Goal: Information Seeking & Learning: Find specific fact

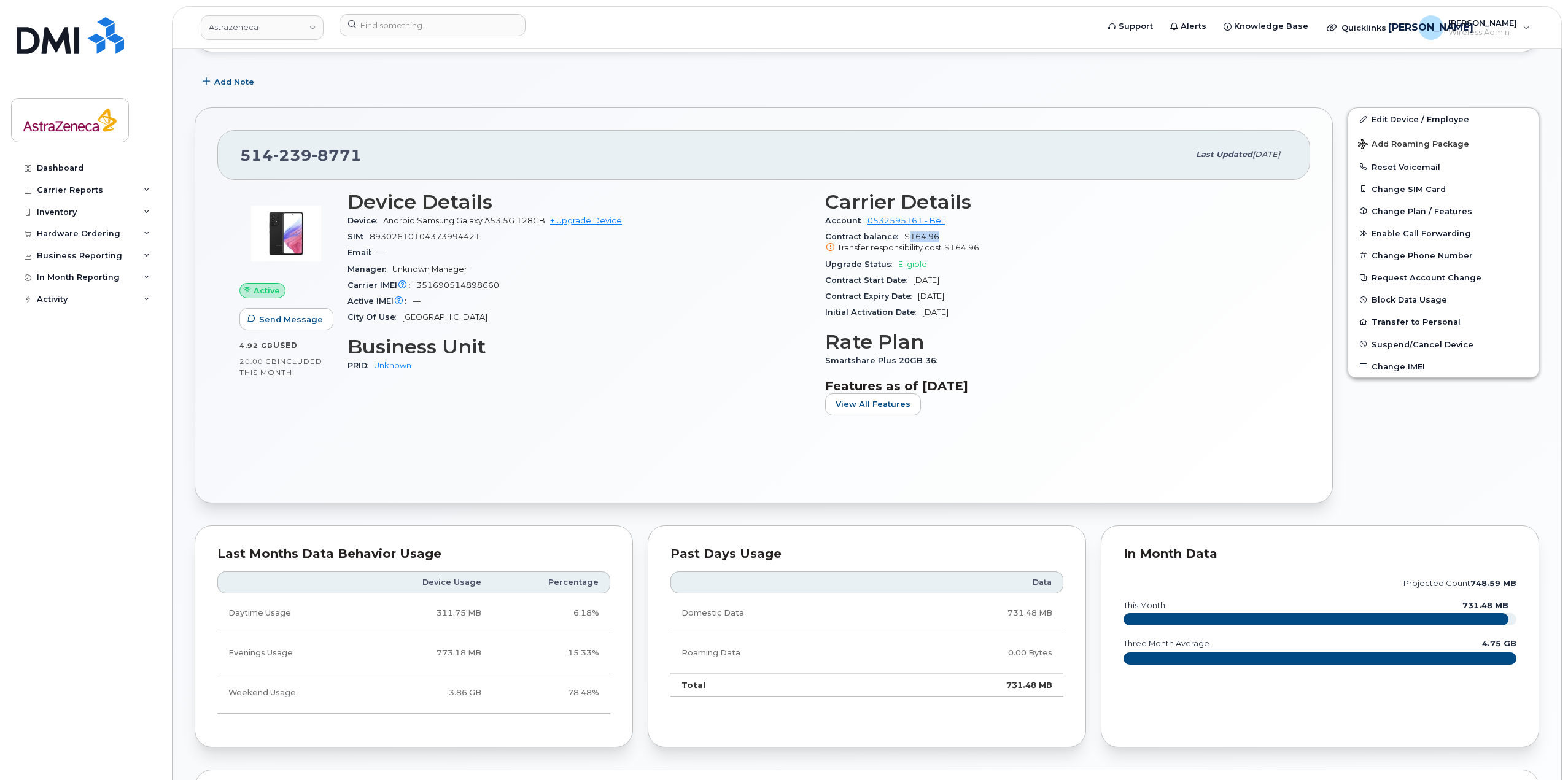
scroll to position [184, 0]
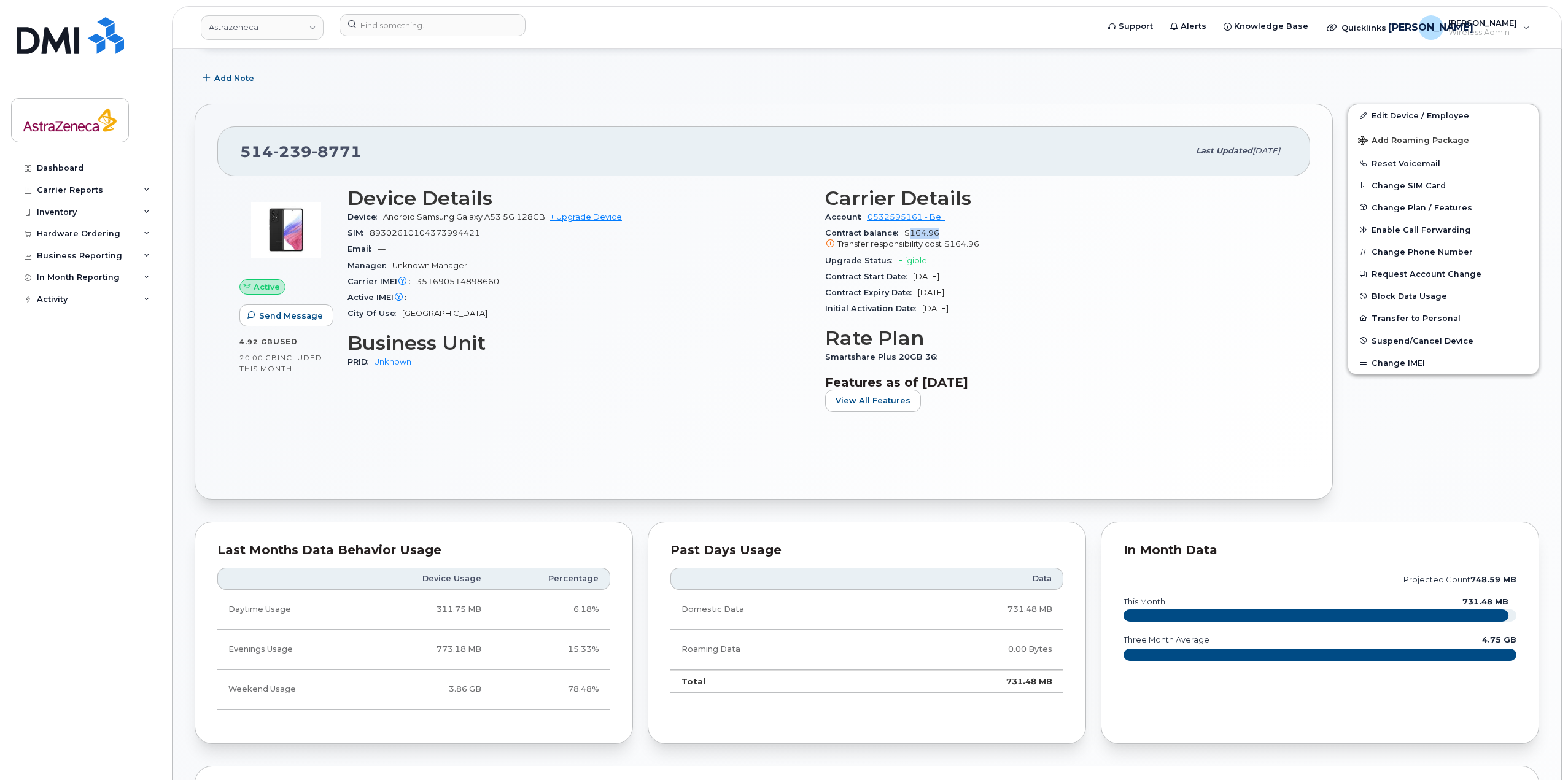
drag, startPoint x: 976, startPoint y: 309, endPoint x: 936, endPoint y: 291, distance: 43.9
click at [936, 291] on section "Carrier Details Account 0532595161 - Bell Contract balance $164.96 Transfer res…" at bounding box center [1056, 252] width 463 height 130
click at [936, 291] on span "[DATE]" at bounding box center [930, 293] width 26 height 9
click at [924, 278] on span "[DATE]" at bounding box center [925, 277] width 26 height 9
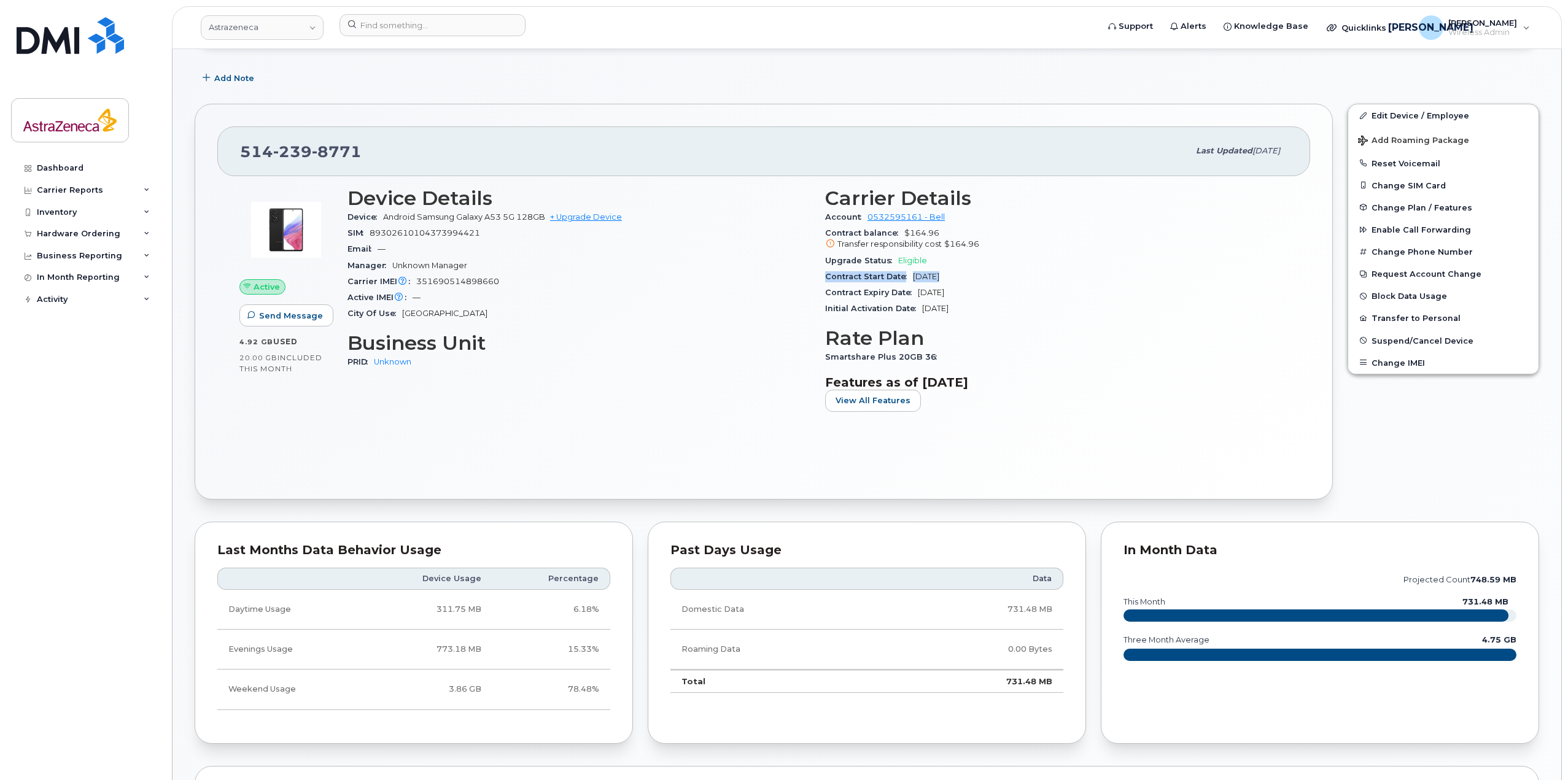
click at [924, 278] on span "[DATE]" at bounding box center [925, 277] width 26 height 9
click at [955, 282] on div "Contract Start Date [DATE]" at bounding box center [1056, 277] width 463 height 16
click at [939, 278] on span "[DATE]" at bounding box center [925, 277] width 26 height 9
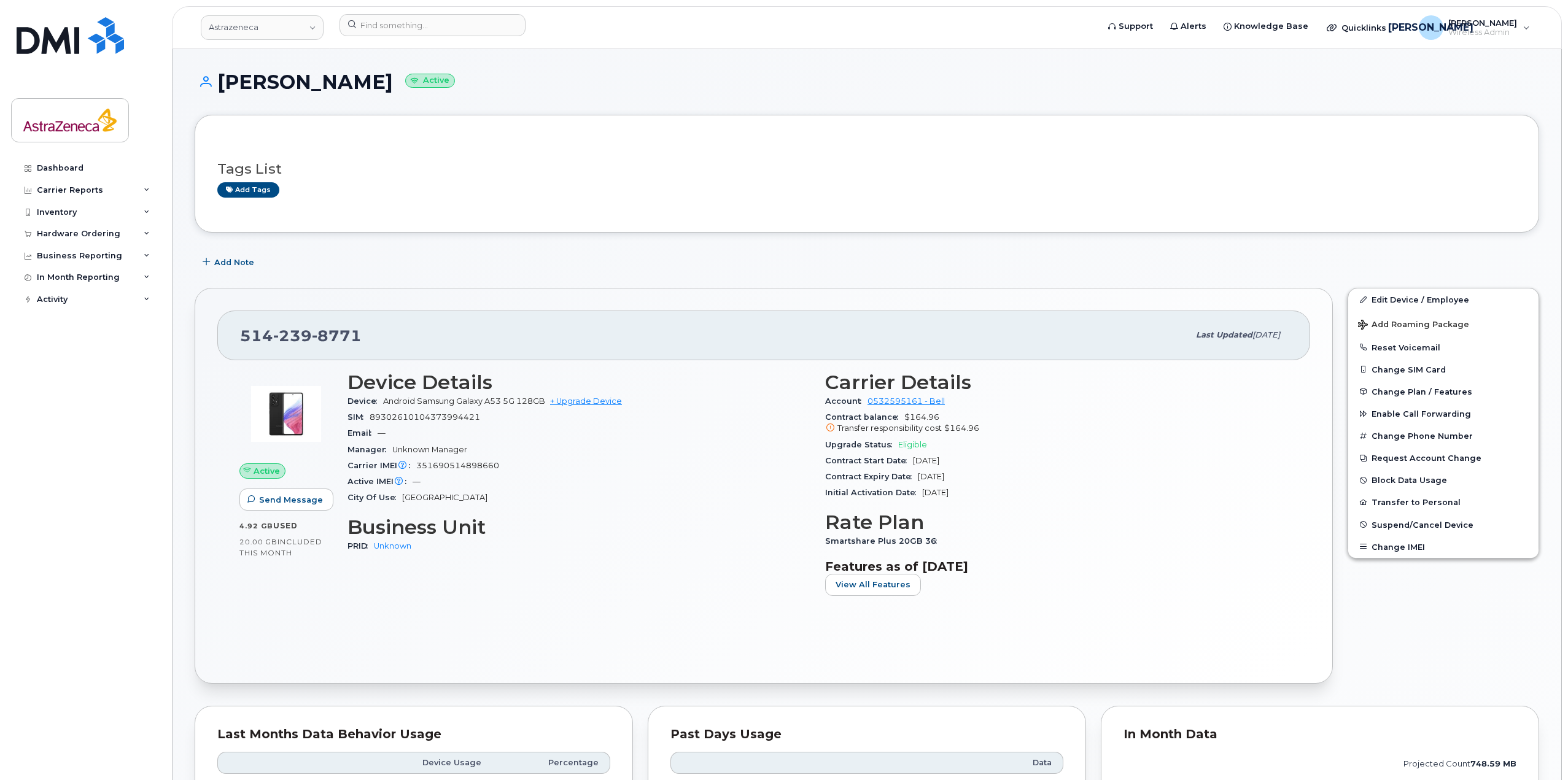
click at [313, 77] on h1 "[PERSON_NAME] Active" at bounding box center [867, 81] width 1344 height 21
click at [435, 414] on span "89302610104373994421" at bounding box center [425, 417] width 111 height 9
click at [556, 436] on div "Email —" at bounding box center [579, 433] width 463 height 16
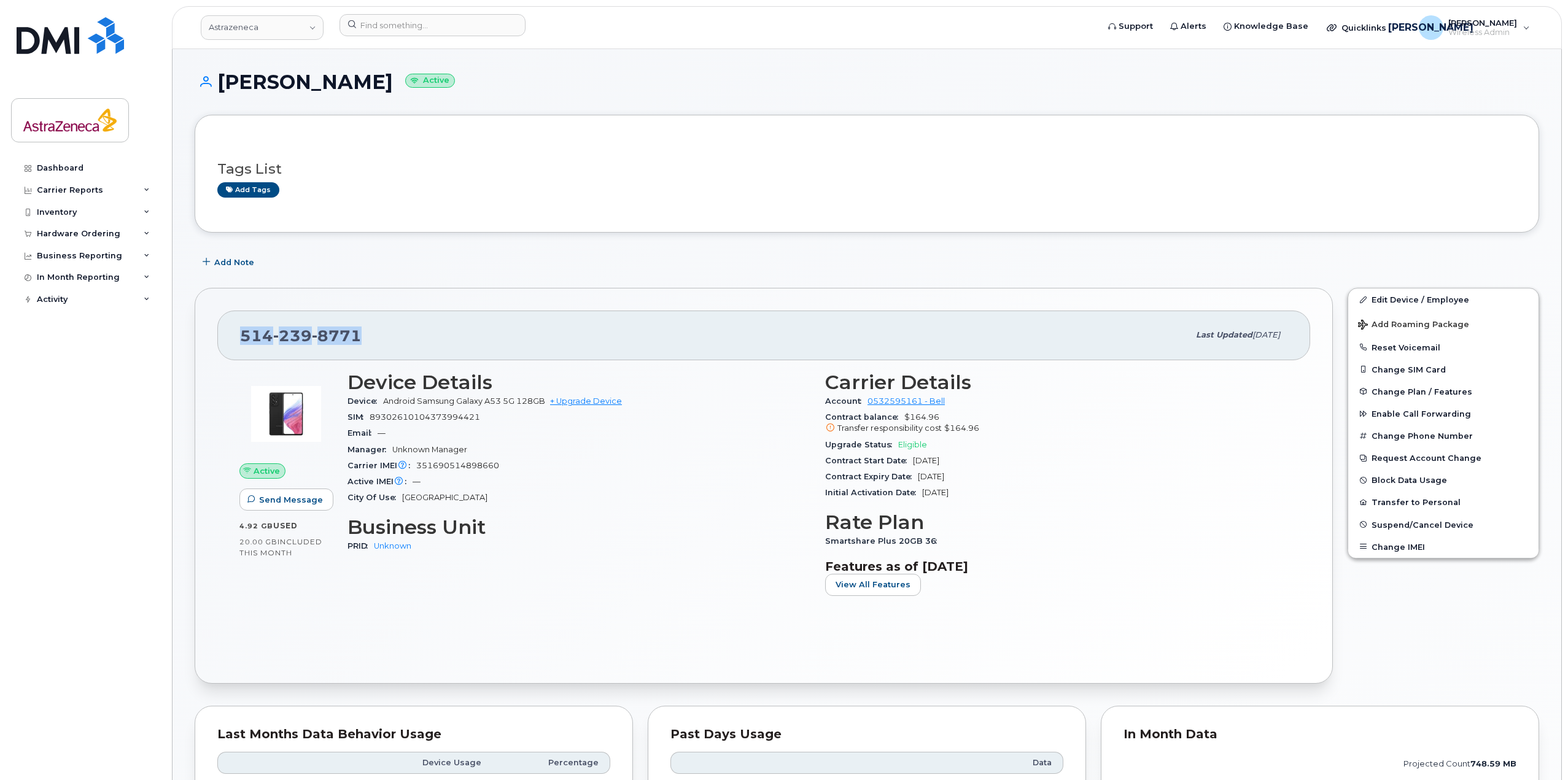
drag, startPoint x: 360, startPoint y: 320, endPoint x: 190, endPoint y: 314, distance: 170.1
click at [190, 314] on div "[PHONE_NUMBER] Last updated [DATE] Active Send Message 4.92 GB  used 20.00 GB  …" at bounding box center [764, 485] width 1152 height 411
copy span "[PHONE_NUMBER]"
drag, startPoint x: 1010, startPoint y: 503, endPoint x: 818, endPoint y: 448, distance: 199.7
click at [818, 448] on div "Carrier Details Account 0532595161 - Bell Contract balance $164.96 Transfer res…" at bounding box center [1056, 488] width 477 height 249
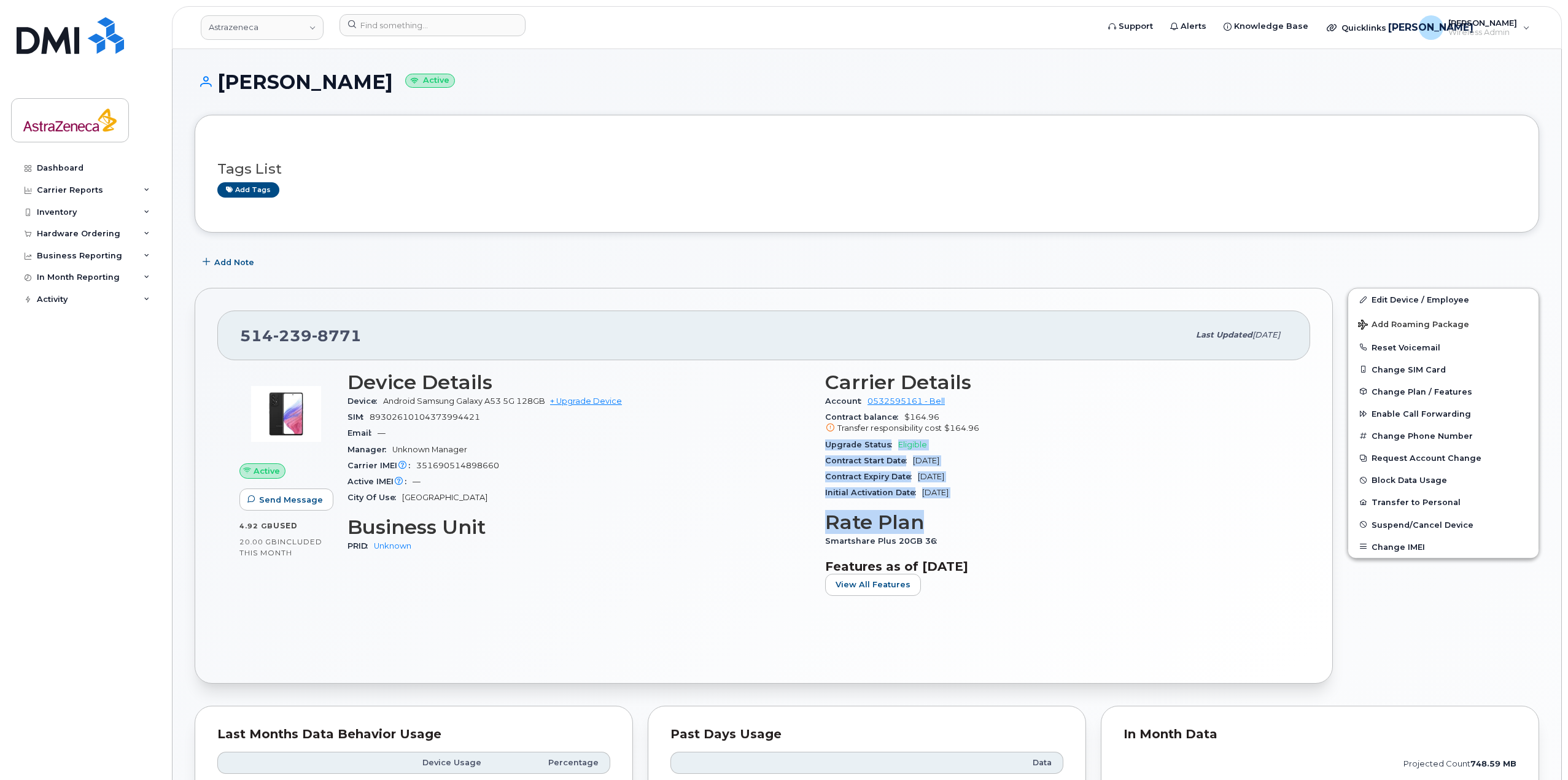
click at [826, 449] on div "Upgrade Status Eligible" at bounding box center [1056, 445] width 463 height 16
drag, startPoint x: 941, startPoint y: 477, endPoint x: 893, endPoint y: 483, distance: 48.4
click at [777, 460] on div "Device Details Device Android Samsung Galaxy A53 5G 128GB + Upgrade Device SIM …" at bounding box center [818, 488] width 955 height 249
click at [906, 482] on div "Contract Expiry Date [DATE]" at bounding box center [1056, 476] width 463 height 16
click at [1015, 498] on div "Initial Activation Date [DATE]" at bounding box center [1056, 493] width 463 height 16
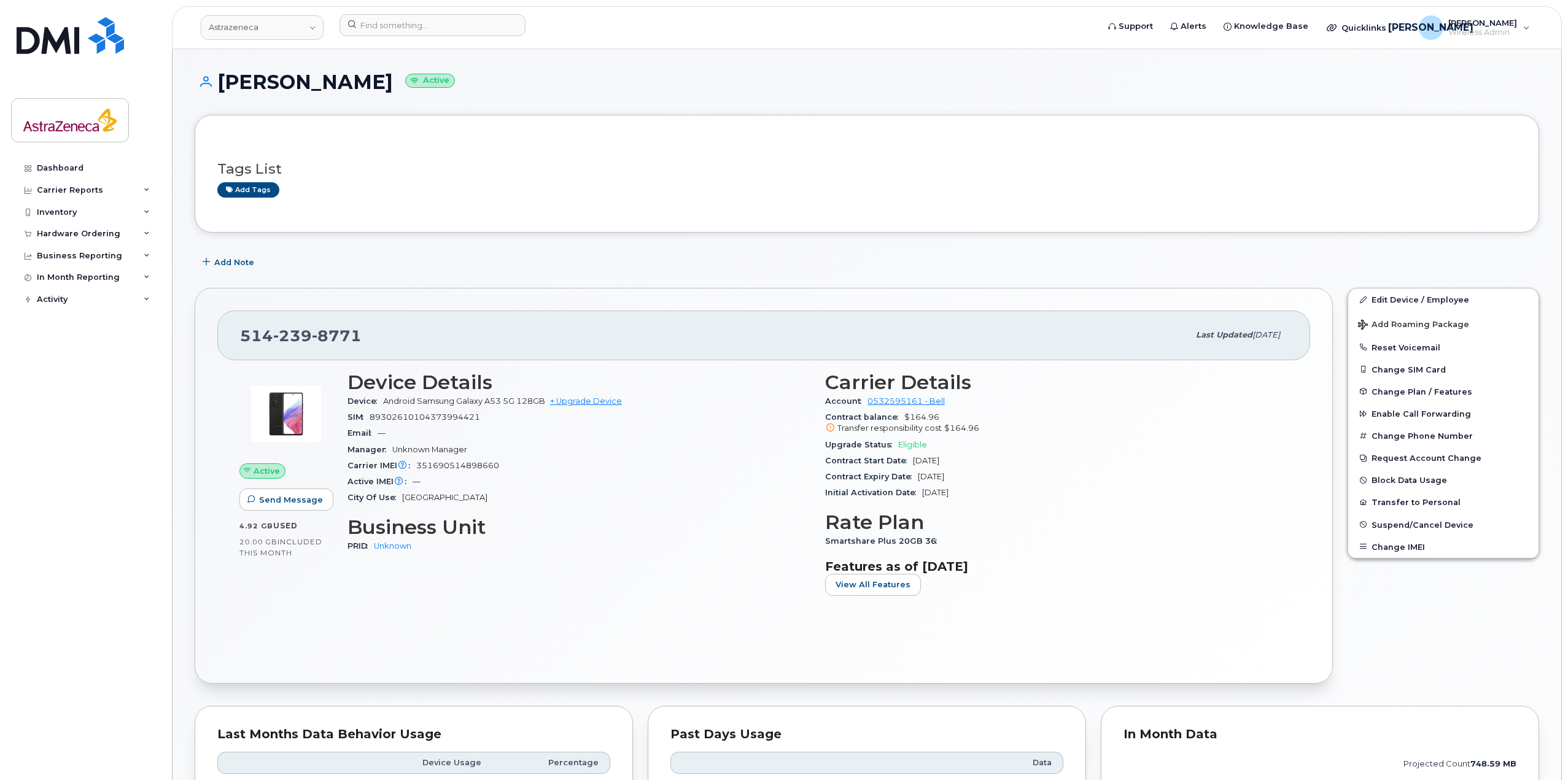
drag, startPoint x: 1004, startPoint y: 497, endPoint x: 823, endPoint y: 460, distance: 184.7
click at [823, 460] on div "Carrier Details Account 0532595161 - Bell Contract balance $164.96 Transfer res…" at bounding box center [1056, 488] width 477 height 249
click at [1133, 543] on div "Smartshare Plus 20GB 36" at bounding box center [1056, 541] width 463 height 16
drag, startPoint x: 423, startPoint y: 400, endPoint x: 795, endPoint y: 403, distance: 372.0
click at [795, 403] on div "Device Android Samsung Galaxy A53 5G 128GB + Upgrade Device" at bounding box center [579, 401] width 463 height 16
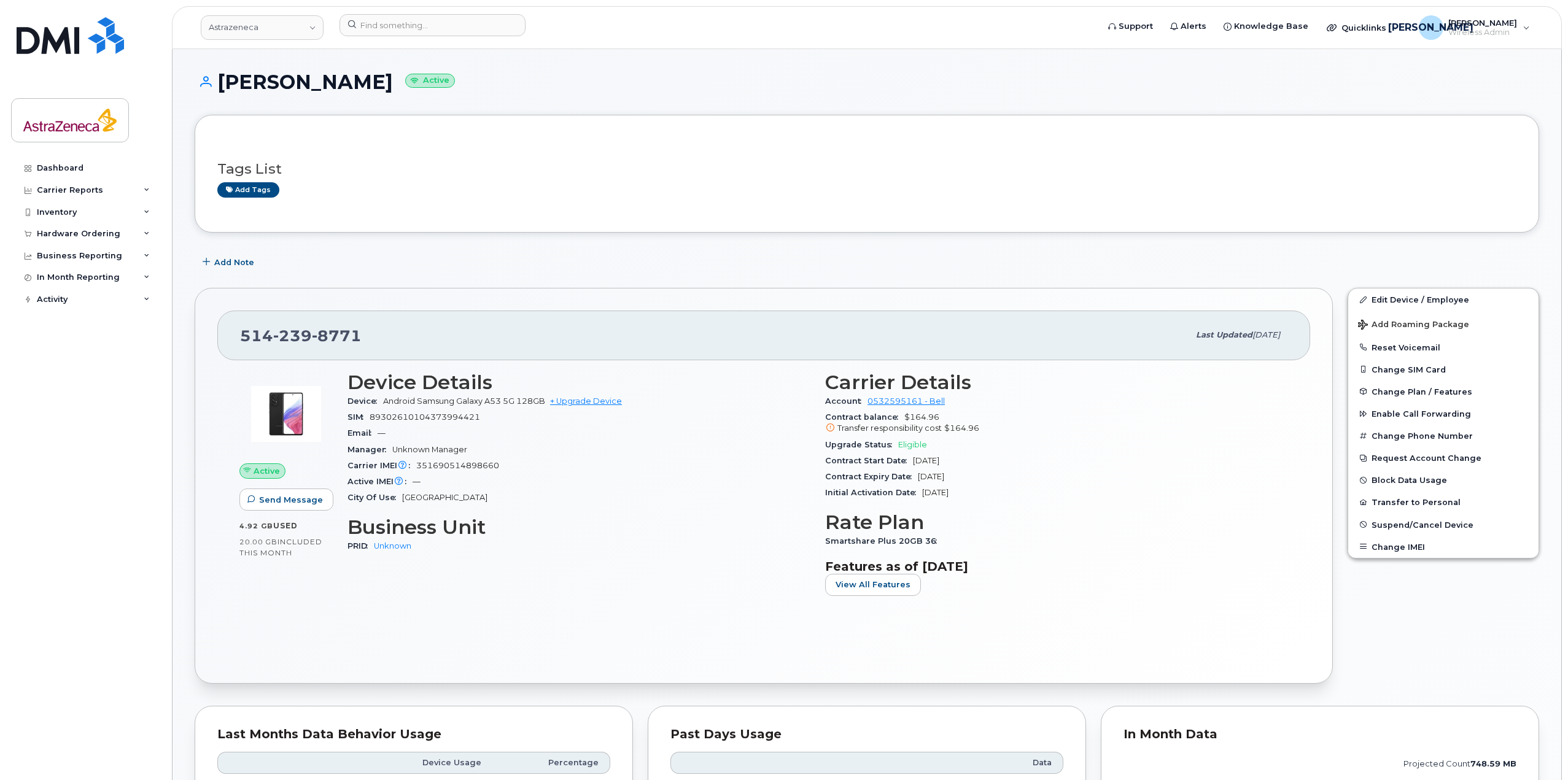
click at [682, 438] on div "Email —" at bounding box center [579, 433] width 463 height 16
drag, startPoint x: 526, startPoint y: 425, endPoint x: 364, endPoint y: 417, distance: 162.2
click at [364, 417] on div "SIM [TECHNICAL_ID]" at bounding box center [579, 417] width 463 height 16
click at [403, 419] on span "89302610104373994421" at bounding box center [425, 417] width 111 height 9
click at [404, 419] on span "89302610104373994421" at bounding box center [425, 417] width 111 height 9
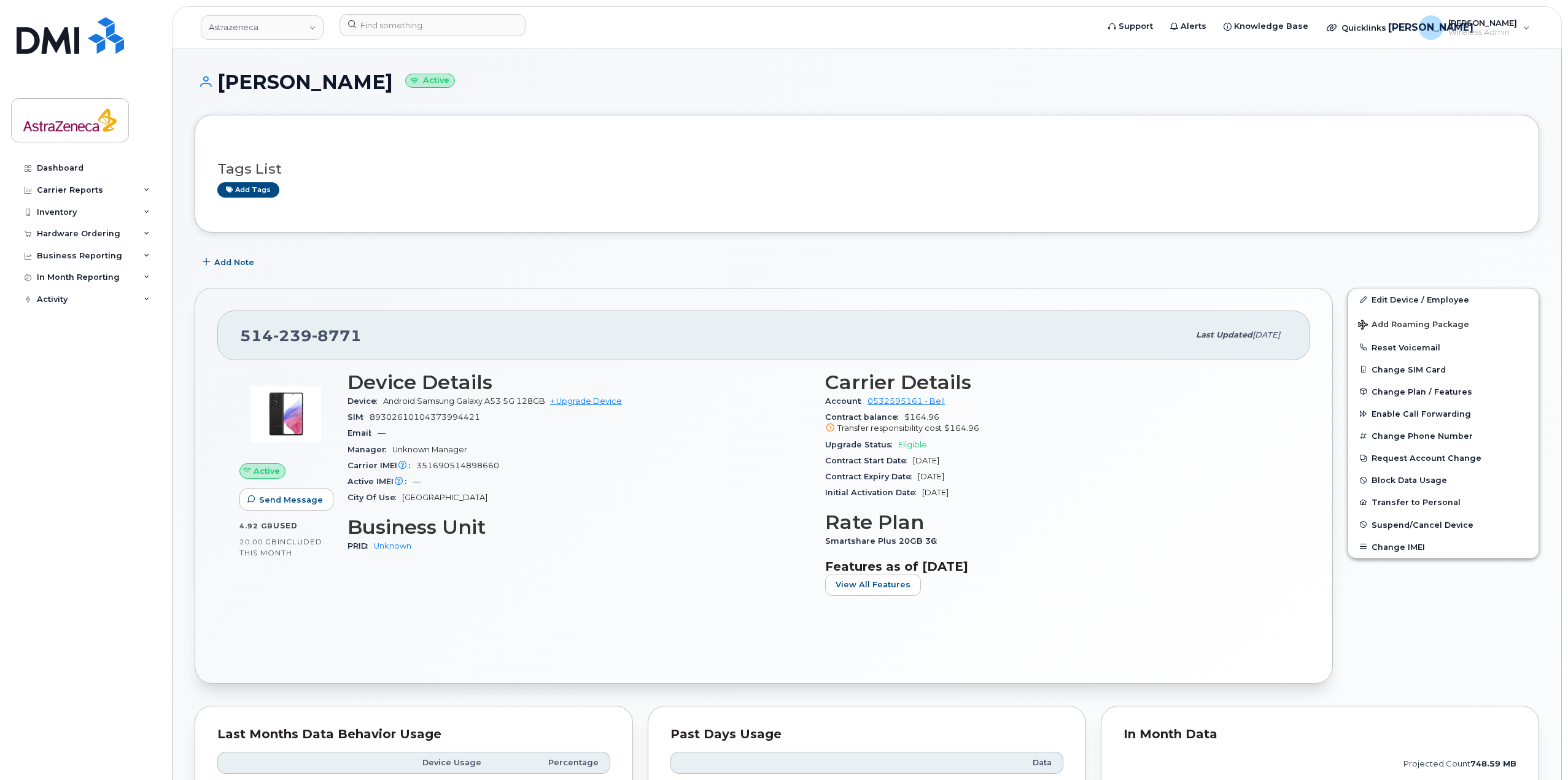
click at [526, 466] on div "Carrier IMEI Carrier IMEI is reported during the last billing cycle or change o…" at bounding box center [579, 466] width 463 height 16
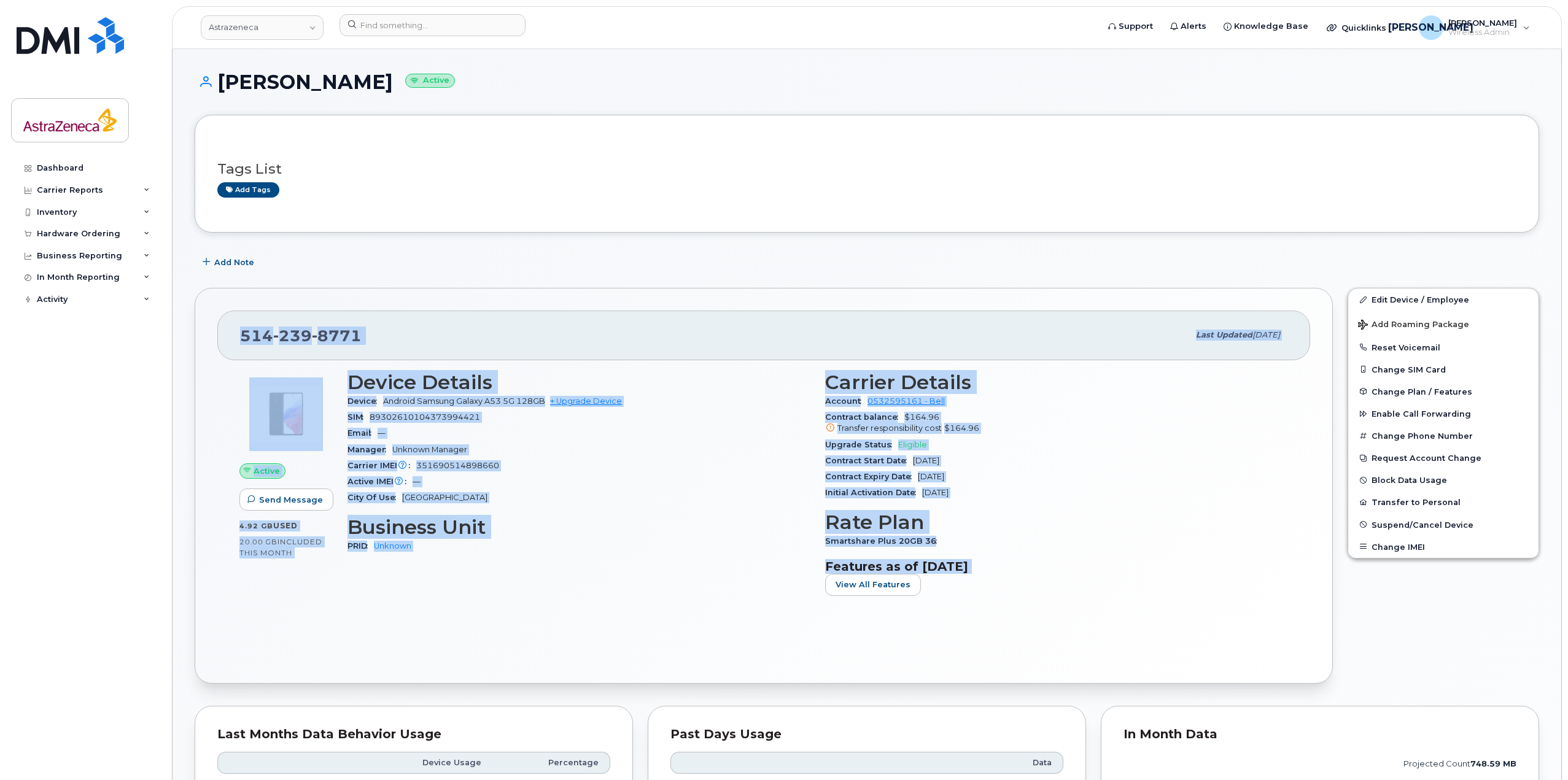
drag, startPoint x: 235, startPoint y: 337, endPoint x: 1000, endPoint y: 581, distance: 803.0
click at [1000, 581] on div "[PHONE_NUMBER] Last updated [DATE] Active Send Message 4.92 GB  used 20.00 GB  …" at bounding box center [764, 486] width 1138 height 396
click at [1000, 581] on section "Features as of [DATE] View All Features" at bounding box center [1056, 577] width 463 height 37
drag, startPoint x: 1225, startPoint y: 330, endPoint x: 1312, endPoint y: 329, distance: 87.0
click at [1312, 329] on div "[PHONE_NUMBER] Last updated [DATE] Active Send Message 4.92 GB  used 20.00 GB  …" at bounding box center [764, 486] width 1138 height 396
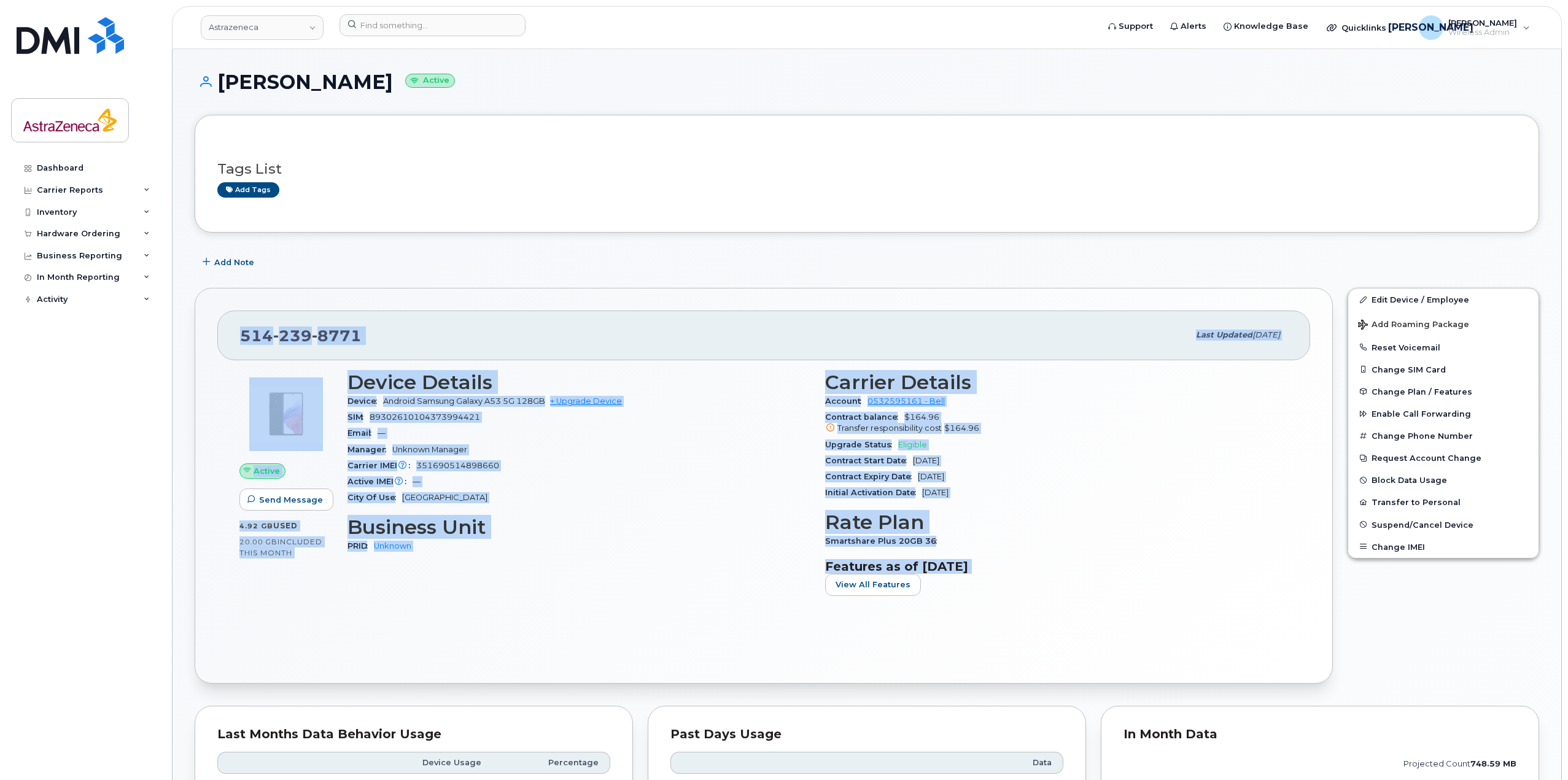
click at [1290, 331] on div "[PHONE_NUMBER] Last updated [DATE]" at bounding box center [764, 335] width 1092 height 49
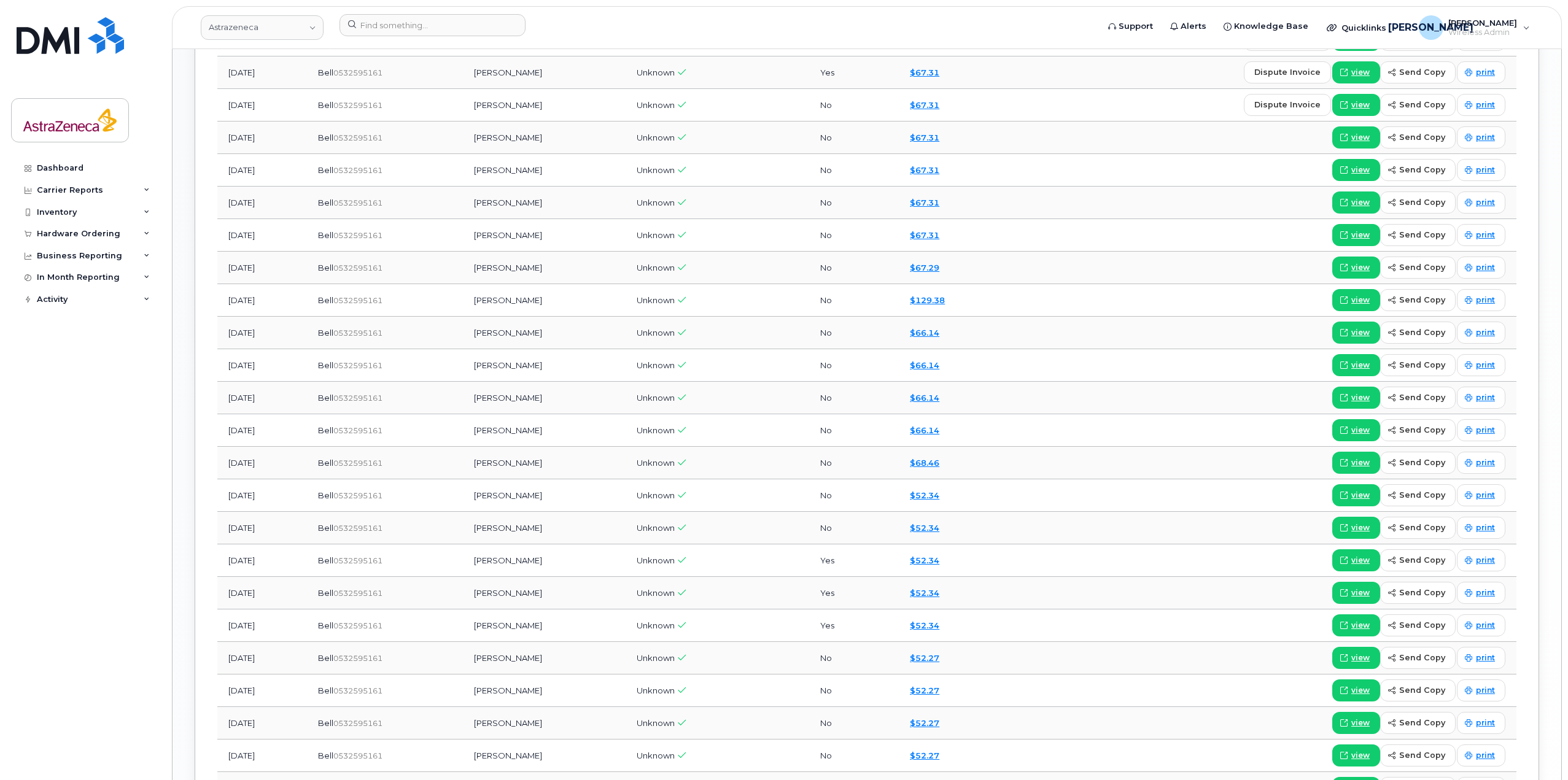
scroll to position [1194, 0]
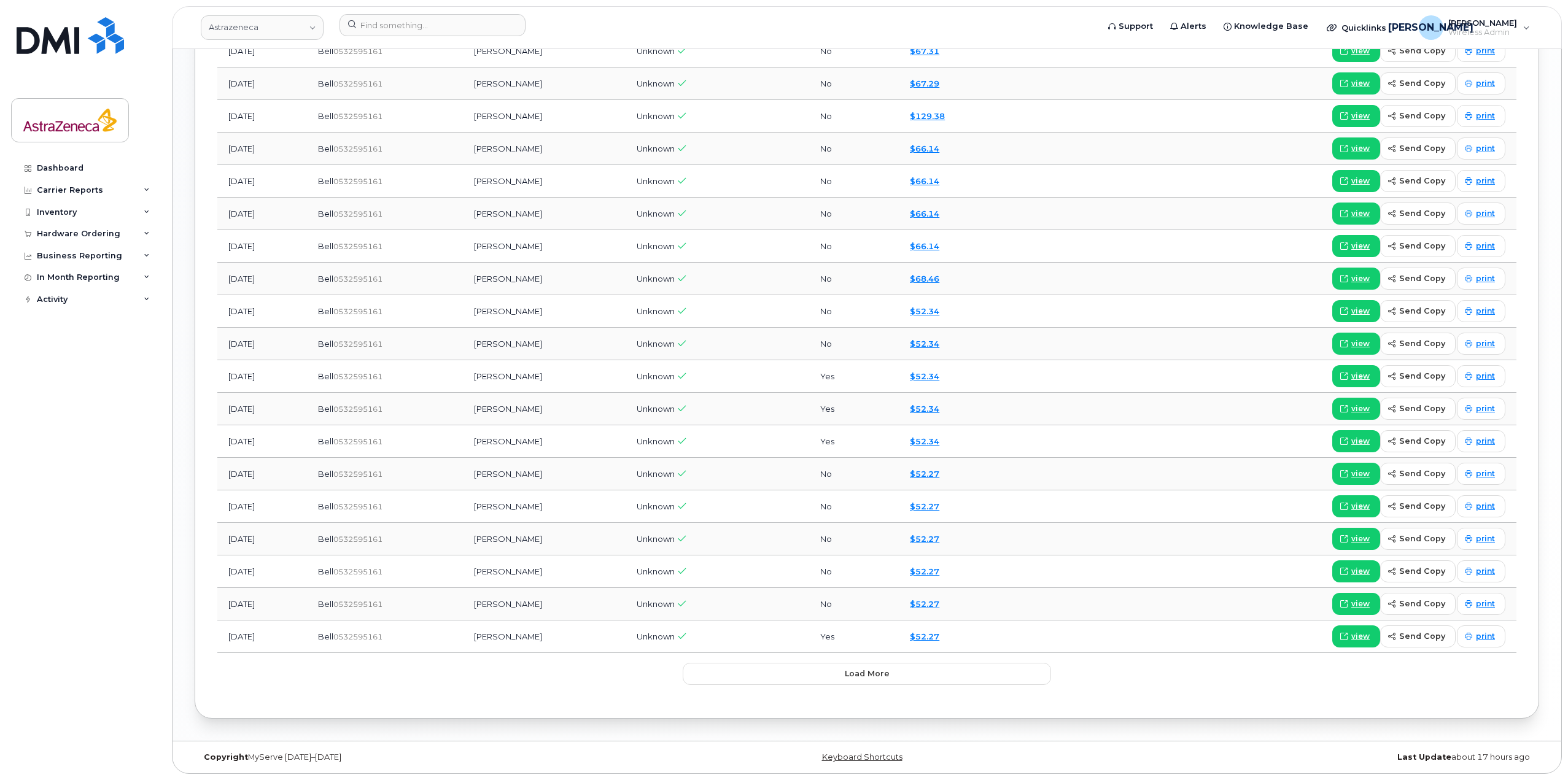
drag, startPoint x: 272, startPoint y: 636, endPoint x: 203, endPoint y: 635, distance: 69.0
click at [203, 635] on div "Billing 30 Usage History Activity 58 Month Account Username Accounting Codes Us…" at bounding box center [867, 237] width 1344 height 963
click at [245, 638] on td "[DATE]" at bounding box center [262, 636] width 89 height 32
click at [277, 638] on td "[DATE]" at bounding box center [262, 636] width 89 height 32
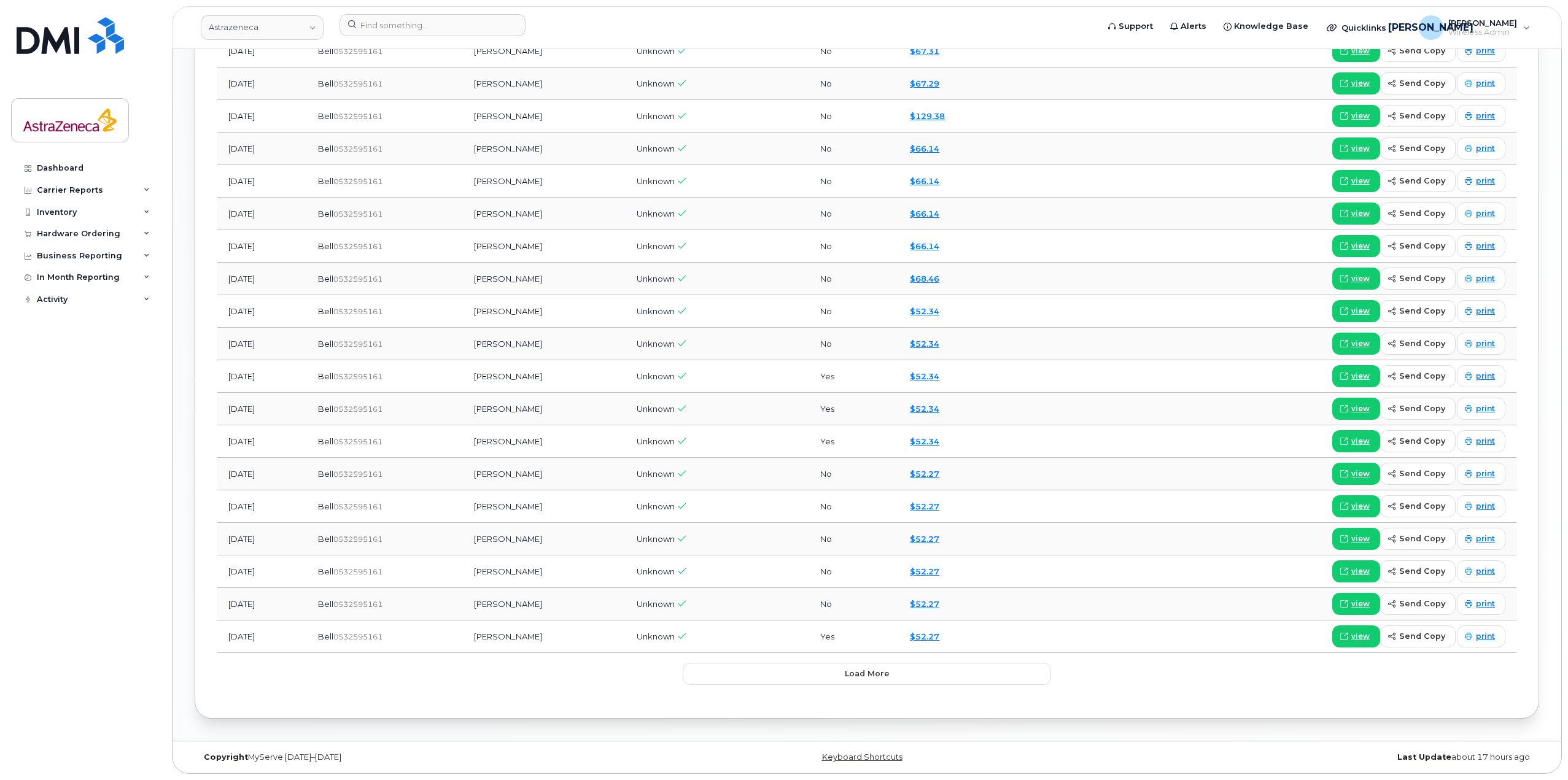
click at [256, 639] on td "[DATE]" at bounding box center [262, 636] width 89 height 32
click at [1357, 641] on span "view" at bounding box center [1360, 636] width 18 height 11
drag, startPoint x: 579, startPoint y: 643, endPoint x: 505, endPoint y: 642, distance: 74.0
click at [505, 642] on td "[PERSON_NAME]" at bounding box center [545, 636] width 163 height 32
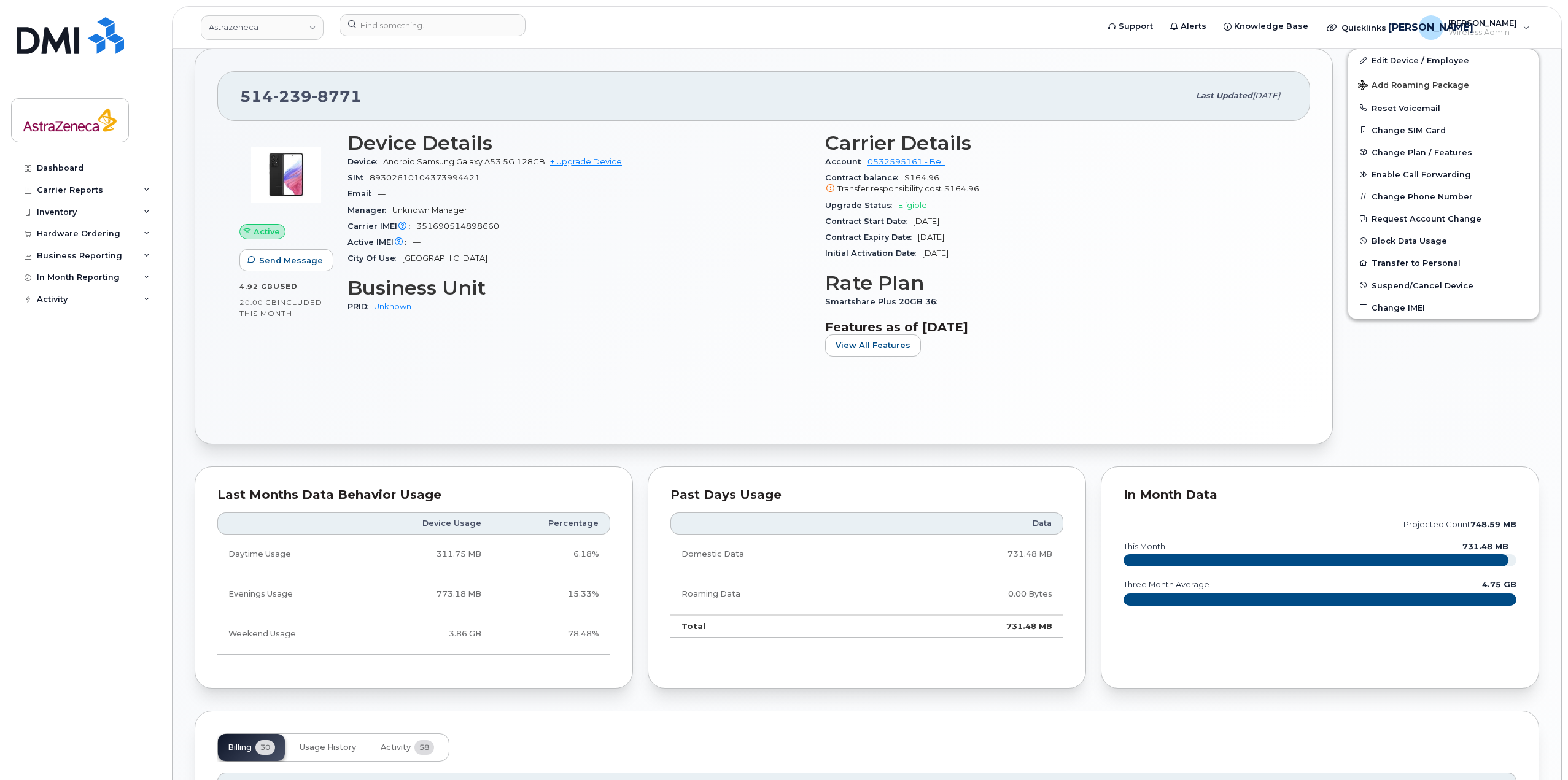
scroll to position [0, 0]
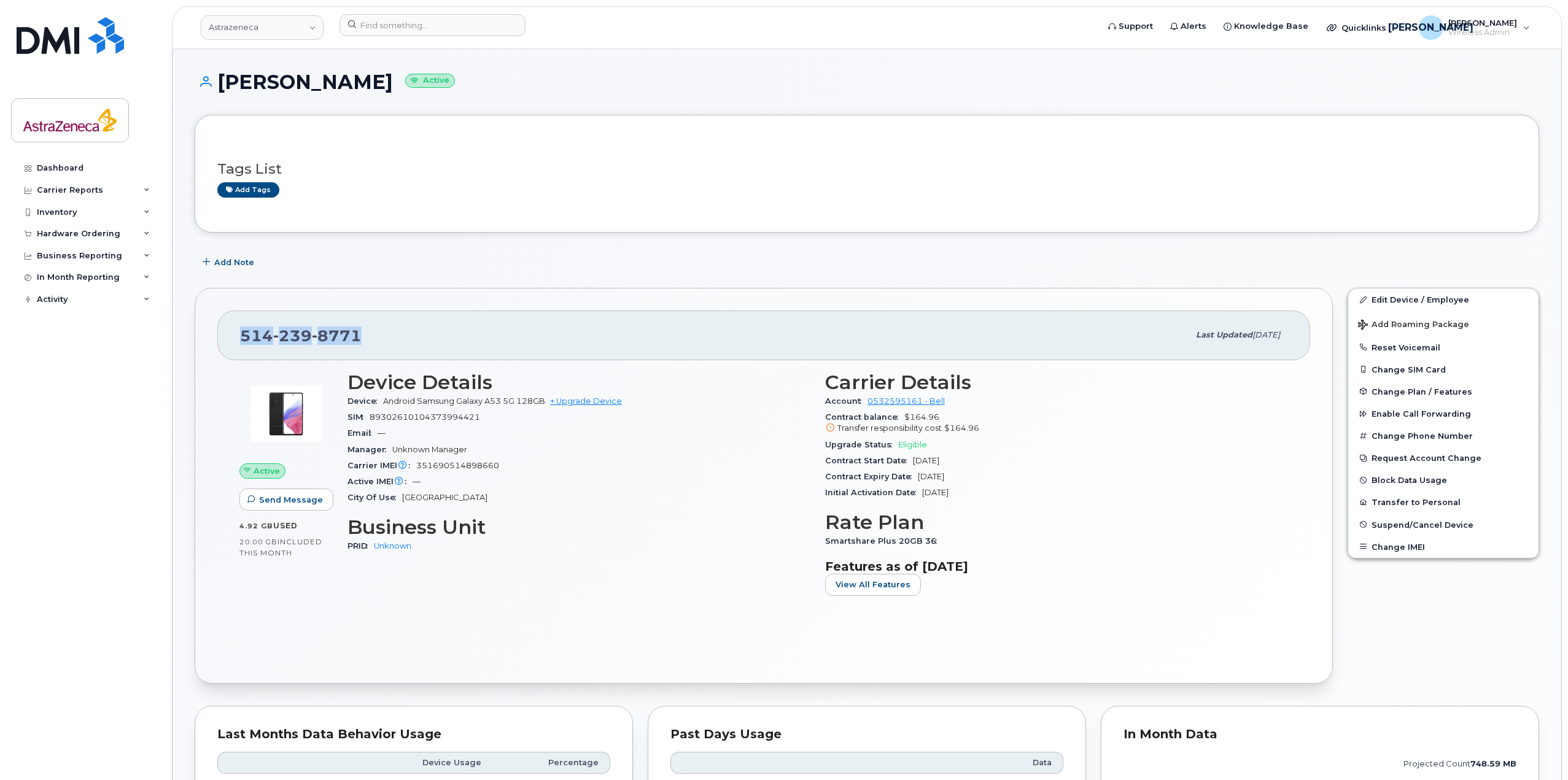
drag, startPoint x: 429, startPoint y: 331, endPoint x: 213, endPoint y: 348, distance: 216.7
click at [199, 350] on div "[PHONE_NUMBER] Last updated [DATE] Active Send Message 4.92 GB  used 20.00 GB  …" at bounding box center [764, 486] width 1138 height 396
copy span "[PHONE_NUMBER]"
drag, startPoint x: 969, startPoint y: 473, endPoint x: 822, endPoint y: 445, distance: 149.6
click at [822, 445] on div "Carrier Details Account 0532595161 - Bell Contract balance $164.96 Transfer res…" at bounding box center [1056, 488] width 477 height 249
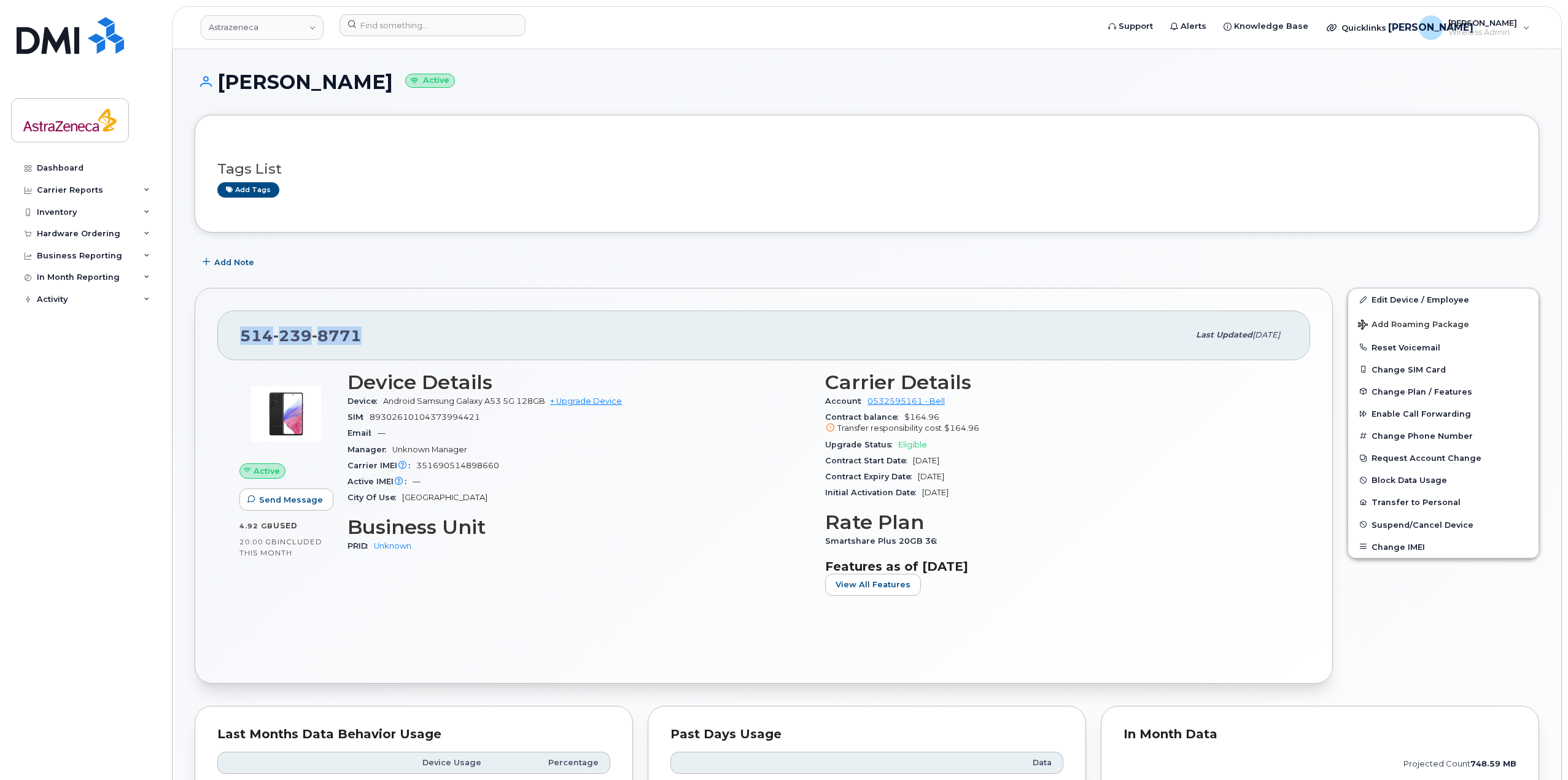
click at [913, 471] on div "Contract Expiry Date [DATE]" at bounding box center [1056, 476] width 463 height 16
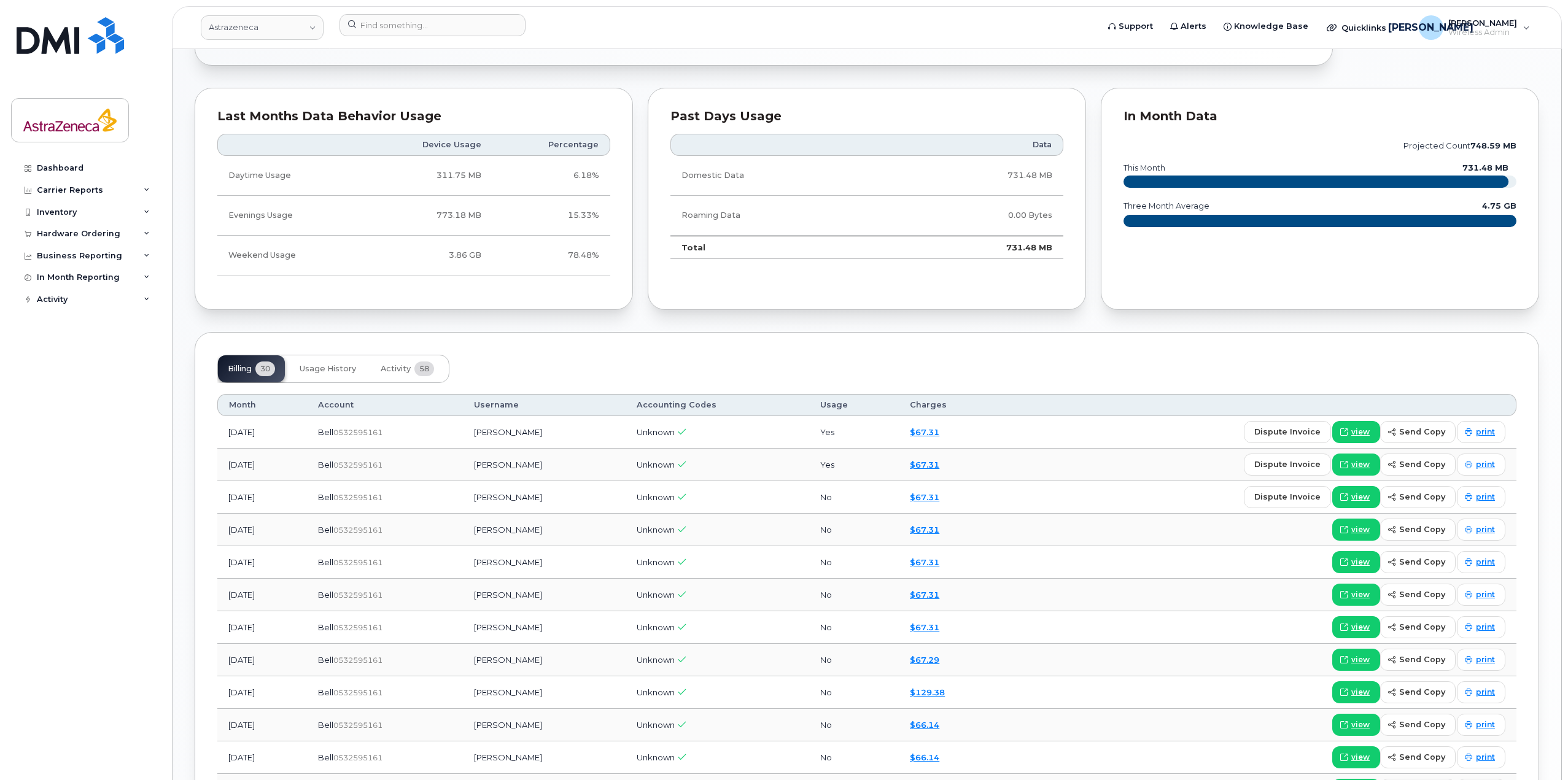
scroll to position [736, 0]
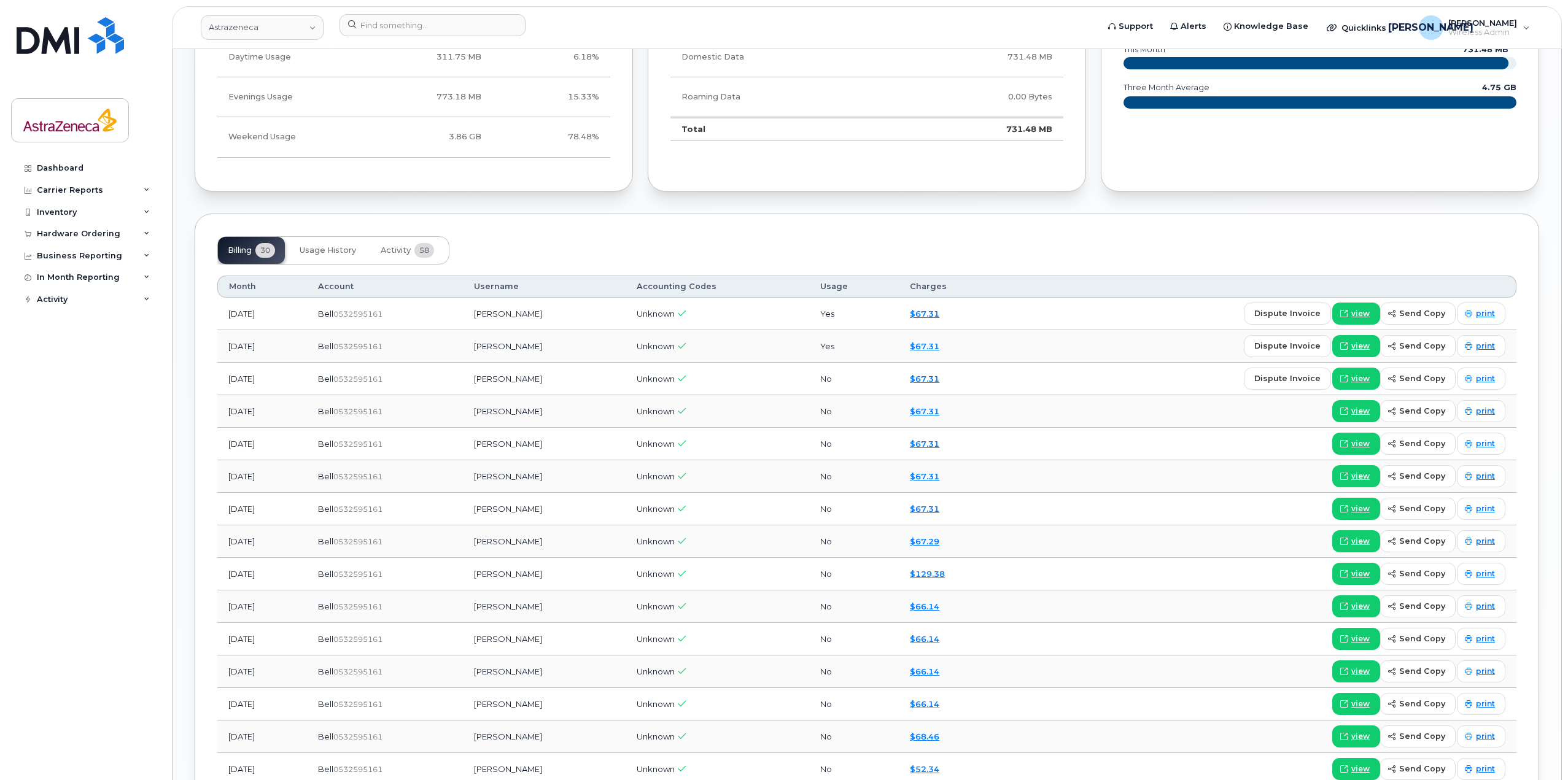
click at [364, 315] on div "Bell  0532595161" at bounding box center [385, 313] width 134 height 12
click at [363, 316] on span "0532595161" at bounding box center [358, 314] width 49 height 9
click at [382, 314] on span "0532595161" at bounding box center [358, 314] width 49 height 9
click at [381, 309] on span "0532595161" at bounding box center [358, 314] width 49 height 9
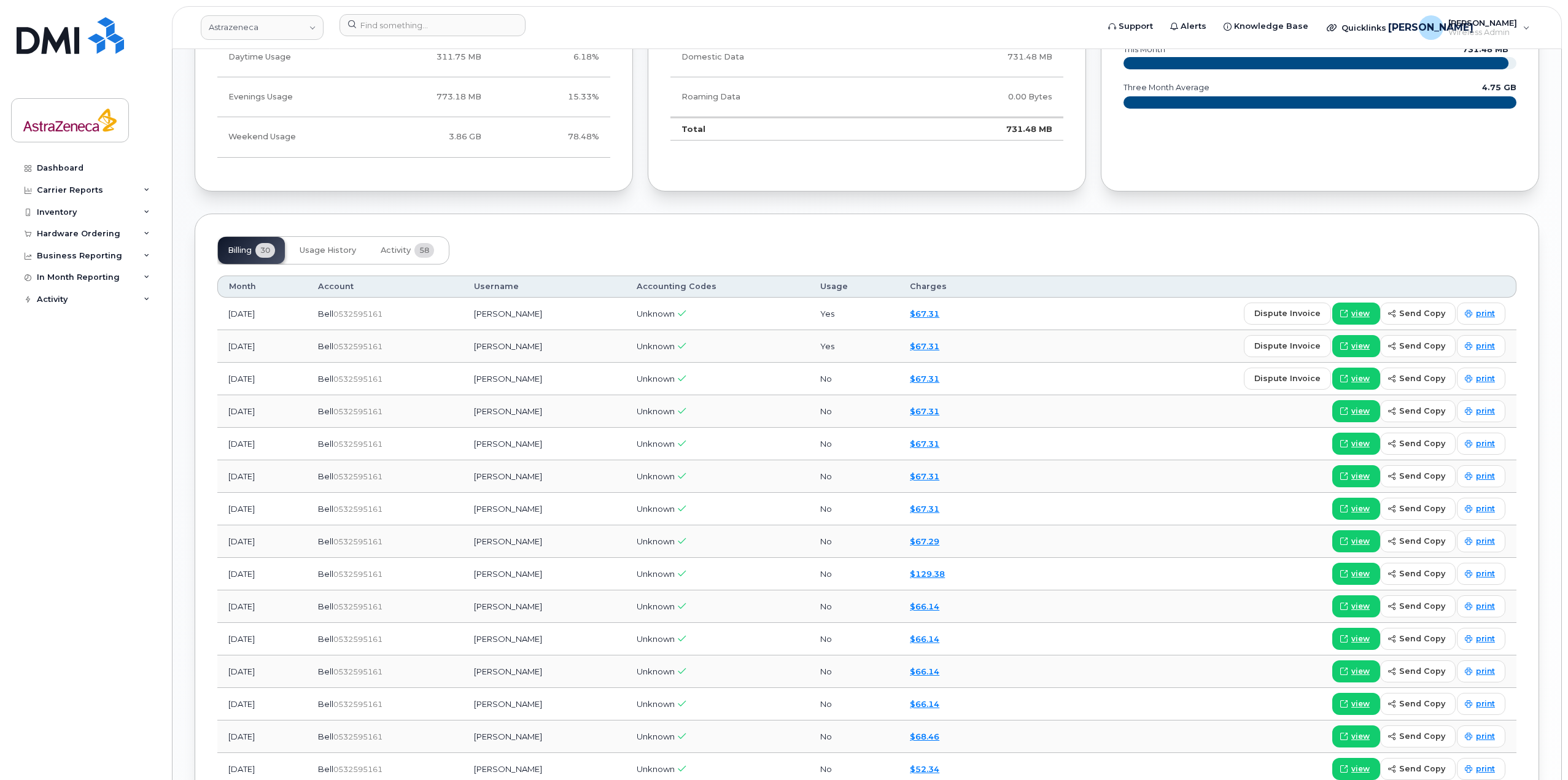
click at [381, 309] on span "0532595161" at bounding box center [358, 314] width 49 height 9
click at [382, 380] on span "0532595161" at bounding box center [358, 379] width 49 height 9
click at [385, 358] on td "Bell  0532595161" at bounding box center [385, 346] width 156 height 32
click at [384, 354] on td "Bell  0532595161" at bounding box center [385, 346] width 156 height 32
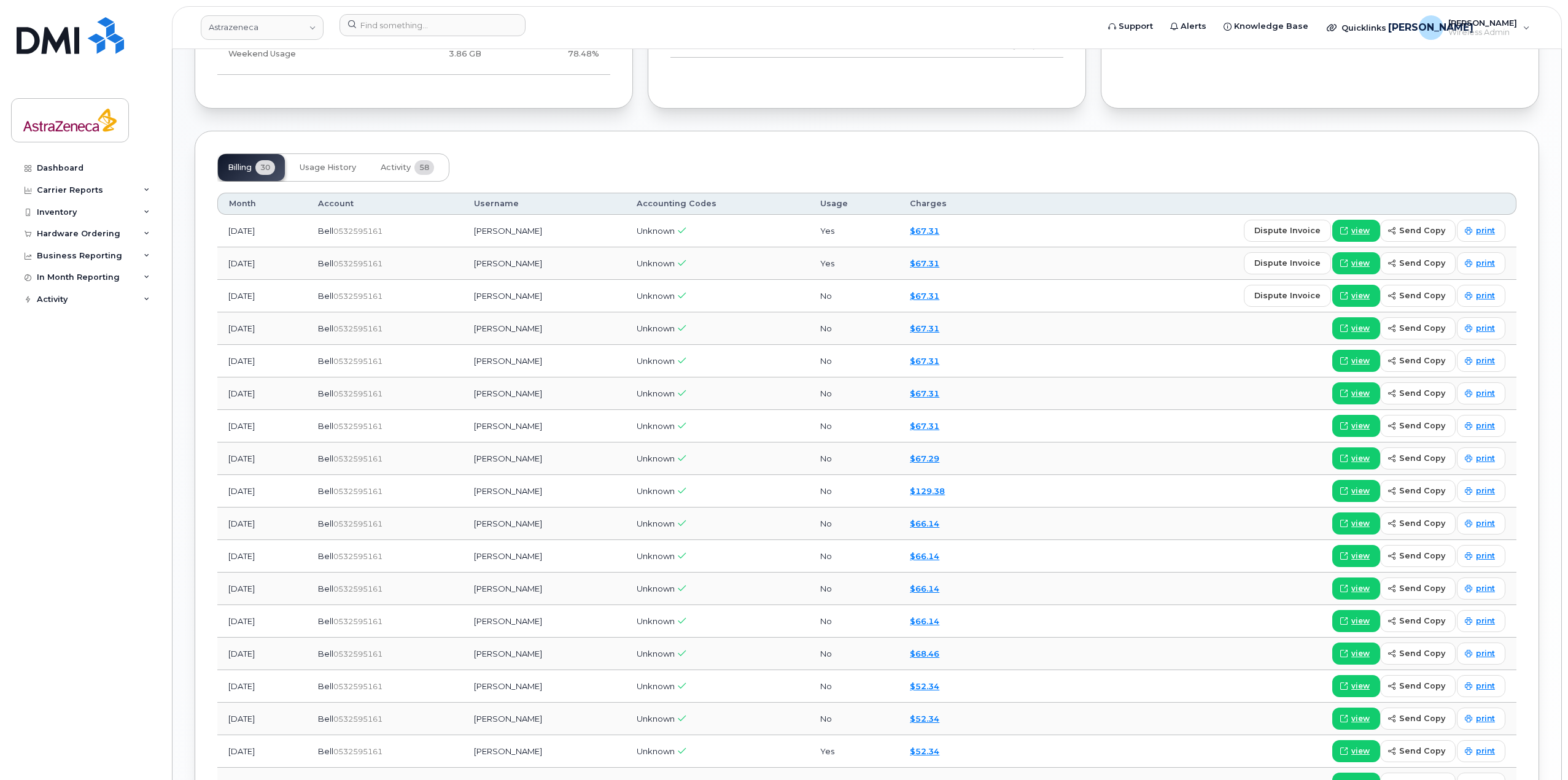
scroll to position [859, 0]
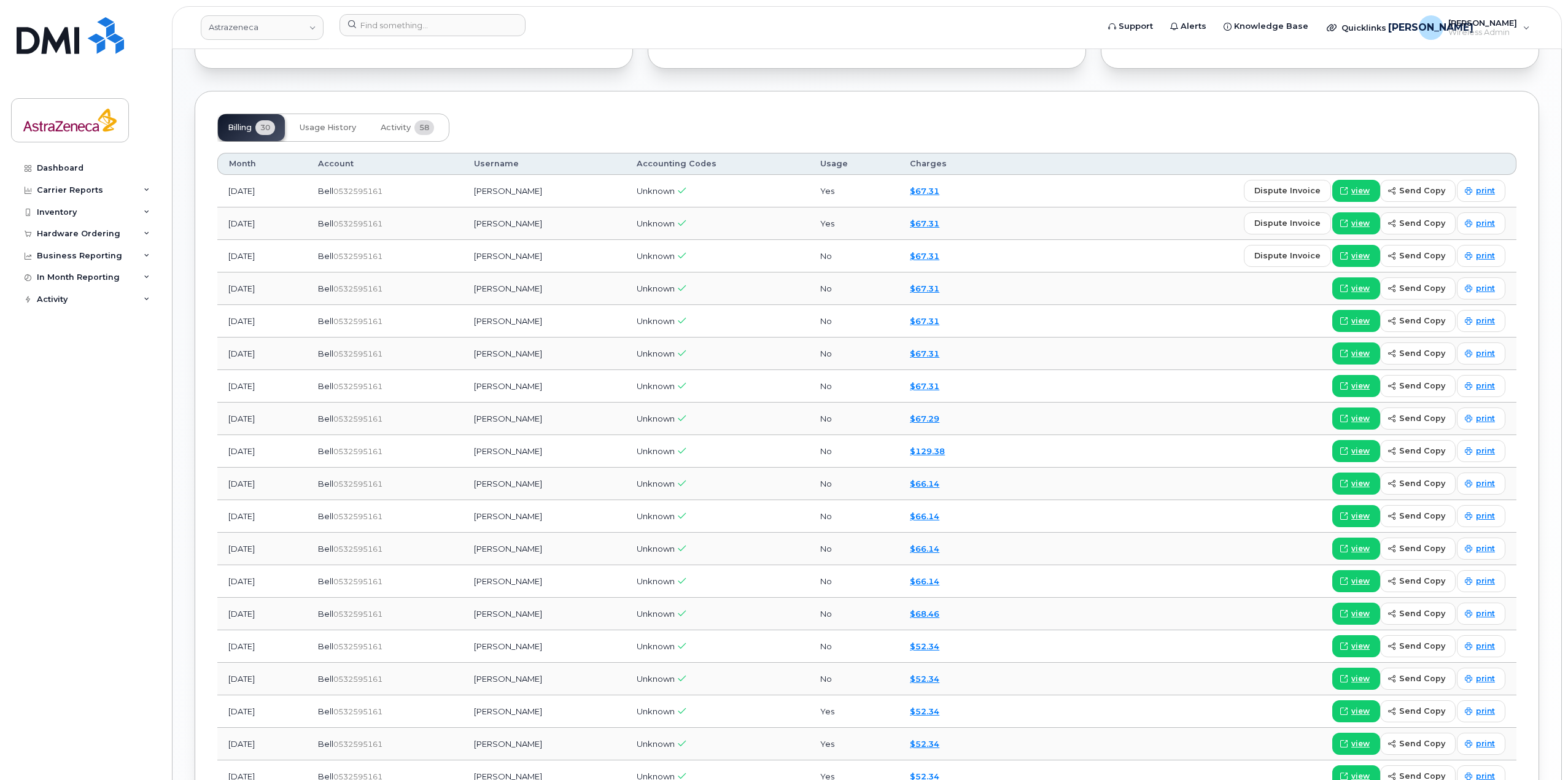
click at [537, 187] on td "[PERSON_NAME]" at bounding box center [545, 191] width 163 height 32
click at [523, 190] on td "[PERSON_NAME]" at bounding box center [545, 191] width 163 height 32
click at [566, 190] on td "[PERSON_NAME]" at bounding box center [545, 191] width 163 height 32
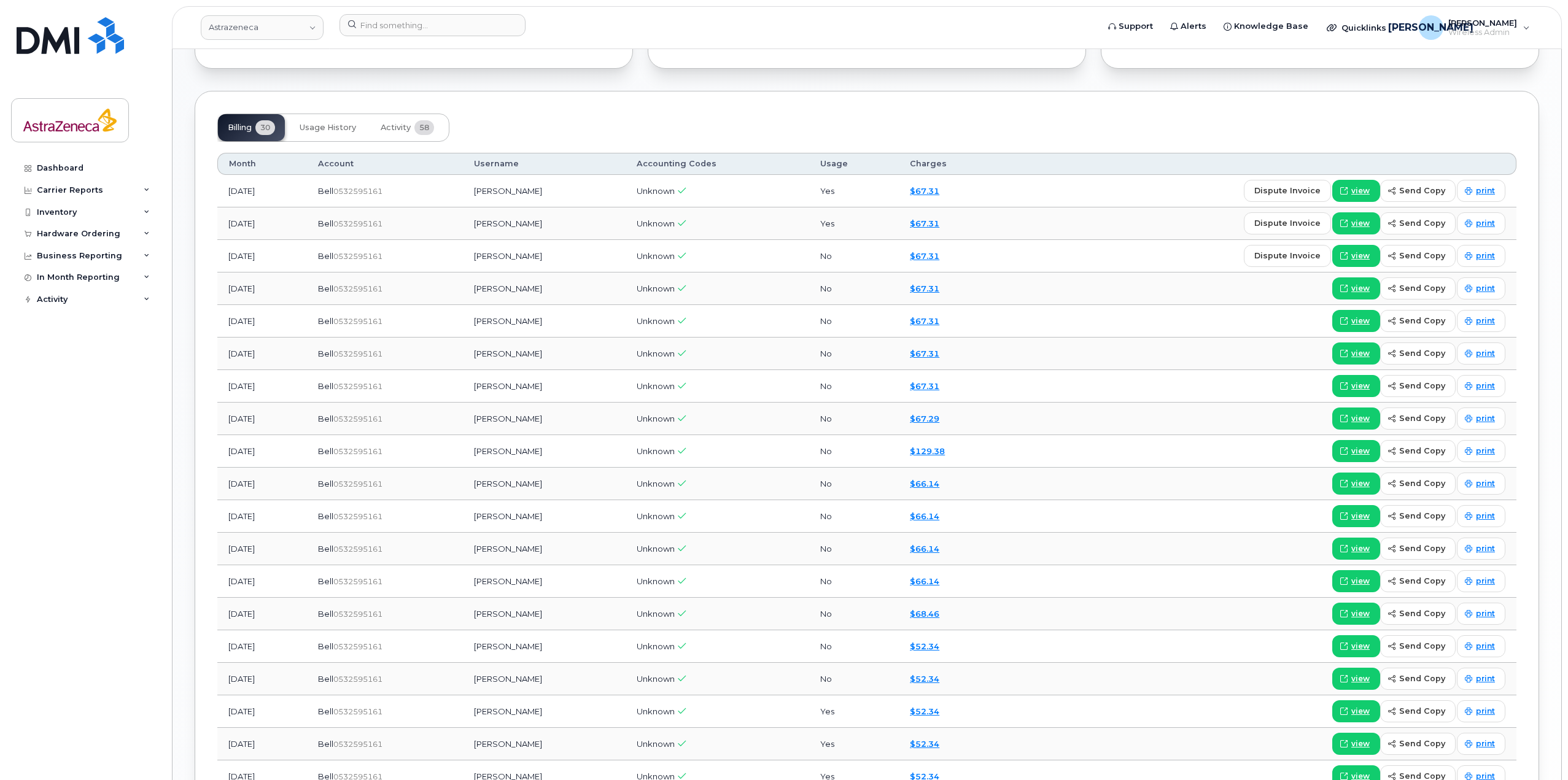
click at [566, 190] on td "[PERSON_NAME]" at bounding box center [545, 191] width 163 height 32
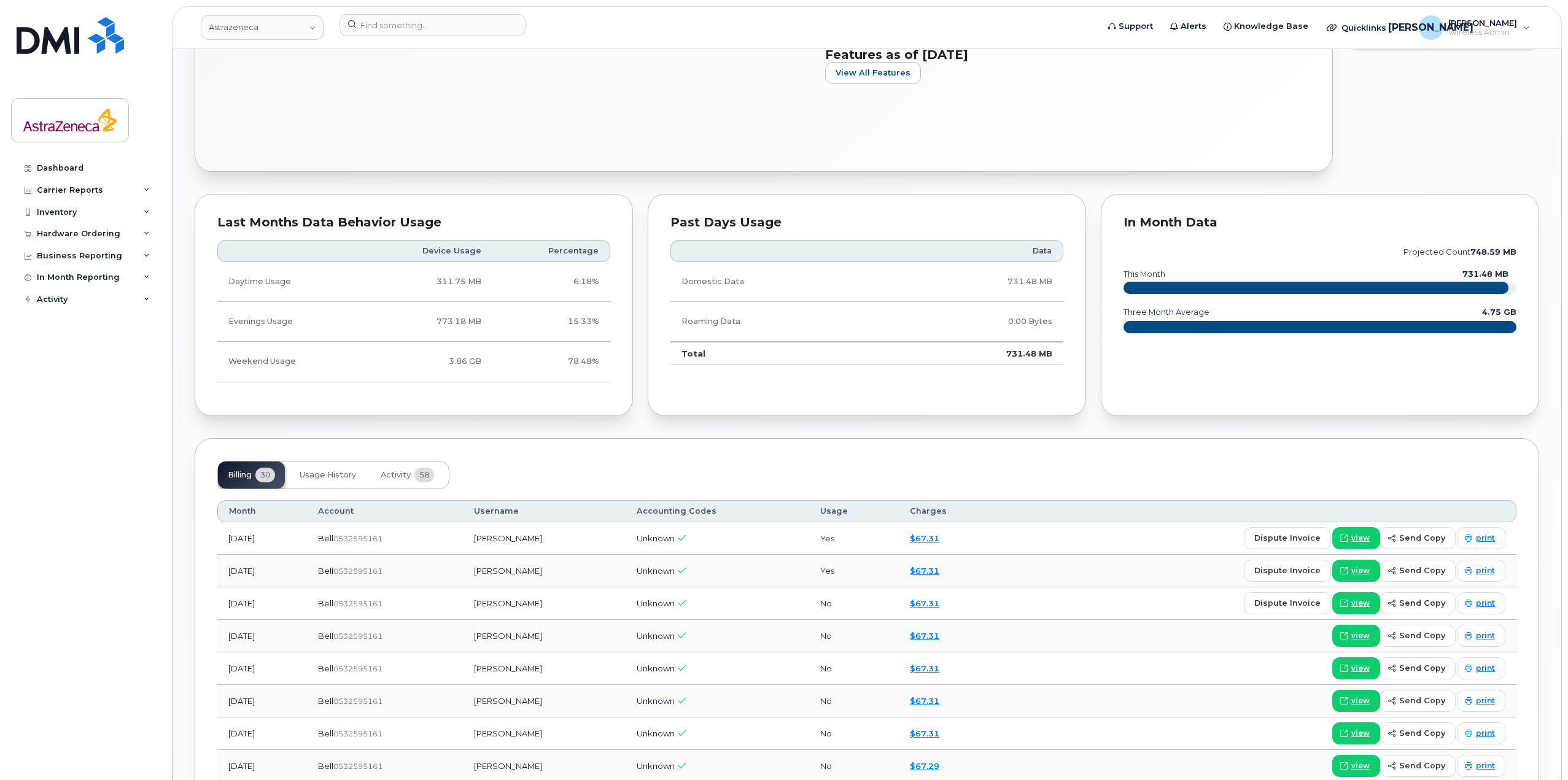
scroll to position [581, 0]
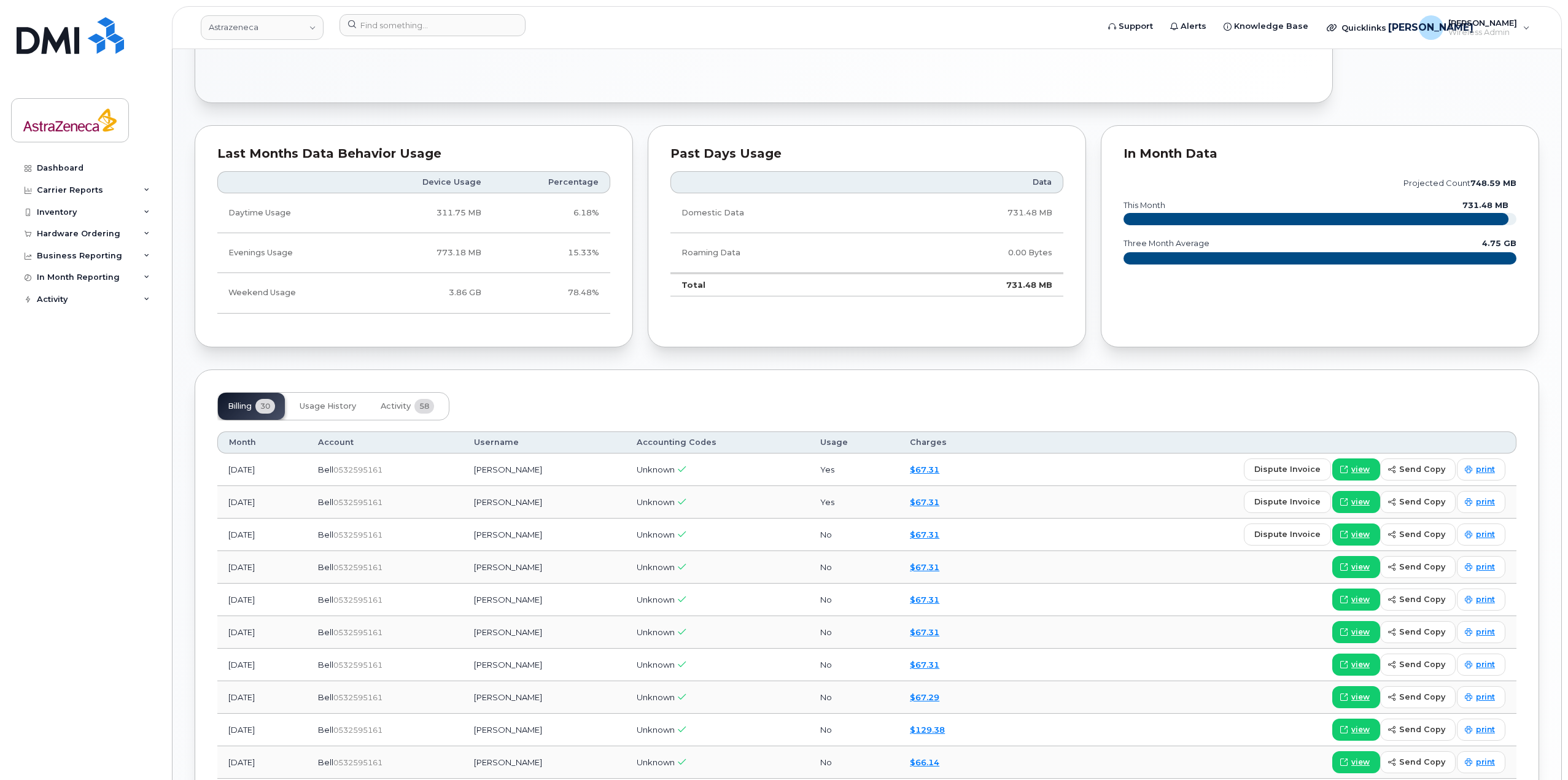
click at [473, 296] on td "3.86 GB" at bounding box center [427, 293] width 131 height 40
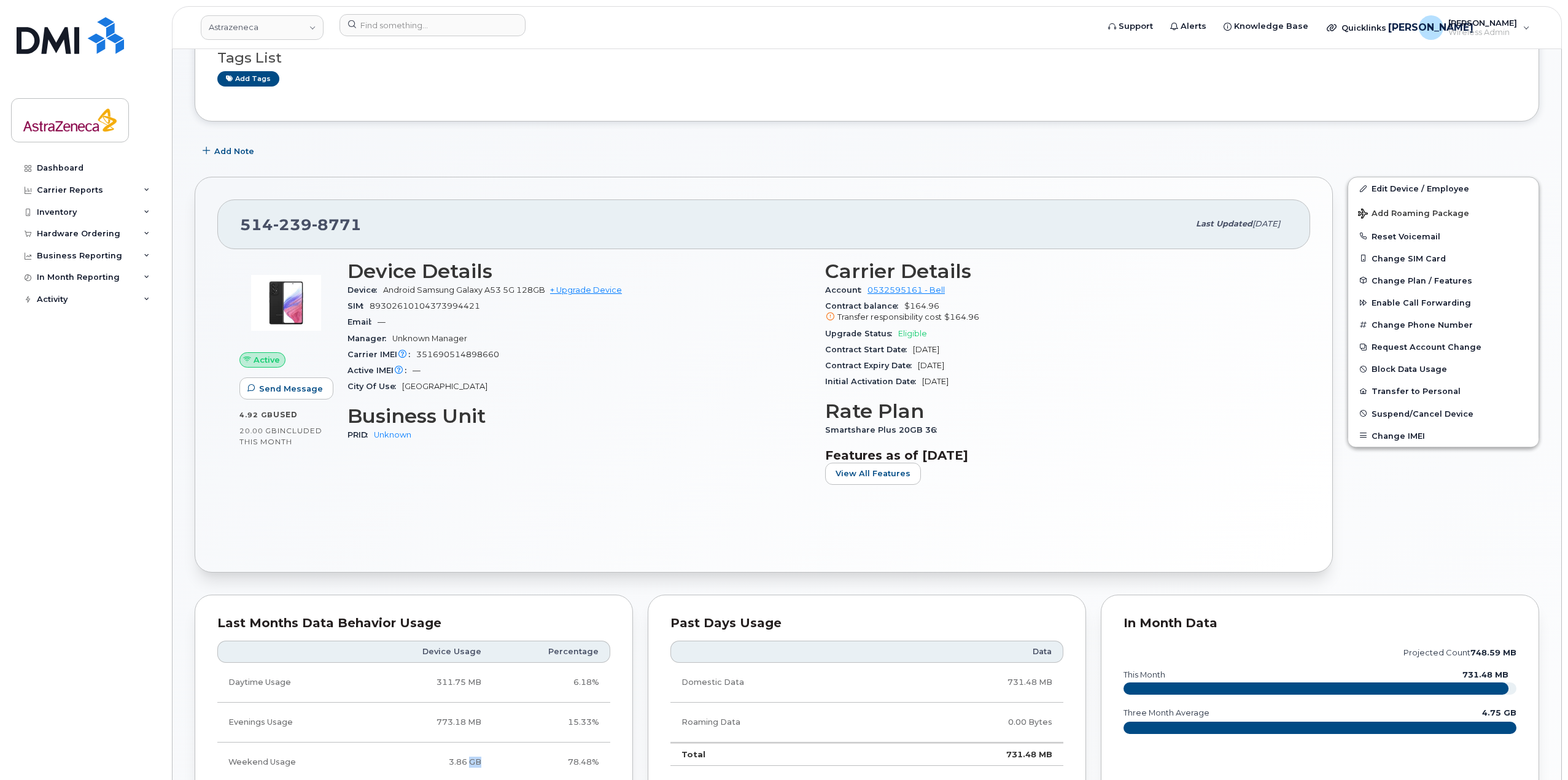
scroll to position [0, 0]
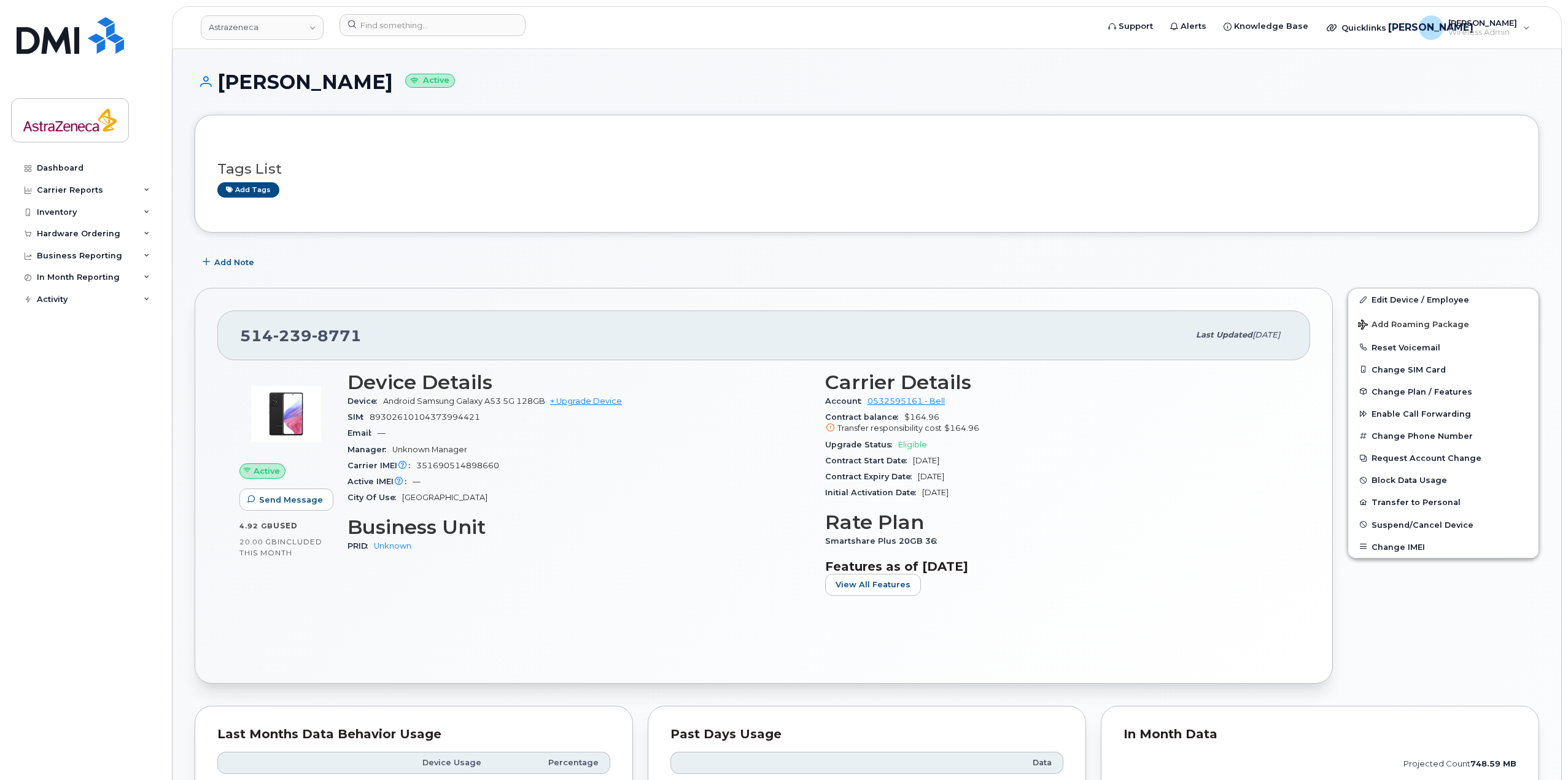
click at [461, 458] on div "Carrier IMEI Carrier IMEI is reported during the last billing cycle or change o…" at bounding box center [579, 466] width 463 height 16
click at [457, 454] on div "Manager Unknown Manager" at bounding box center [579, 449] width 463 height 16
click at [455, 414] on span "89302610104373994421" at bounding box center [425, 417] width 111 height 9
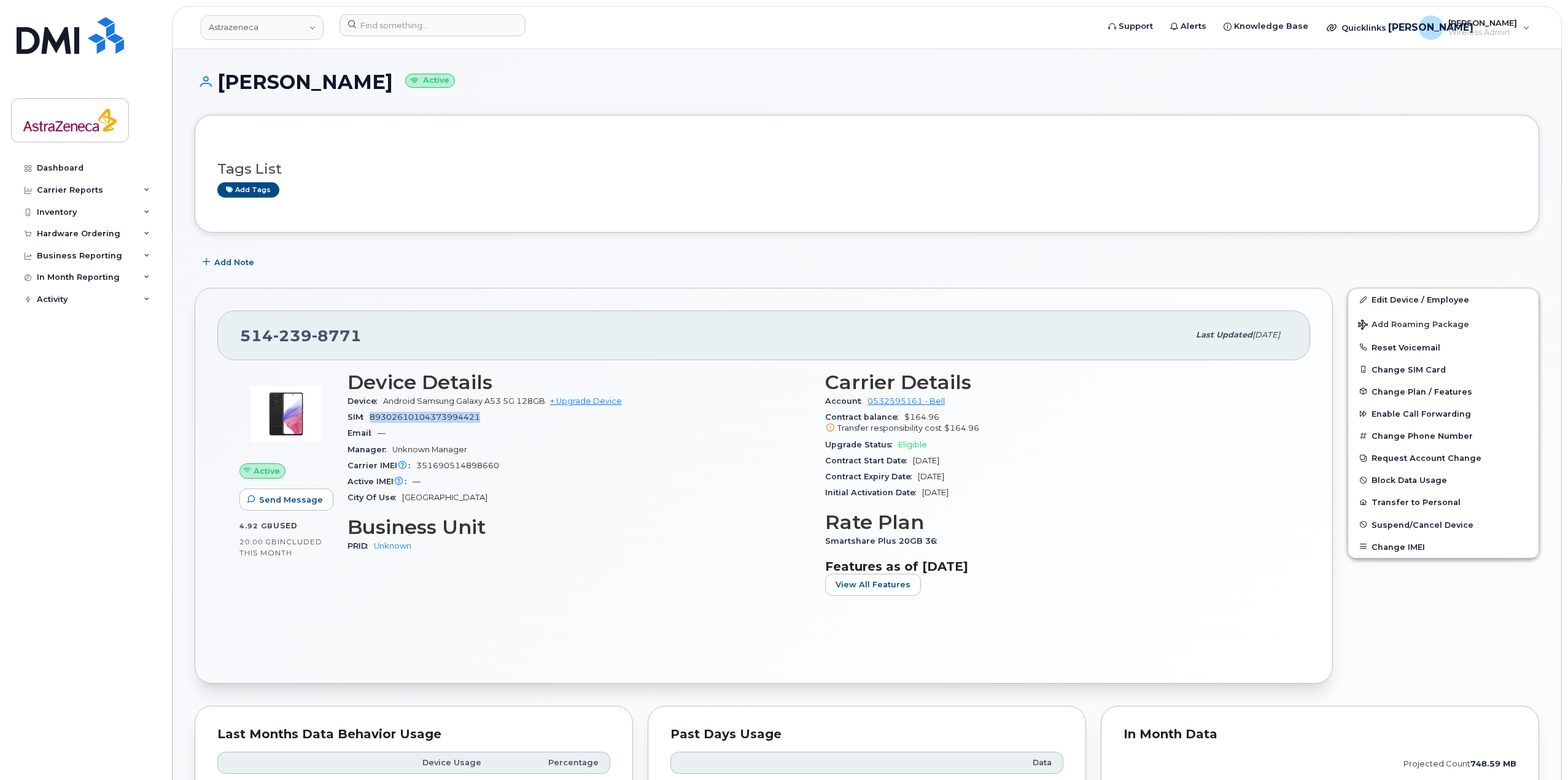
click at [455, 414] on span "89302610104373994421" at bounding box center [425, 417] width 111 height 9
click at [456, 402] on span "Android Samsung Galaxy A53 5G 128GB" at bounding box center [464, 401] width 162 height 9
click at [499, 441] on div "Email —" at bounding box center [579, 433] width 463 height 16
drag, startPoint x: 998, startPoint y: 496, endPoint x: 844, endPoint y: 463, distance: 157.5
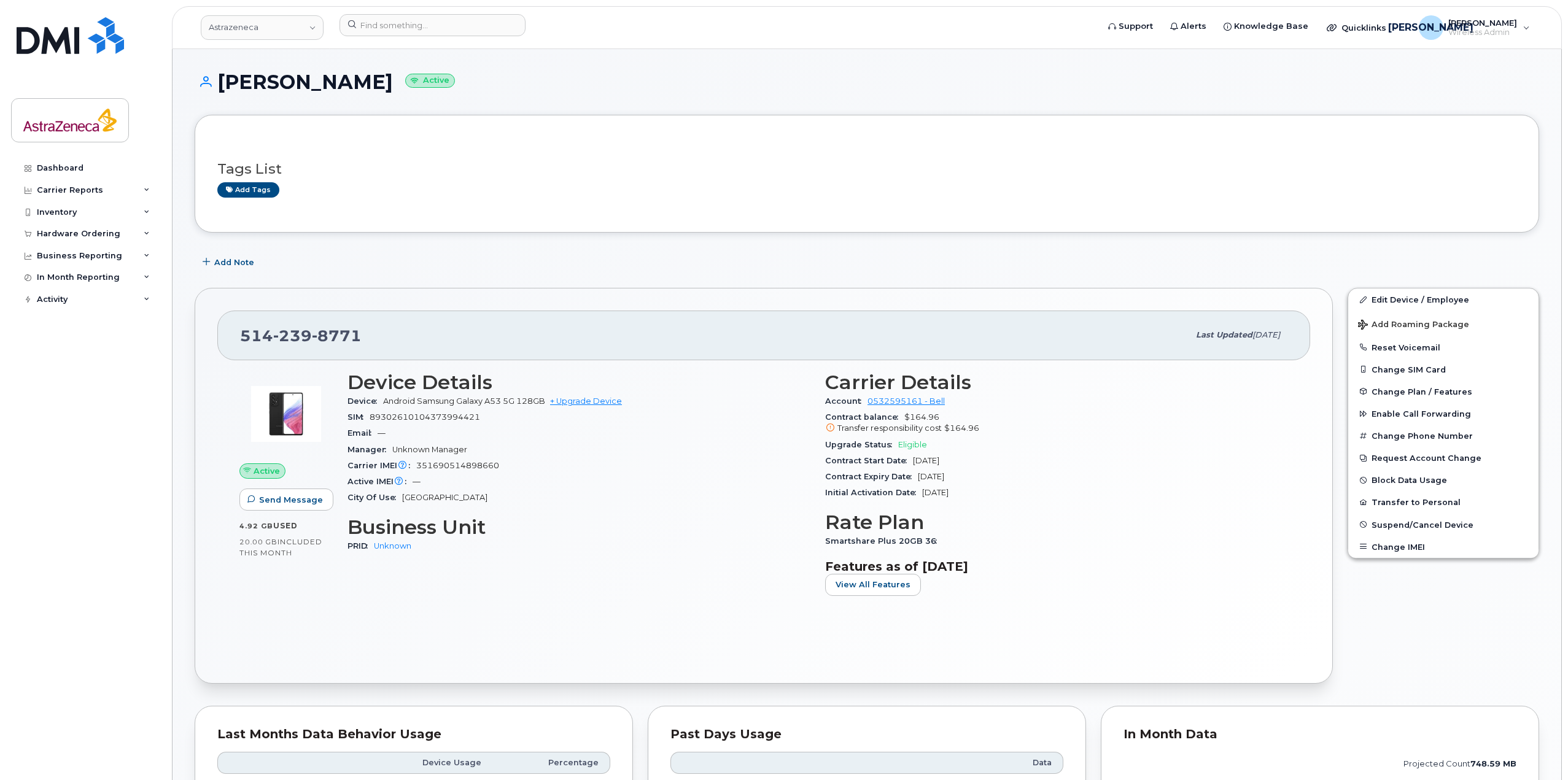
click at [844, 463] on section "Carrier Details Account 0532595161 - Bell Contract balance $164.96 Transfer res…" at bounding box center [1056, 436] width 463 height 130
click at [843, 463] on span "Contract Start Date" at bounding box center [868, 460] width 88 height 9
drag, startPoint x: 1028, startPoint y: 485, endPoint x: 822, endPoint y: 460, distance: 207.5
click at [822, 460] on div "Carrier Details Account 0532595161 - Bell Contract balance $164.96 Transfer res…" at bounding box center [1056, 488] width 477 height 249
click at [972, 477] on div "Contract Expiry Date [DATE]" at bounding box center [1056, 476] width 463 height 16
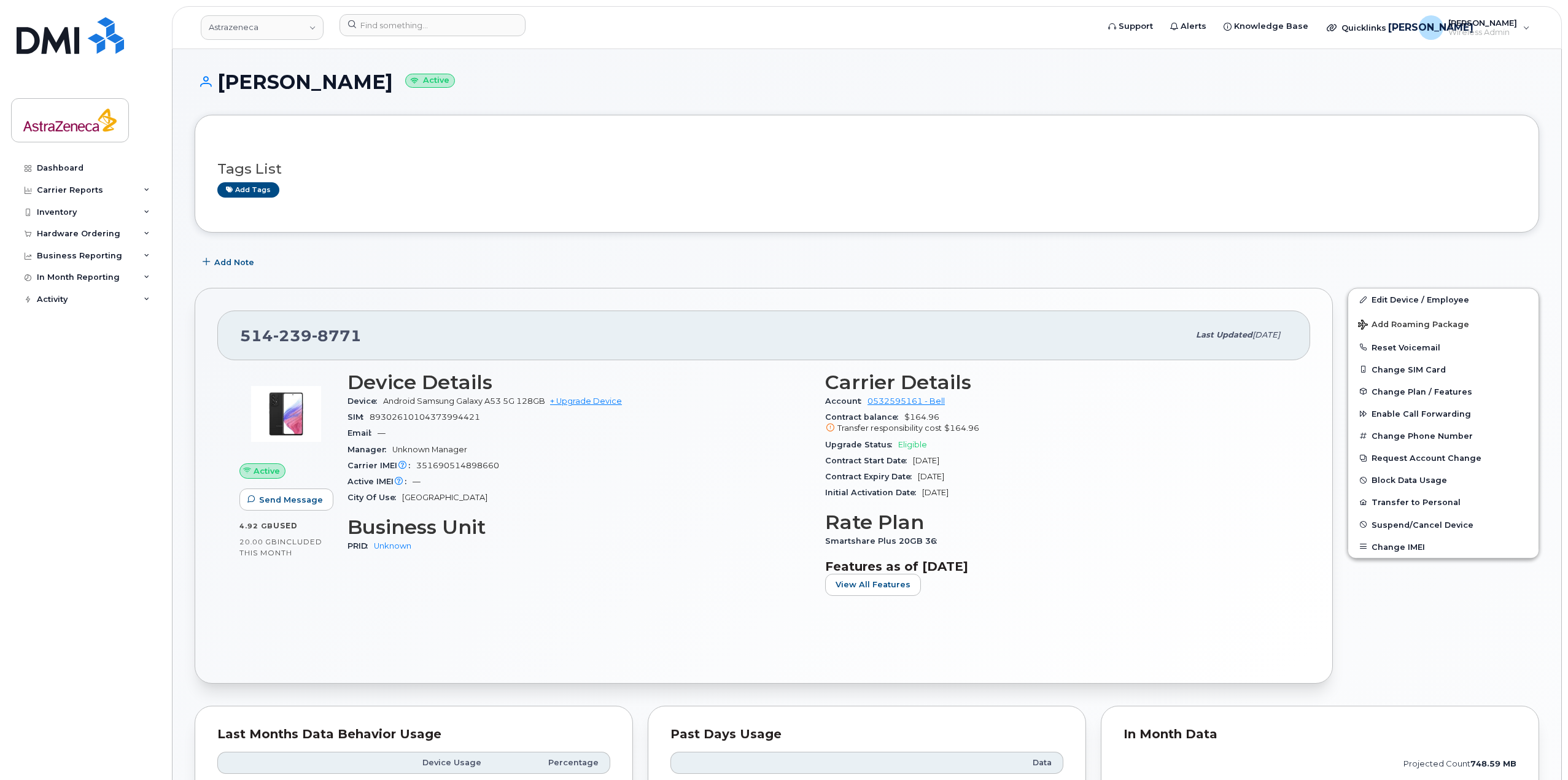
drag, startPoint x: 1019, startPoint y: 492, endPoint x: 825, endPoint y: 460, distance: 196.6
click at [825, 460] on section "Carrier Details Account 0532595161 - Bell Contract balance $164.96 Transfer res…" at bounding box center [1056, 436] width 463 height 130
click at [993, 477] on div "Contract Expiry Date [DATE]" at bounding box center [1056, 476] width 463 height 16
drag, startPoint x: 1002, startPoint y: 495, endPoint x: 822, endPoint y: 466, distance: 182.3
click at [822, 466] on div "Carrier Details Account 0532595161 - Bell Contract balance $164.96 Transfer res…" at bounding box center [1056, 488] width 477 height 249
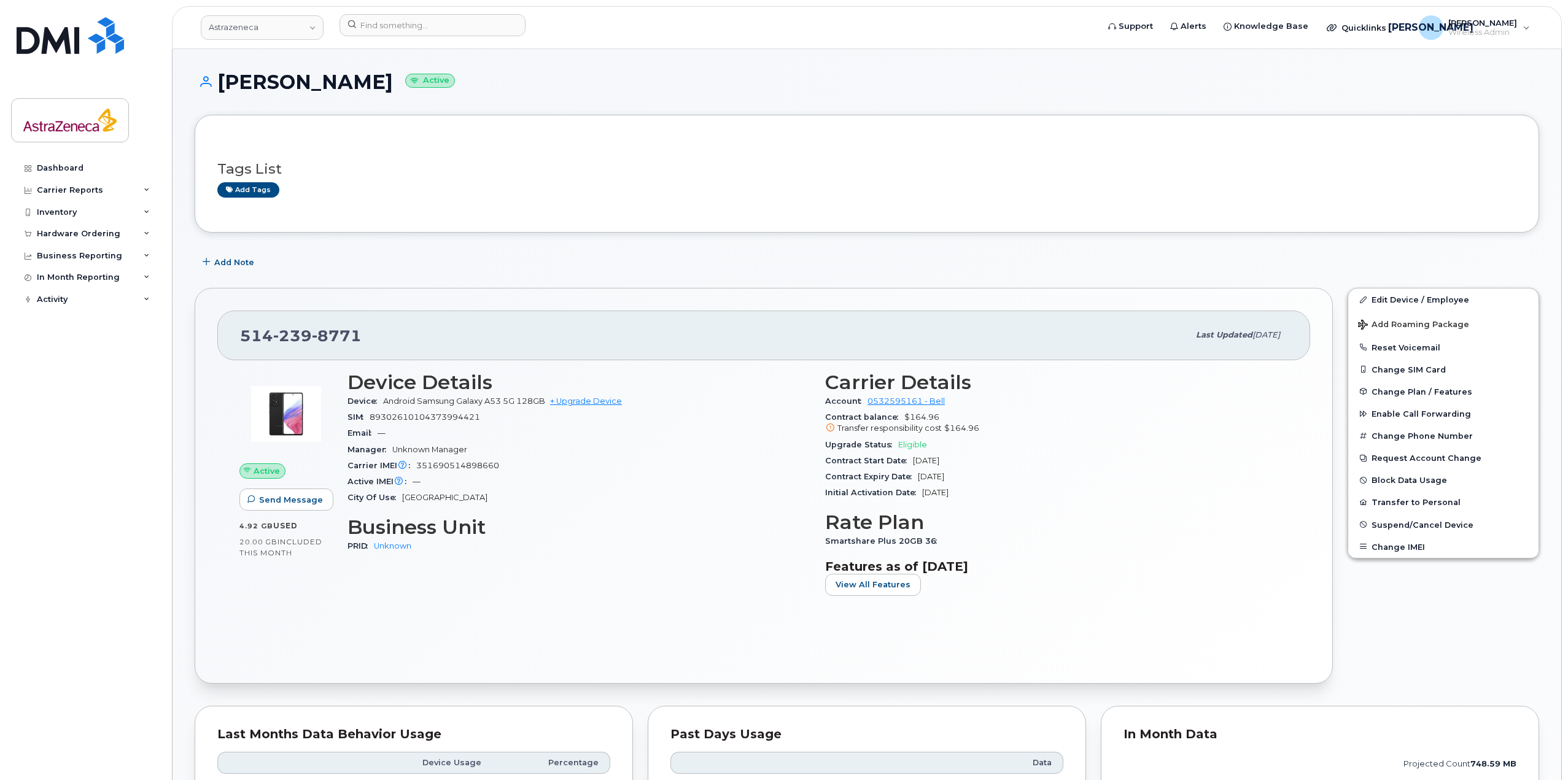
click at [989, 489] on div "Initial Activation Date [DATE]" at bounding box center [1056, 493] width 463 height 16
click at [989, 495] on div "Initial Activation Date [DATE]" at bounding box center [1056, 493] width 463 height 16
drag, startPoint x: 989, startPoint y: 495, endPoint x: 827, endPoint y: 458, distance: 166.2
click at [827, 458] on section "Carrier Details Account 0532595161 - Bell Contract balance $164.96 Transfer res…" at bounding box center [1056, 436] width 463 height 130
click at [914, 447] on span "Eligible" at bounding box center [913, 445] width 28 height 9
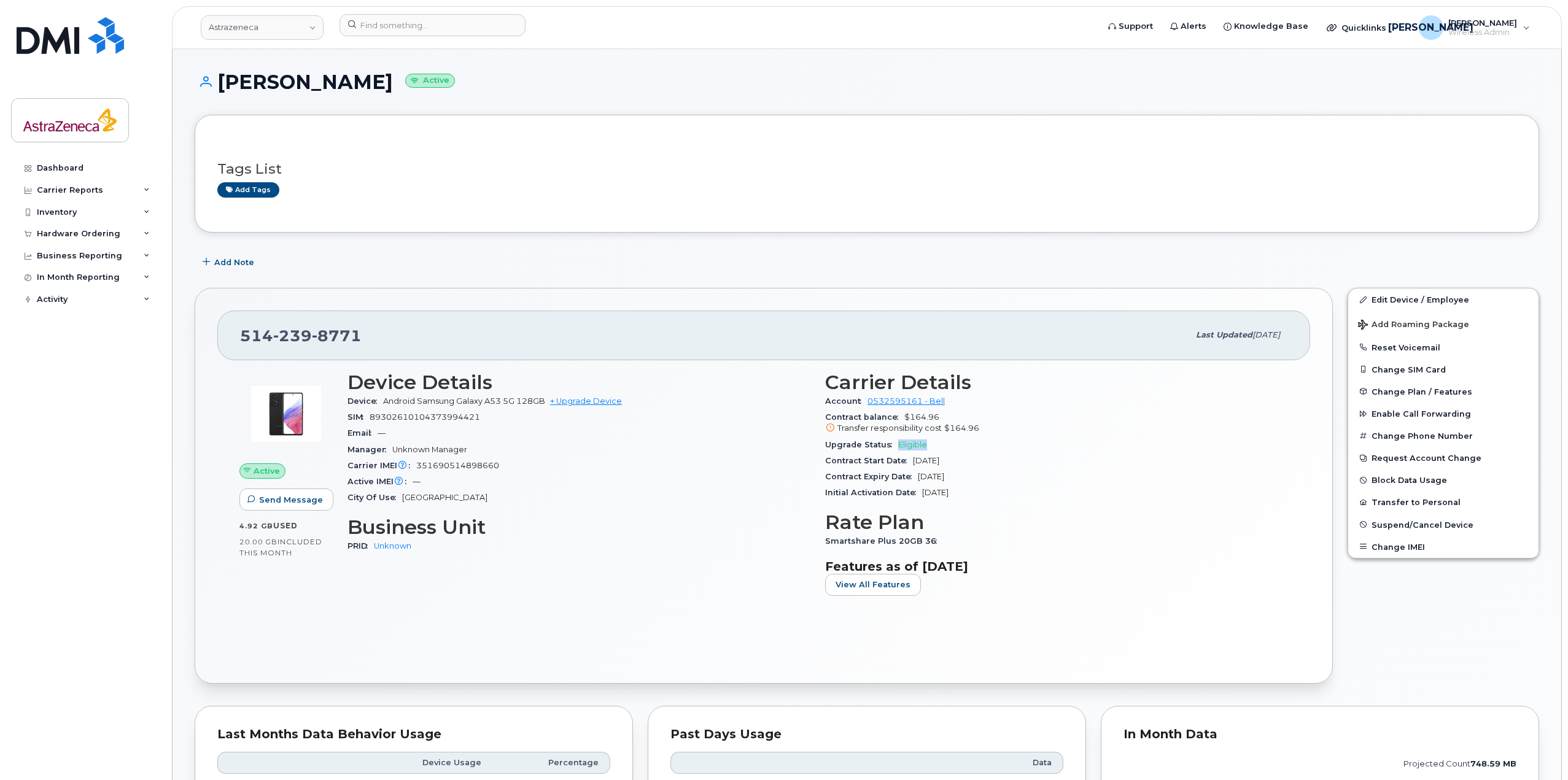
click at [914, 447] on span "Eligible" at bounding box center [913, 445] width 28 height 9
drag, startPoint x: 496, startPoint y: 421, endPoint x: 367, endPoint y: 419, distance: 129.0
click at [367, 419] on div "SIM [TECHNICAL_ID]" at bounding box center [579, 417] width 463 height 16
click at [446, 468] on span "351690514898660" at bounding box center [457, 465] width 83 height 9
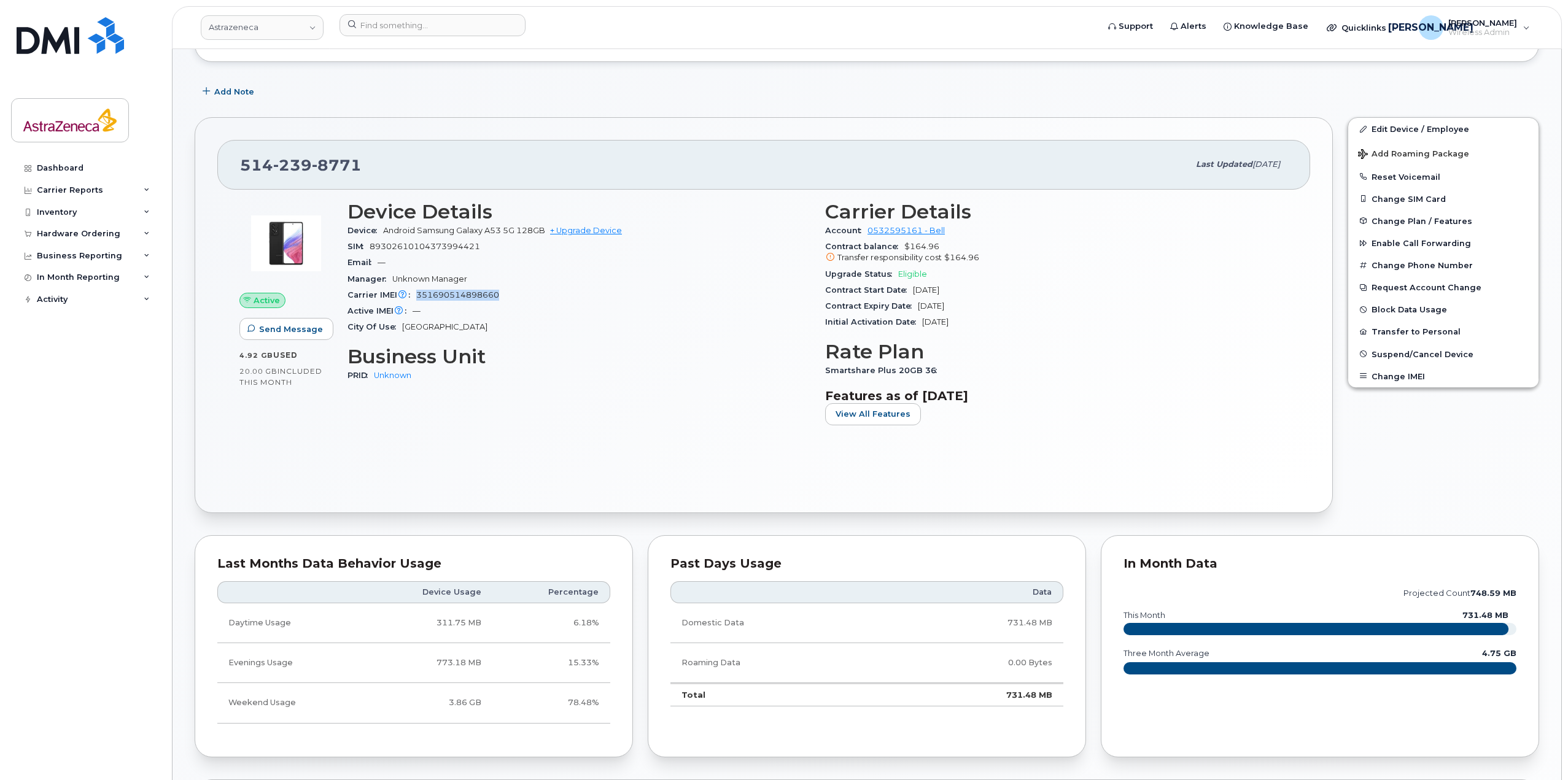
scroll to position [245, 0]
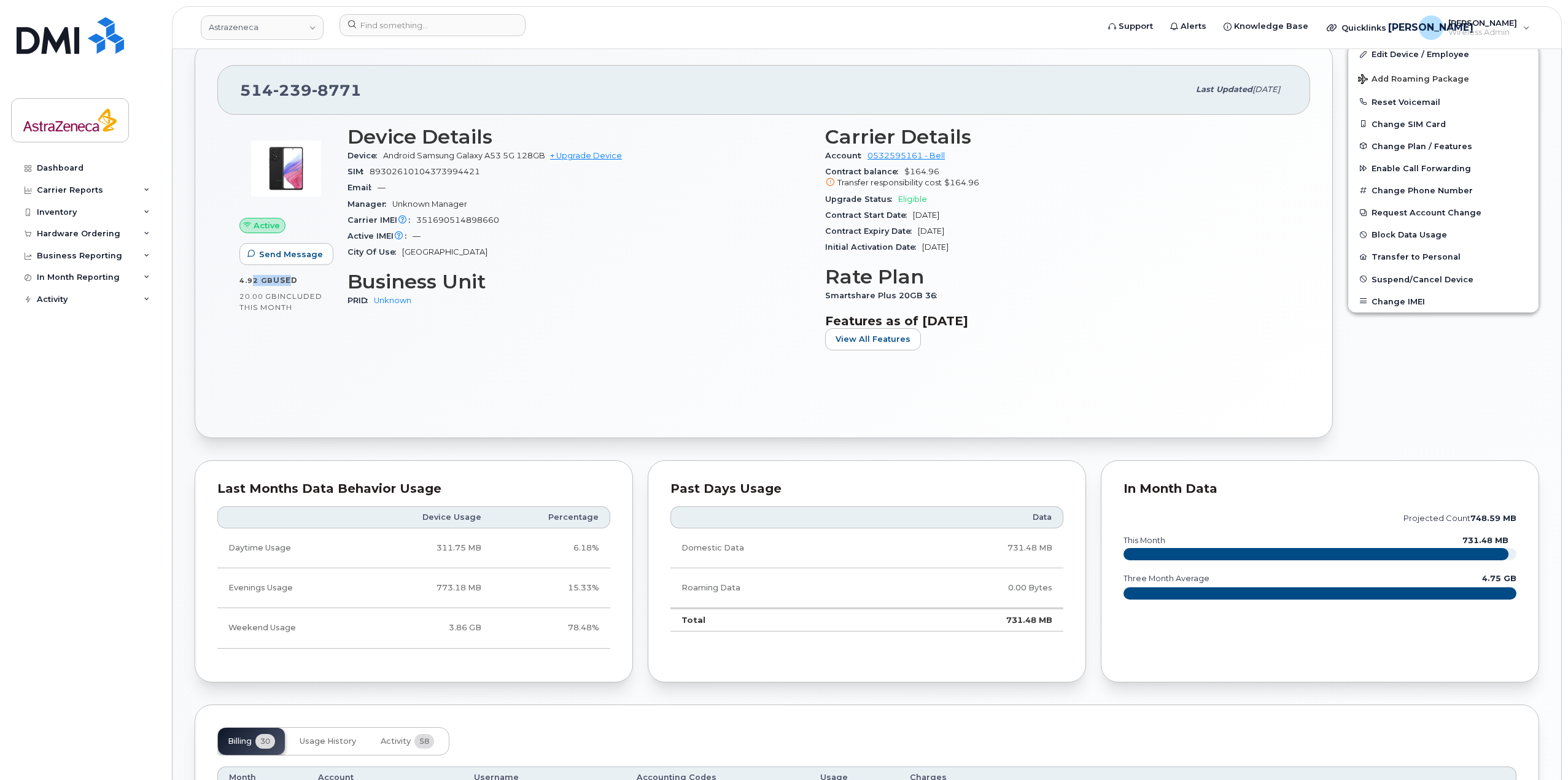
drag, startPoint x: 250, startPoint y: 282, endPoint x: 283, endPoint y: 286, distance: 33.2
click at [283, 286] on div "4.92 GB  used" at bounding box center [286, 280] width 93 height 11
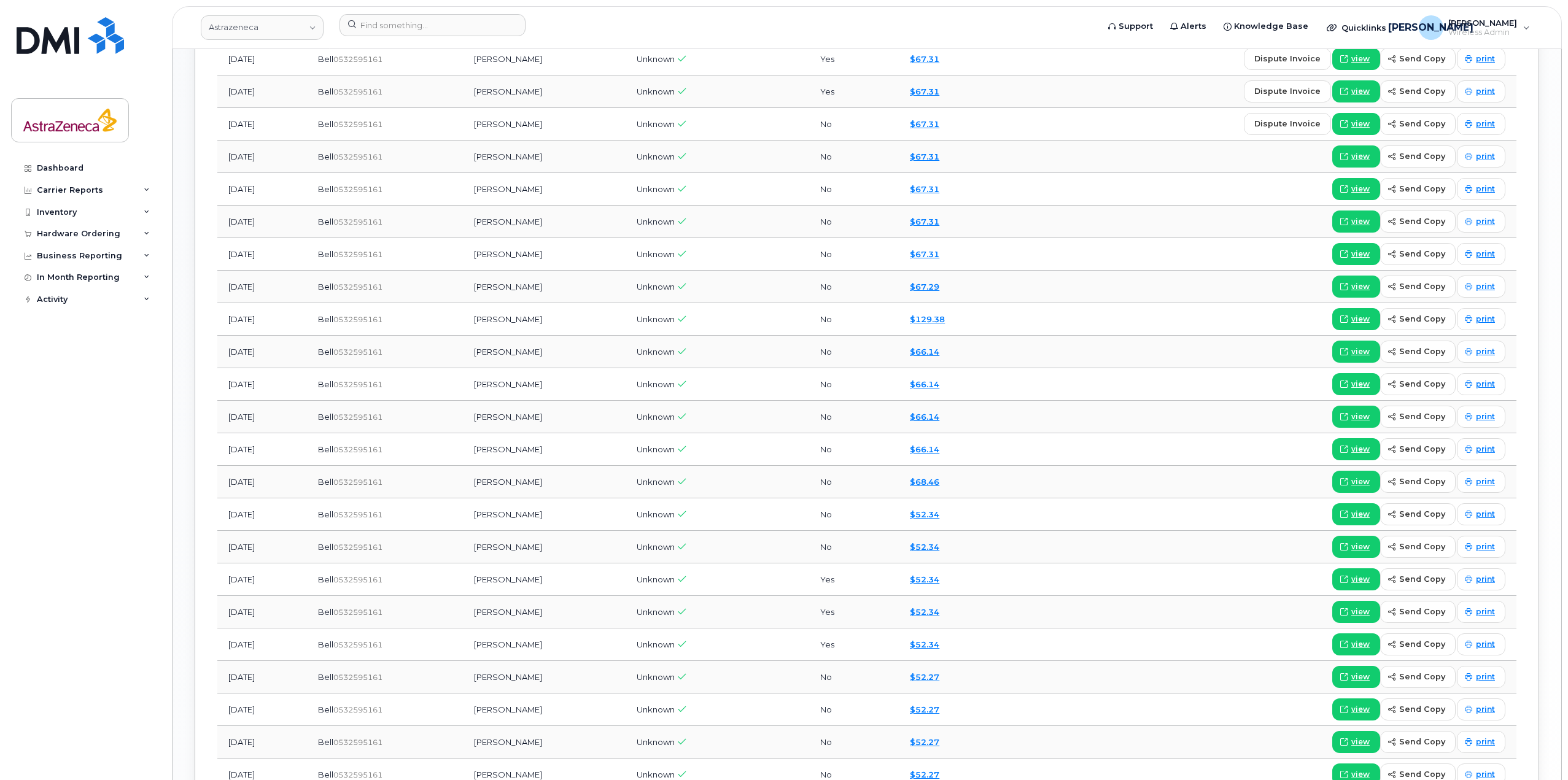
scroll to position [1133, 0]
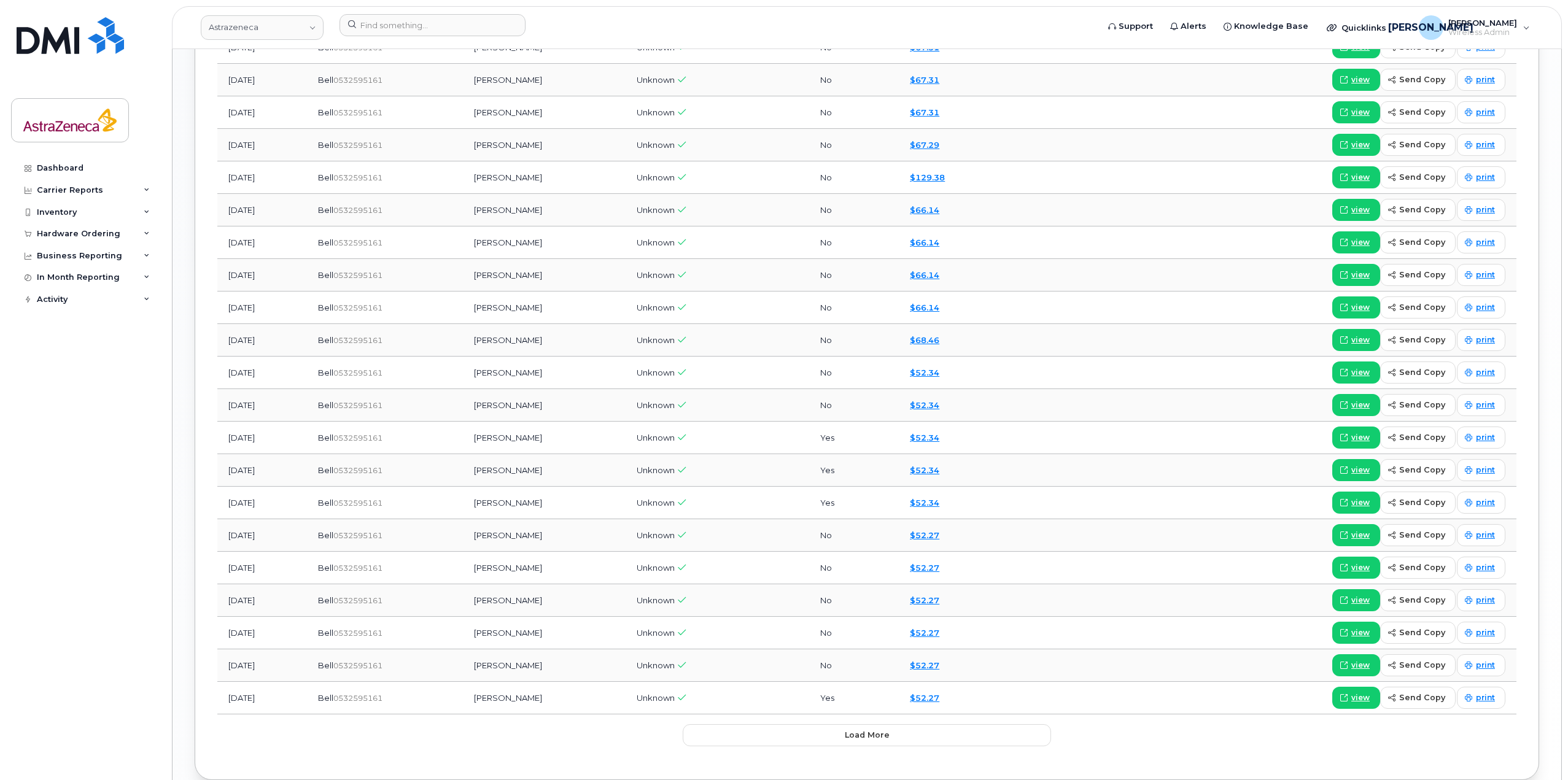
click at [377, 538] on span "0532595161" at bounding box center [358, 536] width 49 height 9
click at [674, 534] on span "Unknown" at bounding box center [655, 535] width 38 height 9
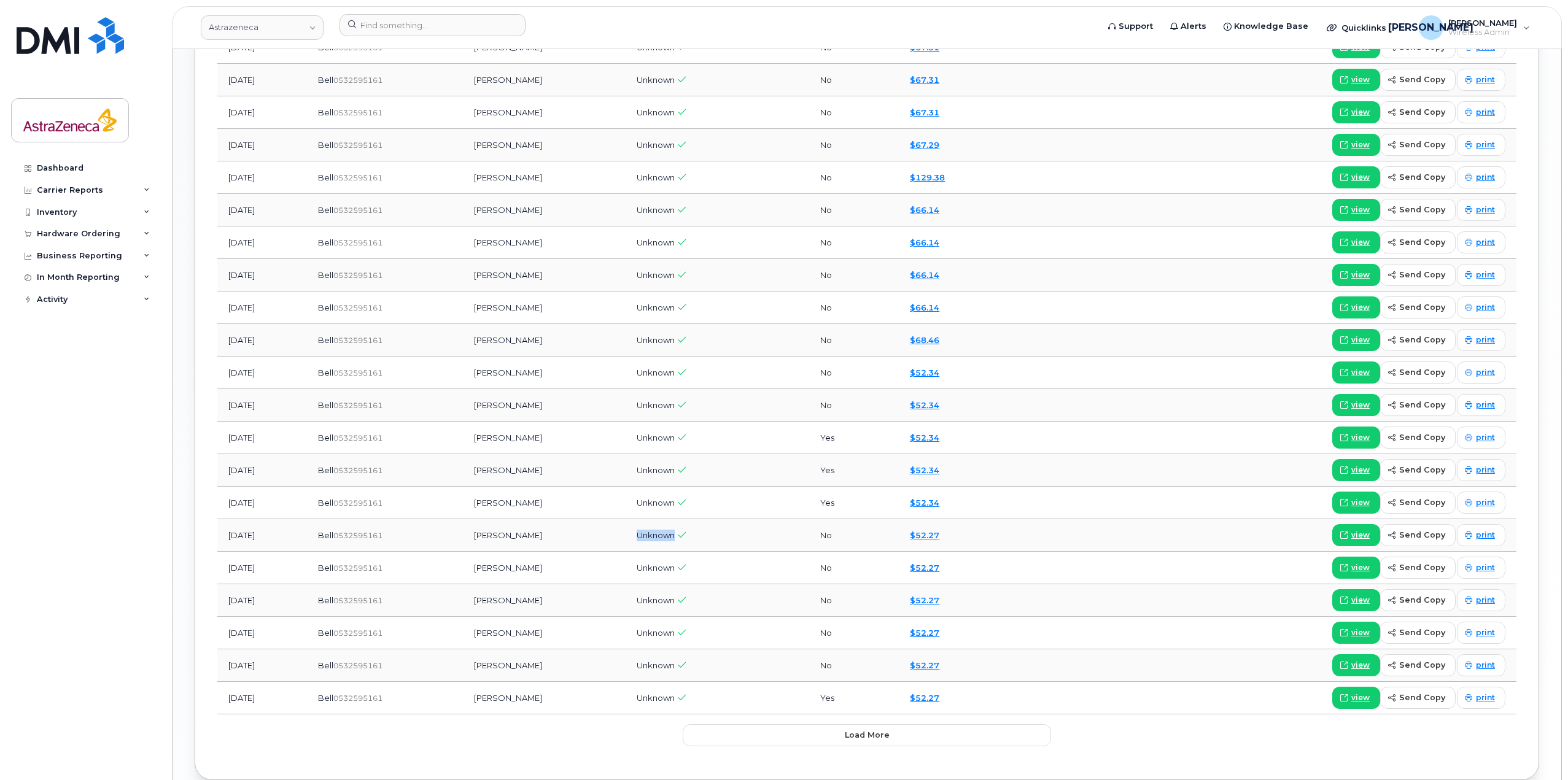
click at [674, 534] on span "Unknown" at bounding box center [655, 535] width 38 height 9
click at [540, 540] on td "[PERSON_NAME]" at bounding box center [545, 535] width 163 height 32
click at [514, 539] on td "[PERSON_NAME]" at bounding box center [545, 535] width 163 height 32
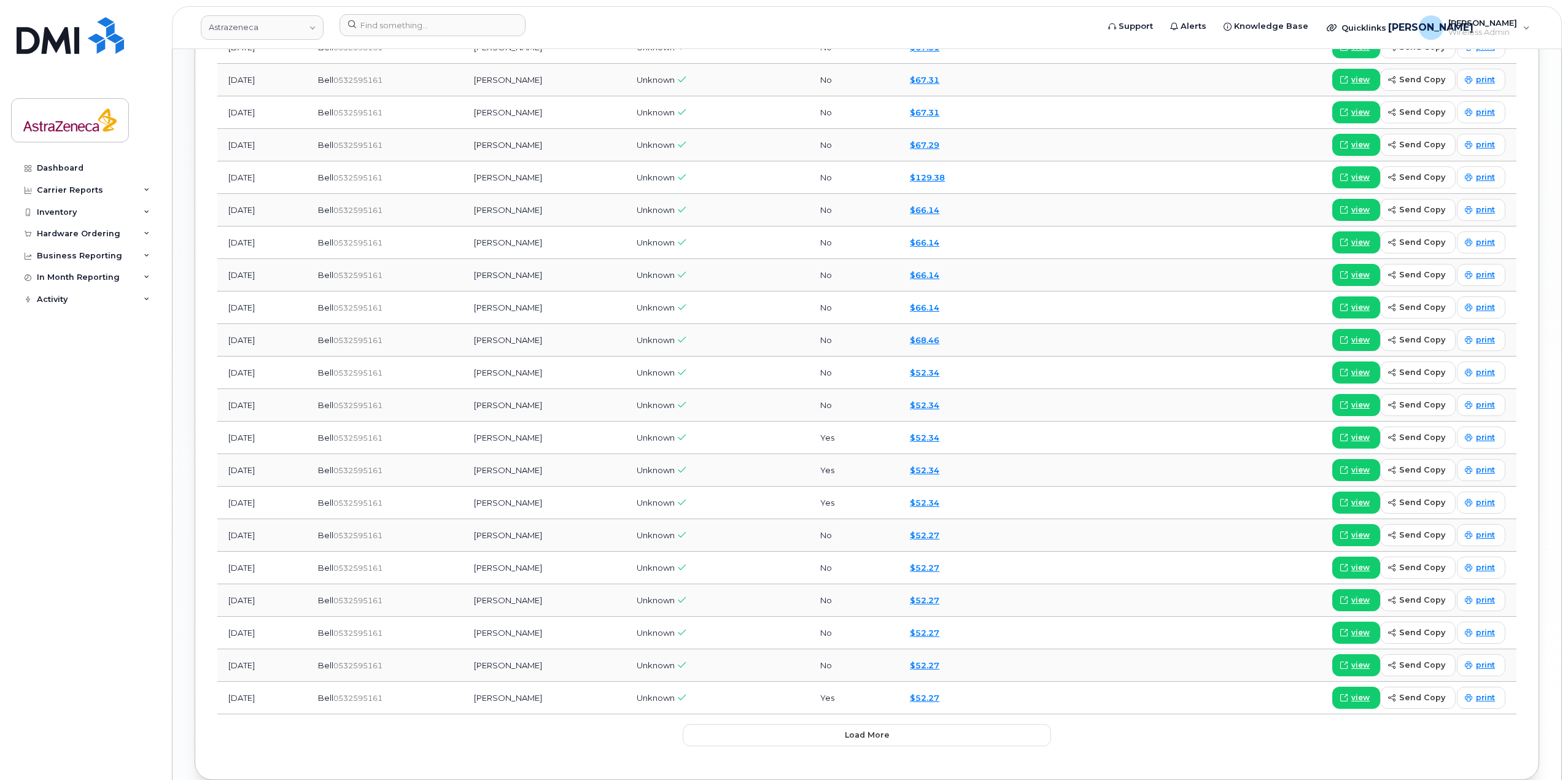
click at [837, 536] on td "No" at bounding box center [853, 535] width 89 height 32
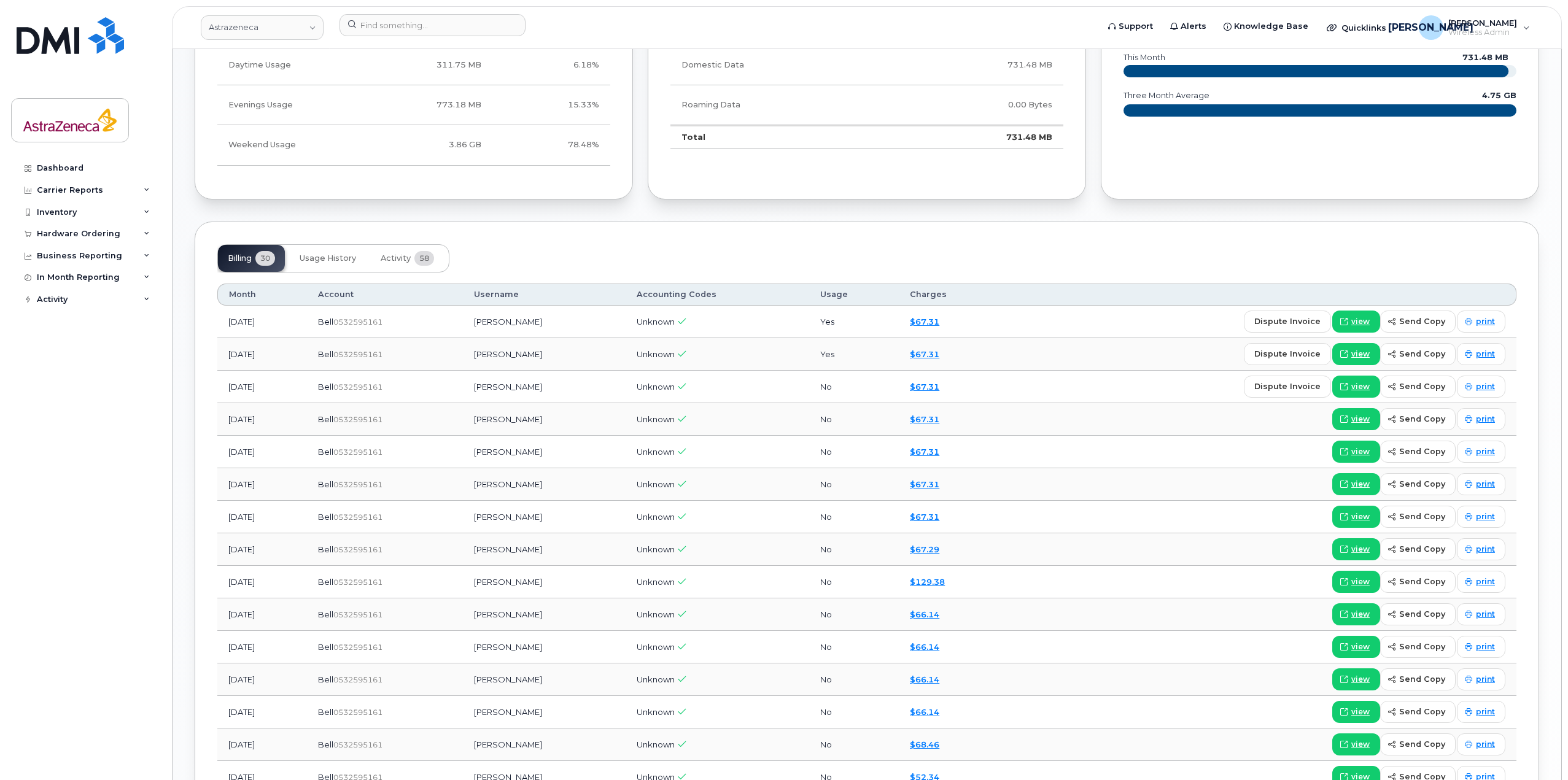
scroll to position [581, 0]
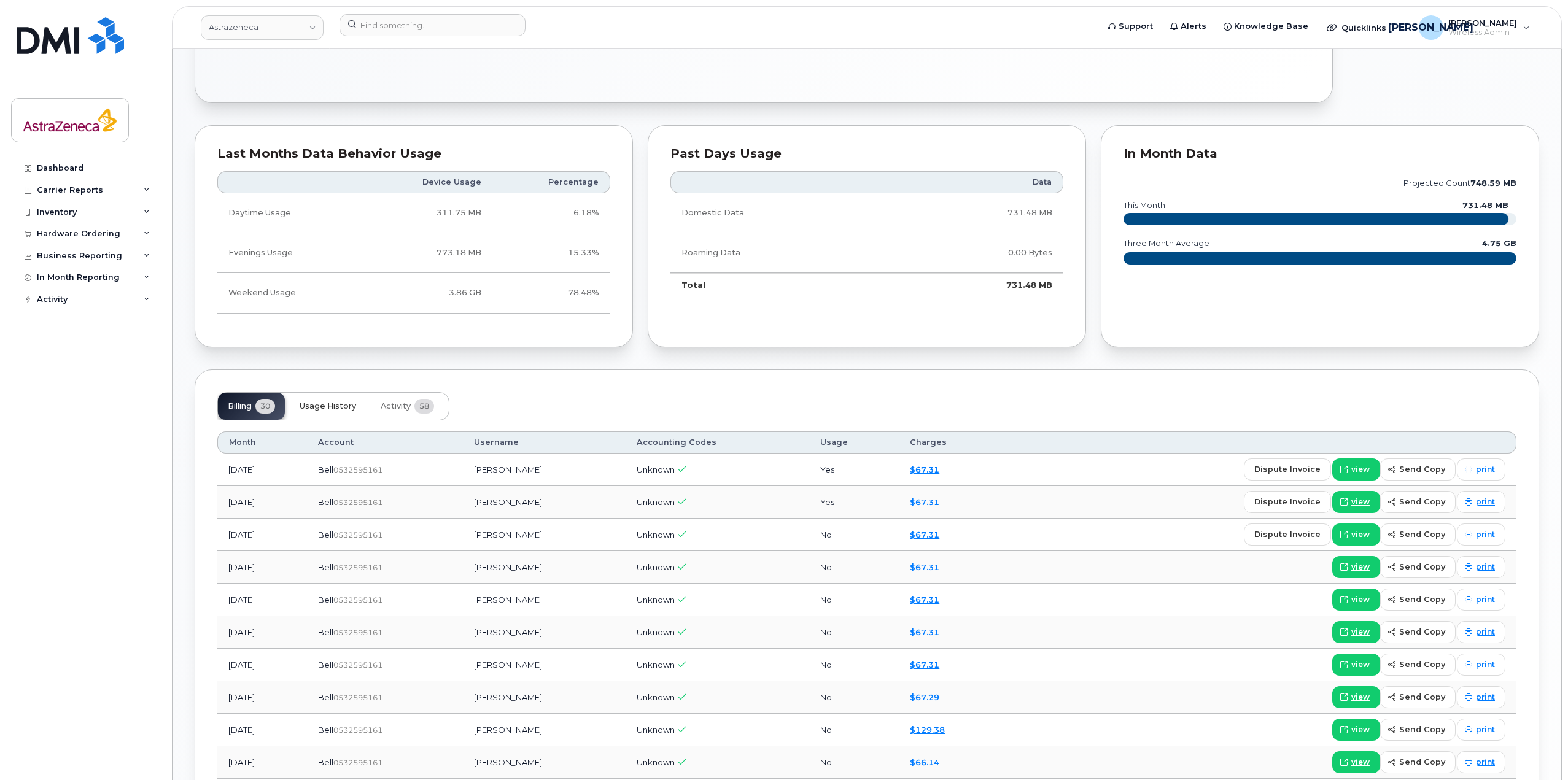
click at [332, 404] on span "Usage History" at bounding box center [327, 406] width 56 height 9
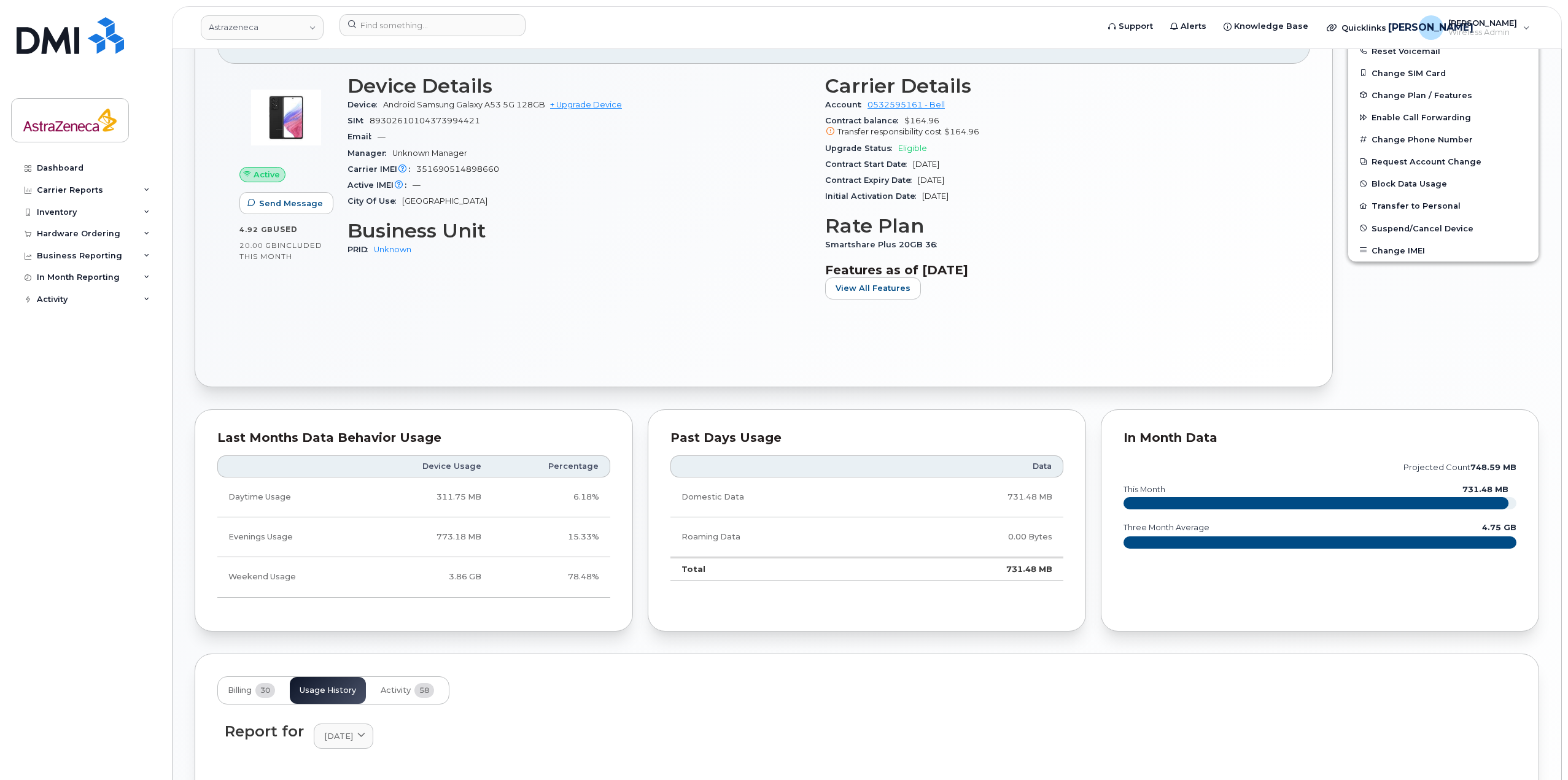
scroll to position [229, 0]
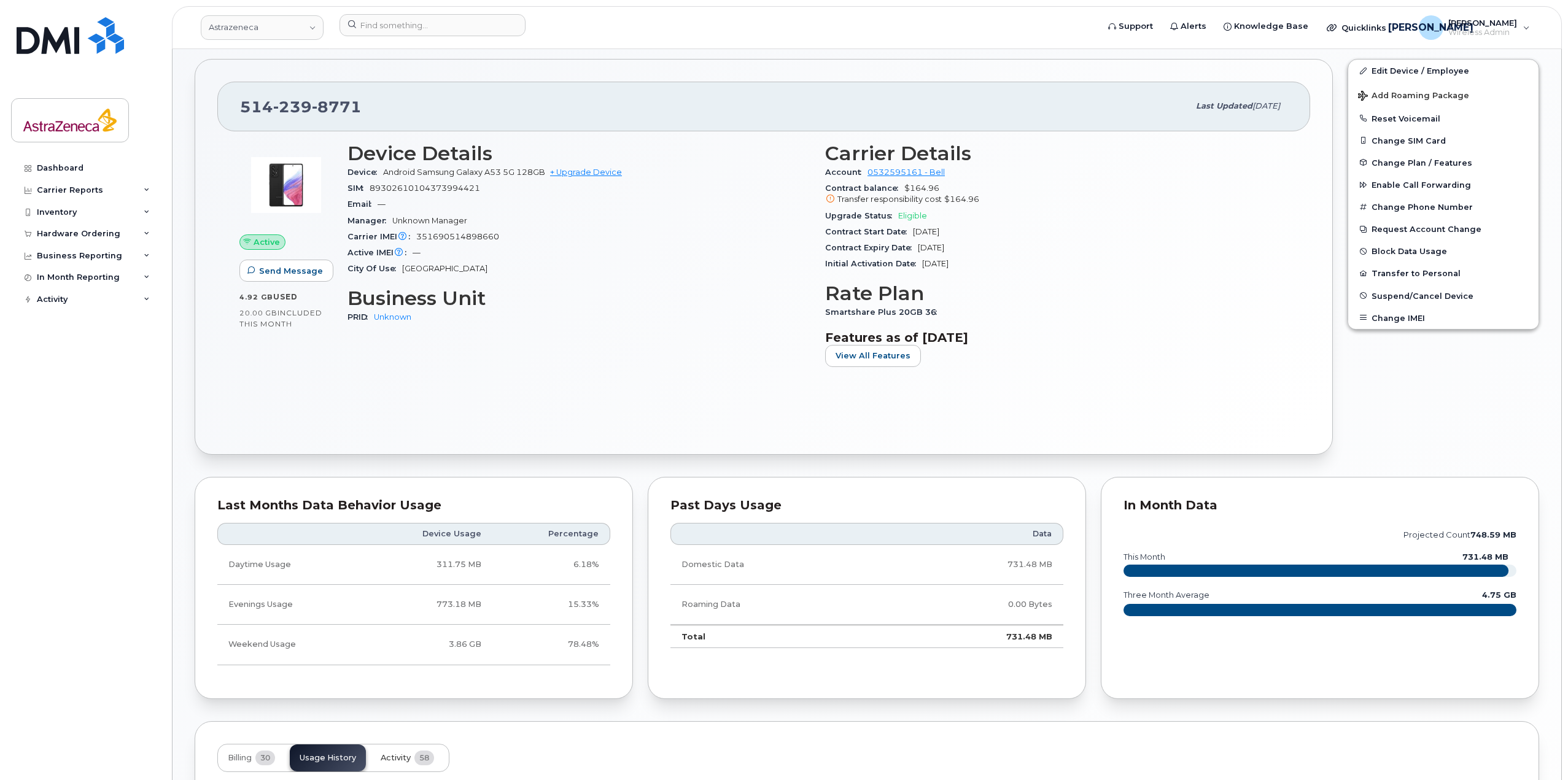
click at [397, 759] on span "Activity" at bounding box center [396, 758] width 30 height 9
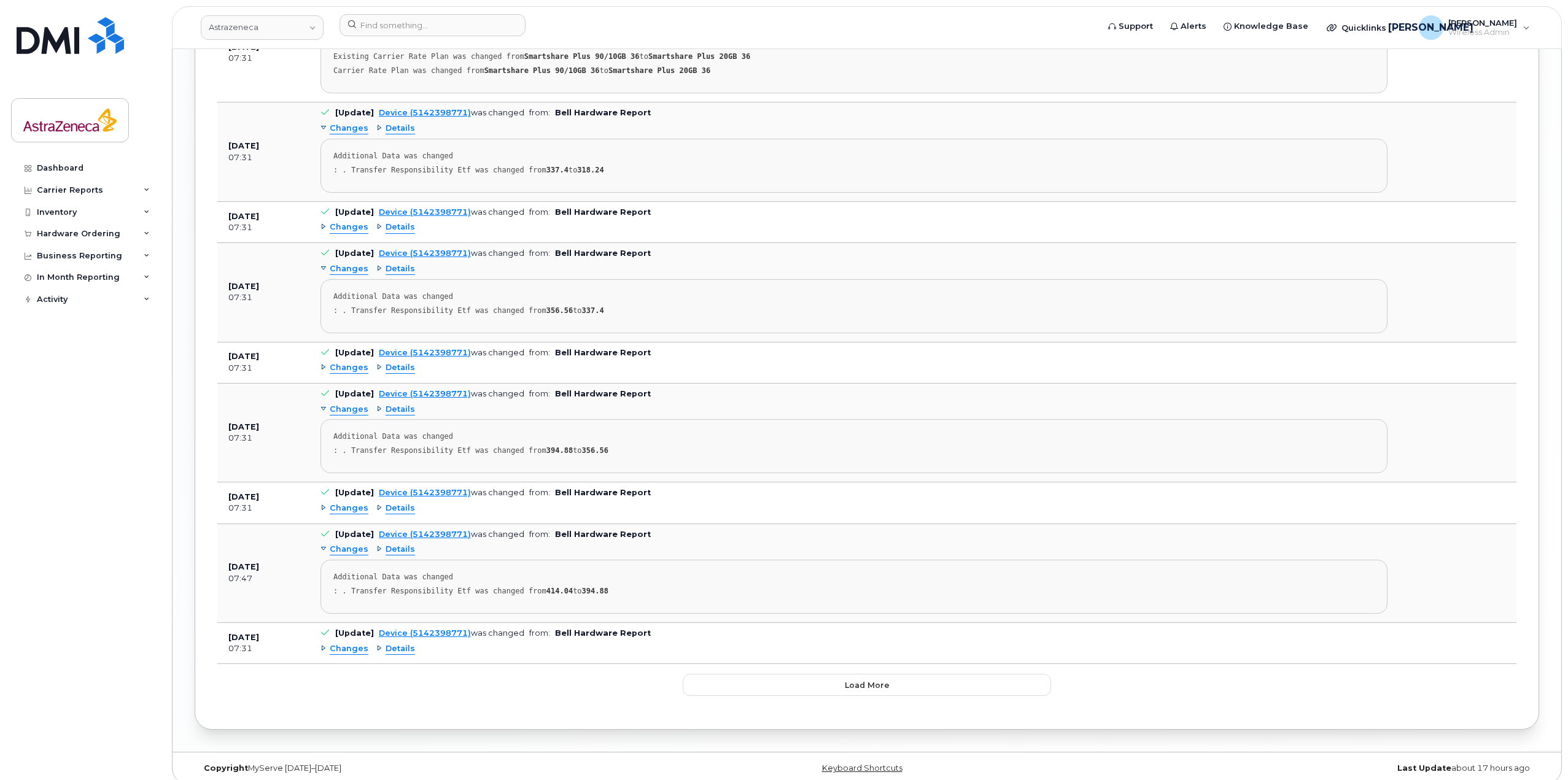
scroll to position [2165, 0]
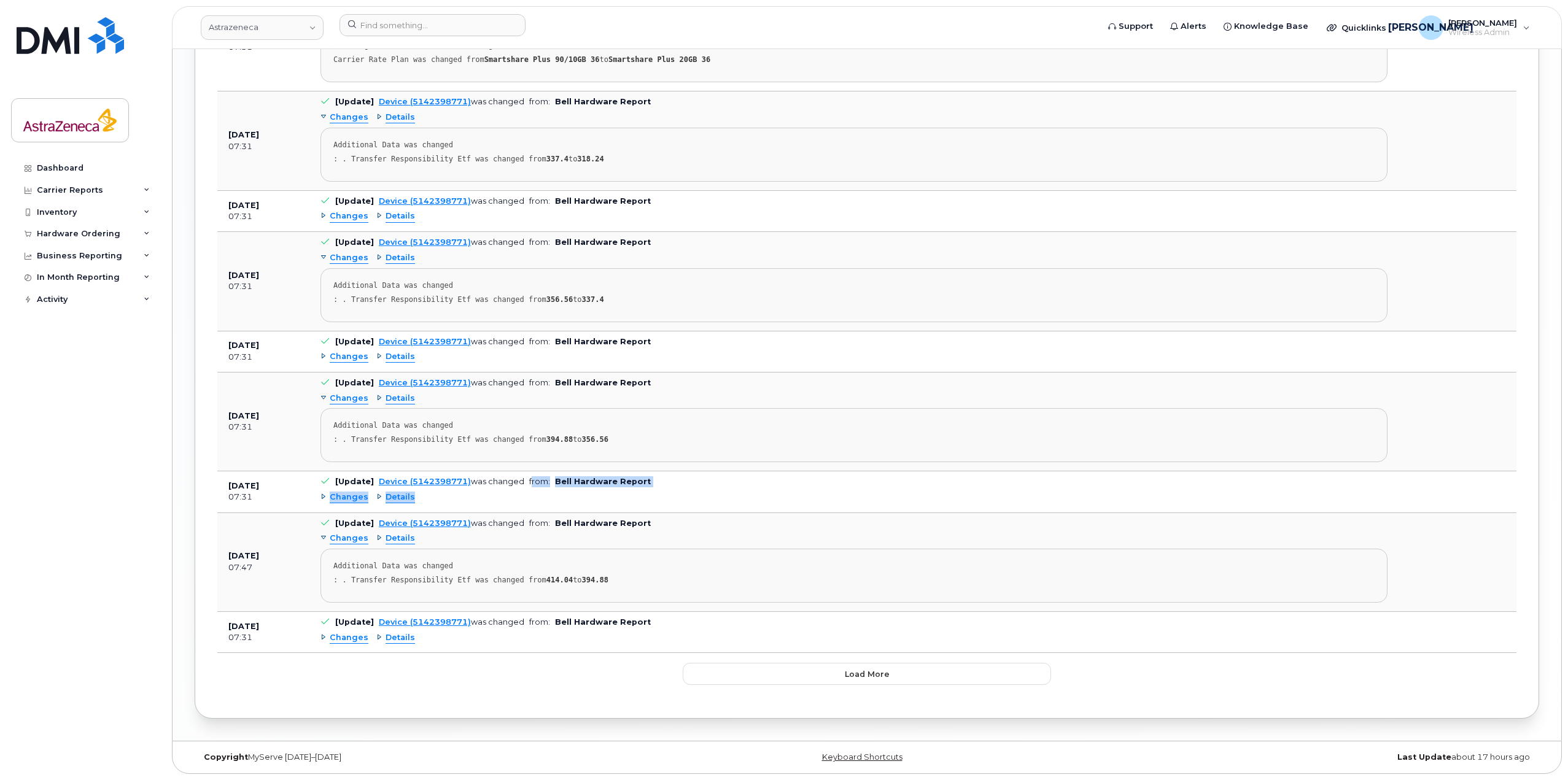
drag, startPoint x: 636, startPoint y: 488, endPoint x: 528, endPoint y: 487, distance: 108.0
click at [528, 487] on td "[Update] Device (5142398771) was changed from: Bell Hardware Report Changes Det…" at bounding box center [854, 492] width 1089 height 41
drag, startPoint x: 640, startPoint y: 589, endPoint x: 349, endPoint y: 577, distance: 291.2
click at [349, 577] on pre "Additional Data was changed : . Transfer Responsibility Etf was changed from 41…" at bounding box center [854, 575] width 1067 height 54
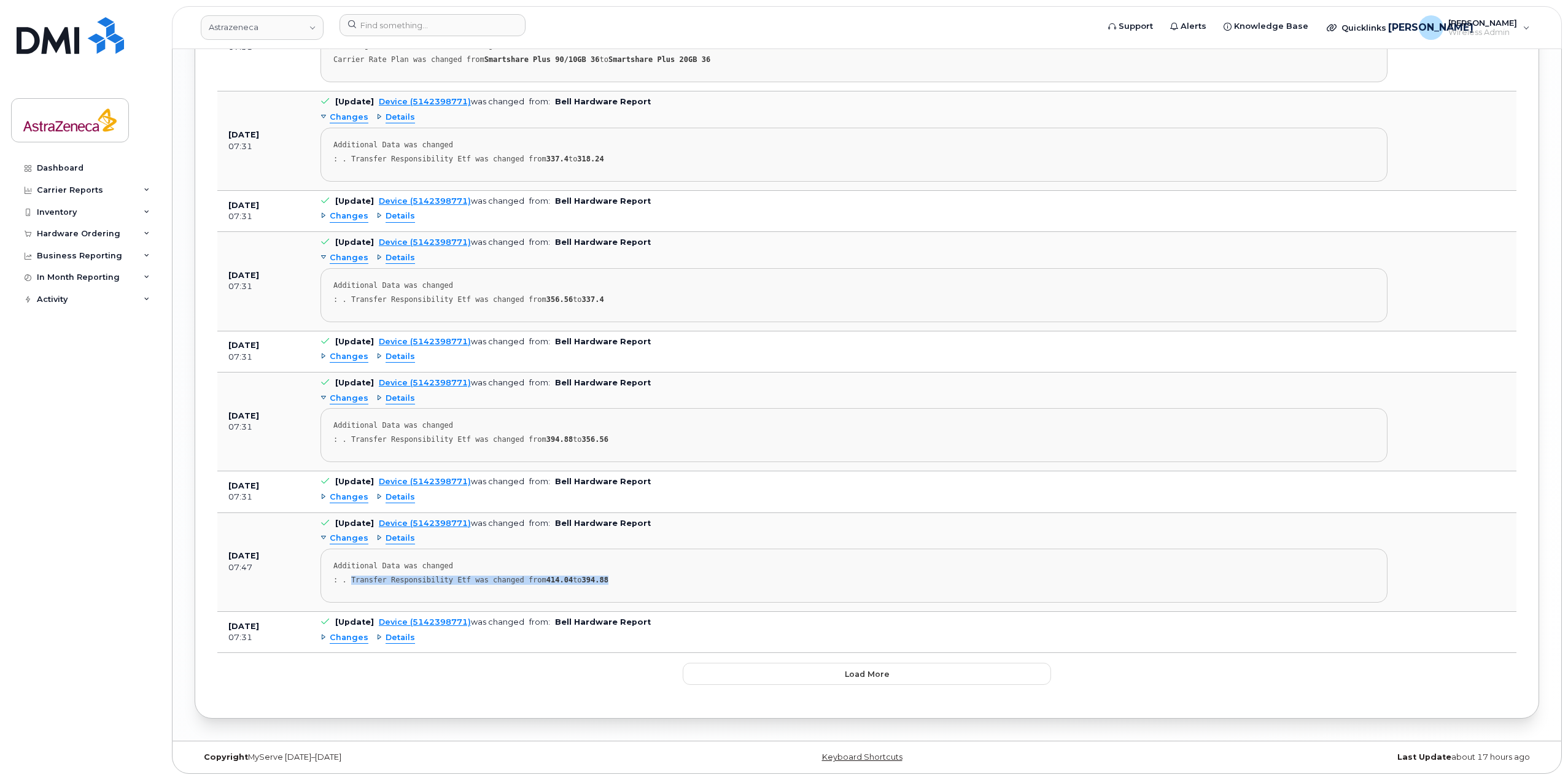
click at [595, 589] on pre "Additional Data was changed : . Transfer Responsibility Etf was changed from 41…" at bounding box center [854, 575] width 1067 height 54
click at [828, 669] on button "Load more" at bounding box center [866, 674] width 368 height 22
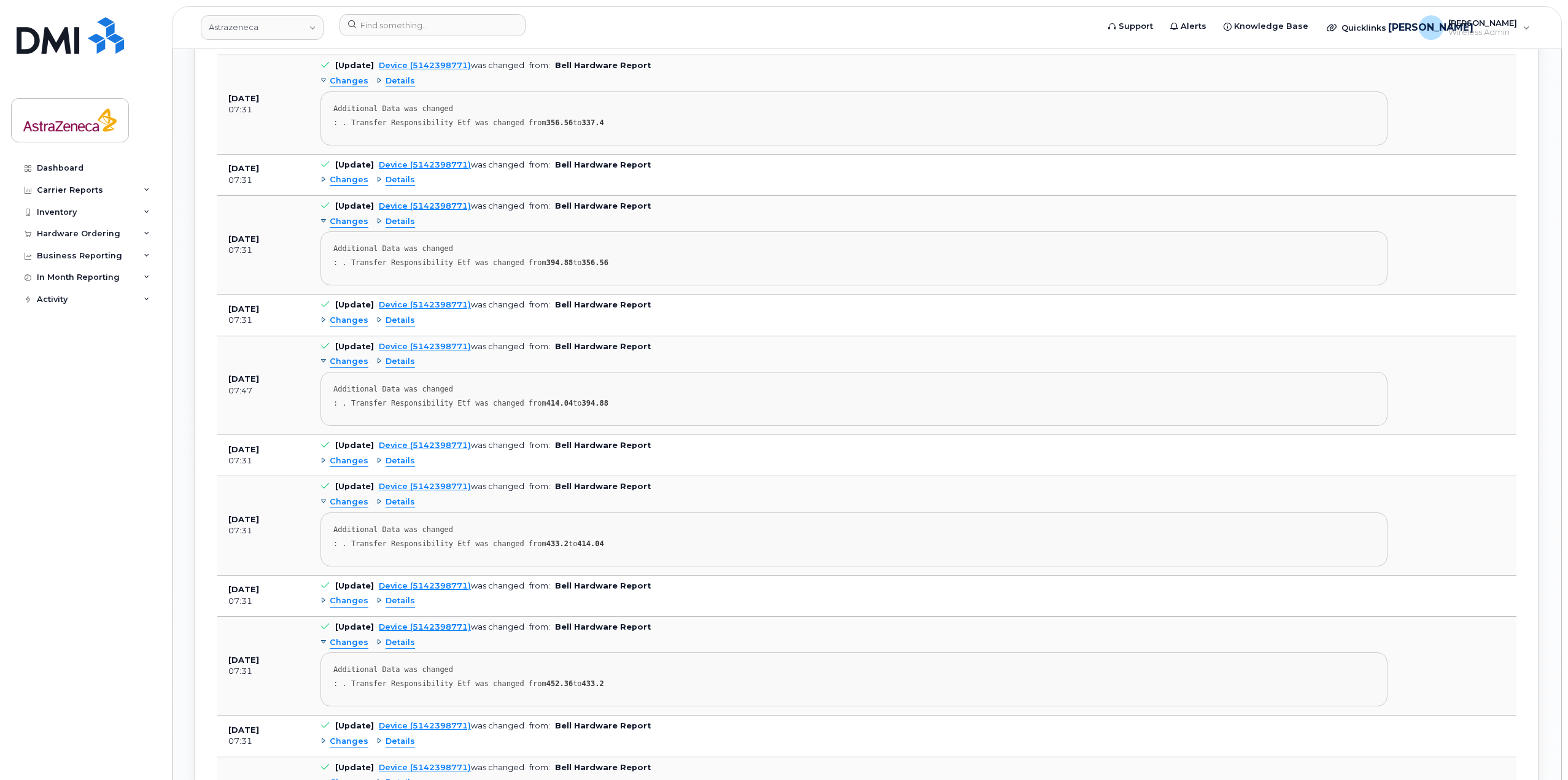
scroll to position [2411, 0]
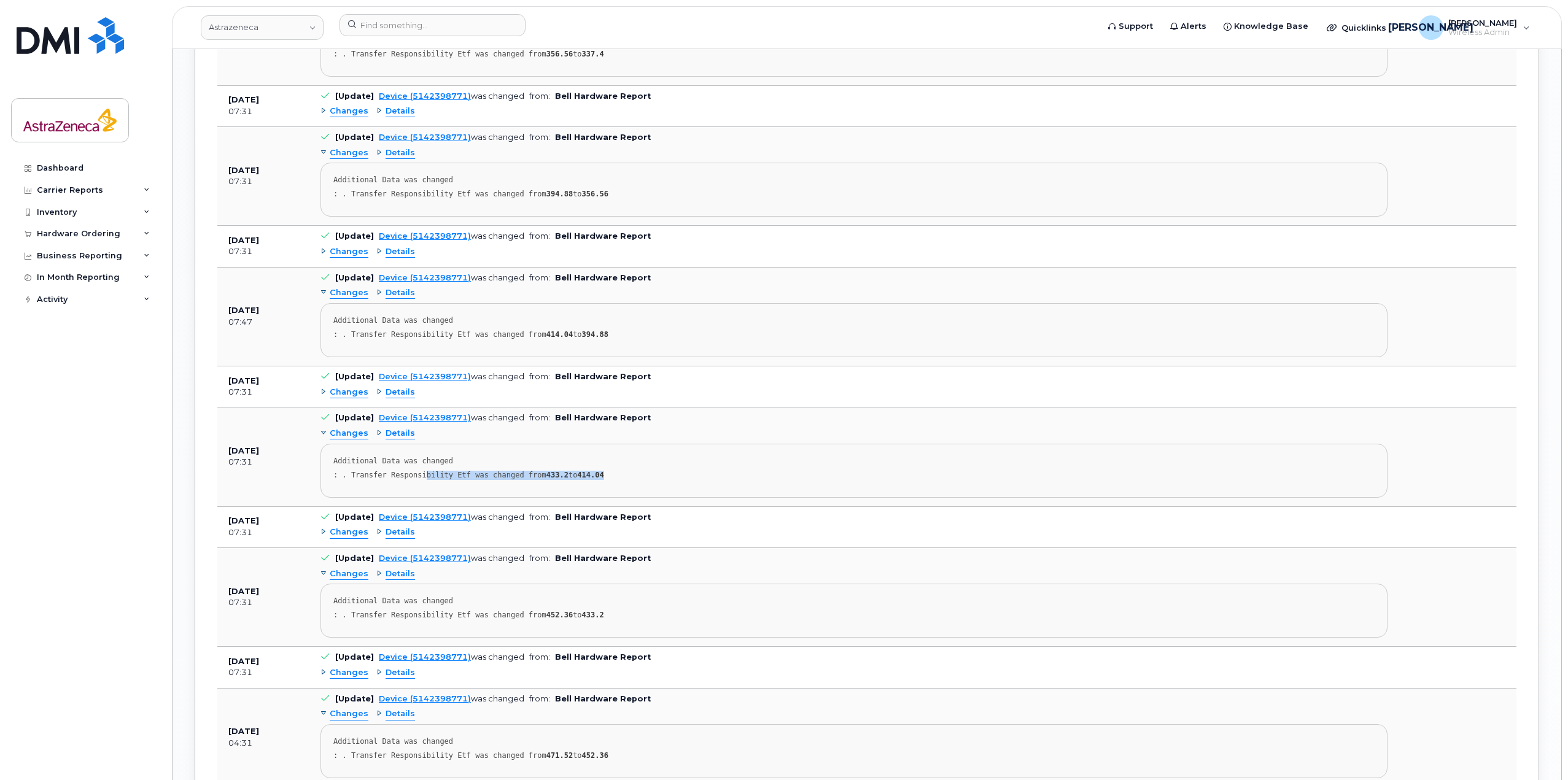
drag, startPoint x: 607, startPoint y: 483, endPoint x: 417, endPoint y: 478, distance: 190.1
click at [417, 478] on pre "Additional Data was changed : . Transfer Responsibility Etf was changed from 43…" at bounding box center [854, 471] width 1067 height 54
click at [417, 478] on div ": . Transfer Responsibility Etf was changed from 433.2 to 414.04" at bounding box center [853, 475] width 1041 height 9
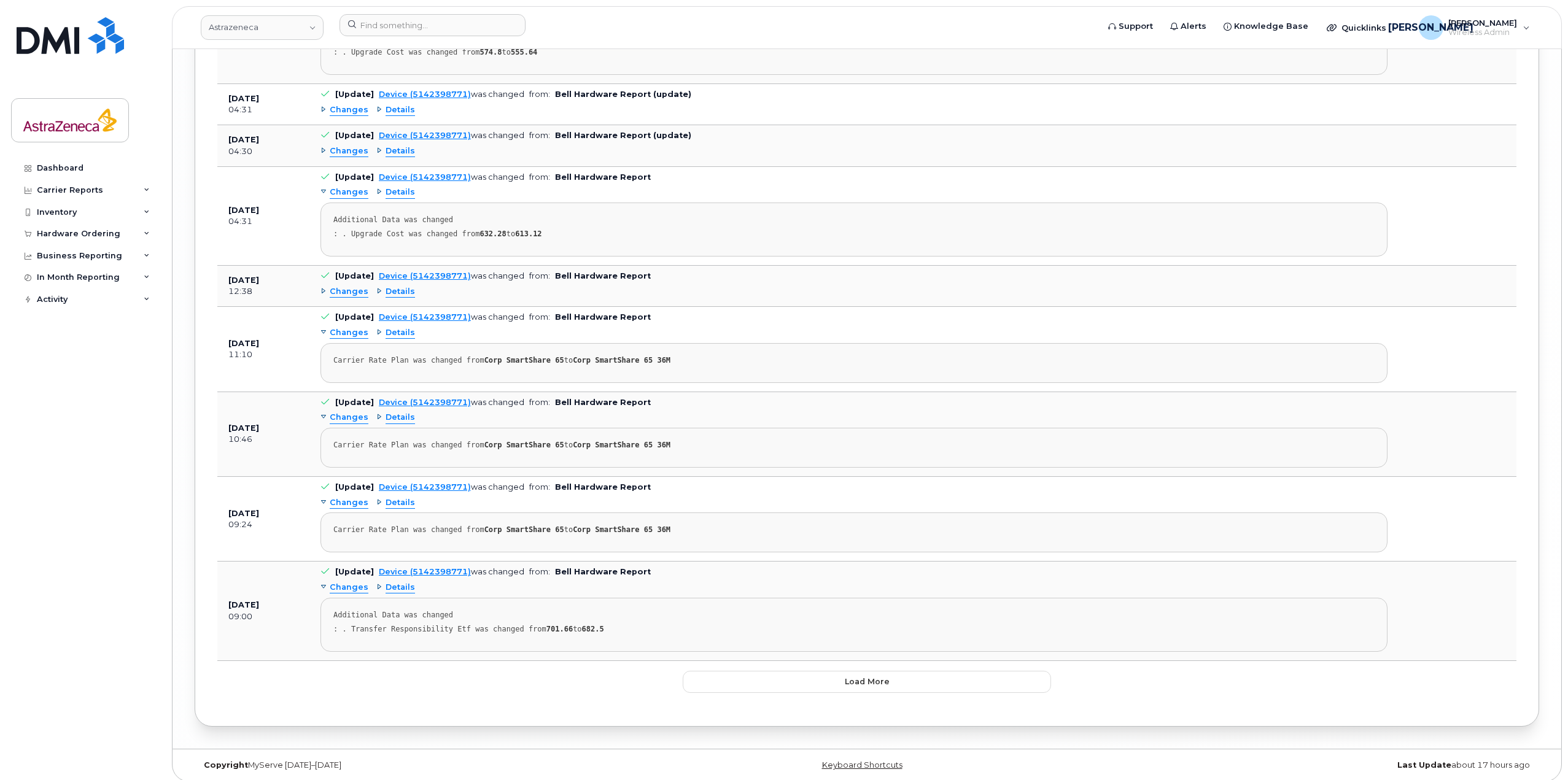
scroll to position [4194, 0]
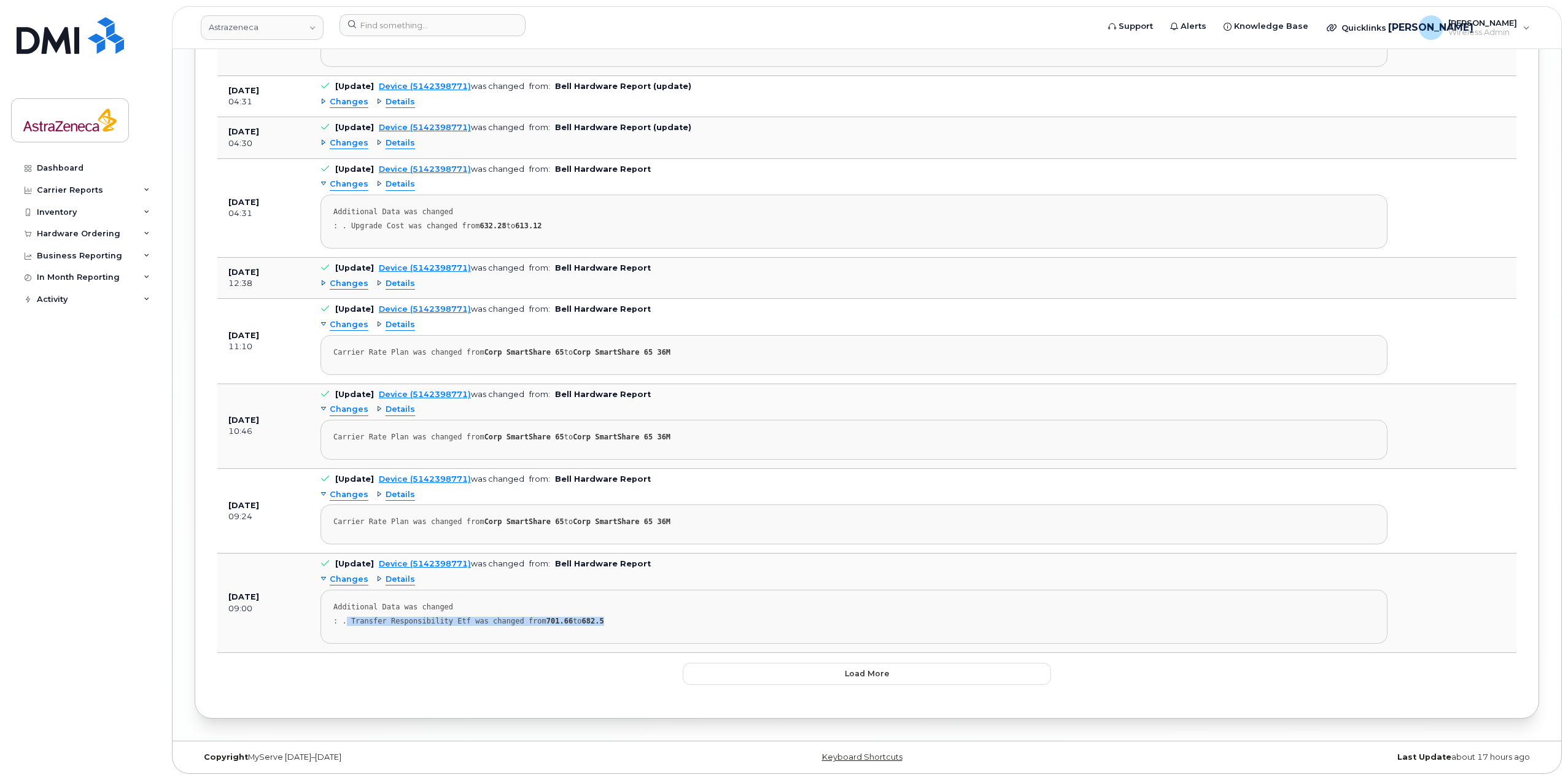
drag, startPoint x: 576, startPoint y: 631, endPoint x: 346, endPoint y: 625, distance: 230.1
click at [346, 625] on pre "Additional Data was changed : . Transfer Responsibility Etf was changed from 70…" at bounding box center [854, 616] width 1067 height 54
click at [346, 624] on div ": . Transfer Responsibility Etf was changed from 701.66 to 682.5" at bounding box center [853, 621] width 1041 height 9
drag, startPoint x: 603, startPoint y: 626, endPoint x: 351, endPoint y: 623, distance: 252.0
click at [351, 623] on pre "Additional Data was changed : . Transfer Responsibility Etf was changed from 70…" at bounding box center [854, 616] width 1067 height 54
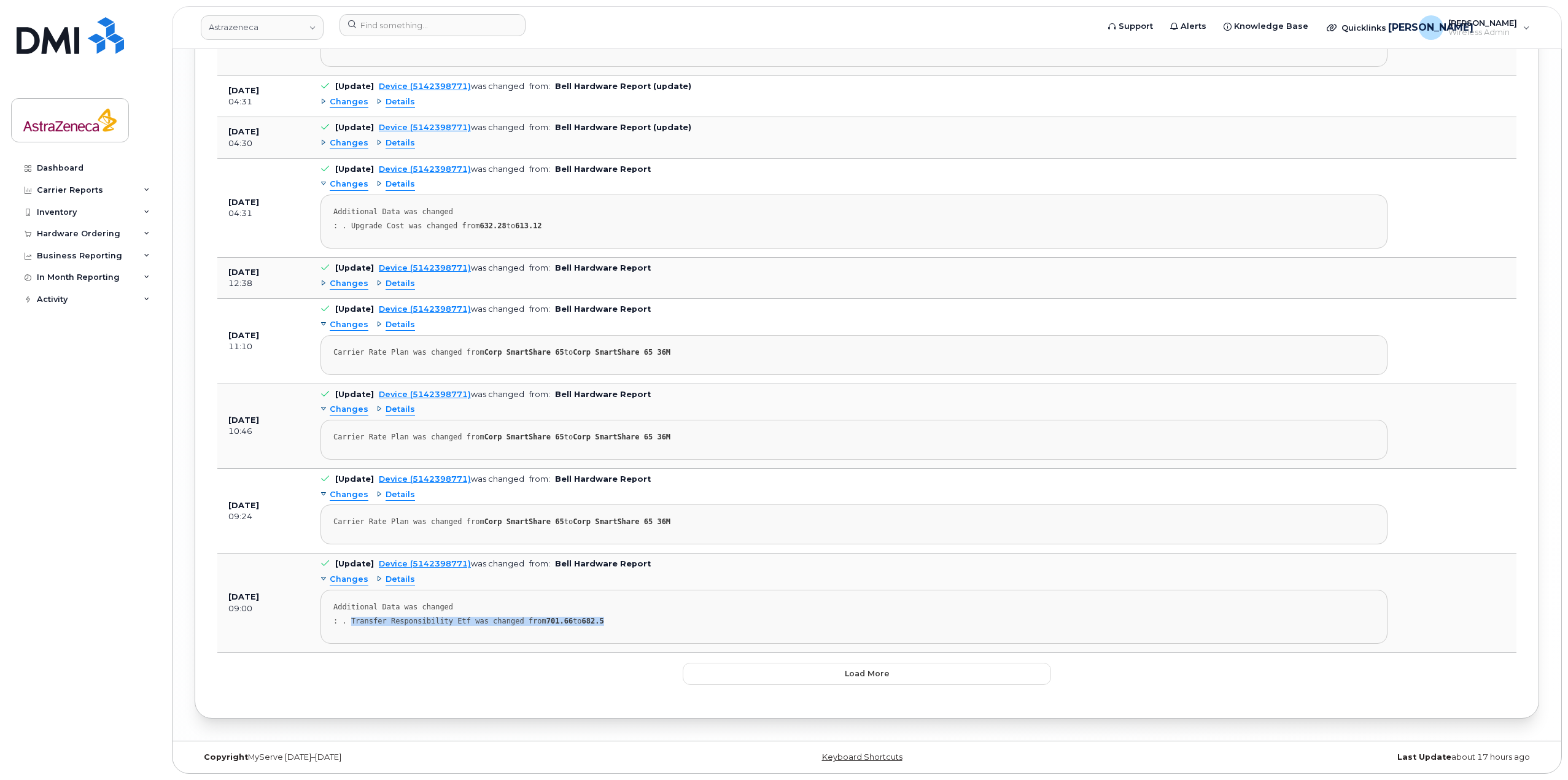
click at [351, 623] on div ": . Transfer Responsibility Etf was changed from 701.66 to 682.5" at bounding box center [853, 621] width 1041 height 9
drag, startPoint x: 704, startPoint y: 620, endPoint x: 350, endPoint y: 614, distance: 354.1
click at [350, 614] on pre "Additional Data was changed : . Transfer Responsibility Etf was changed from 70…" at bounding box center [854, 616] width 1067 height 54
click at [350, 615] on pre "Additional Data was changed : . Transfer Responsibility Etf was changed from 70…" at bounding box center [854, 616] width 1067 height 54
drag, startPoint x: 283, startPoint y: 589, endPoint x: 222, endPoint y: 592, distance: 61.1
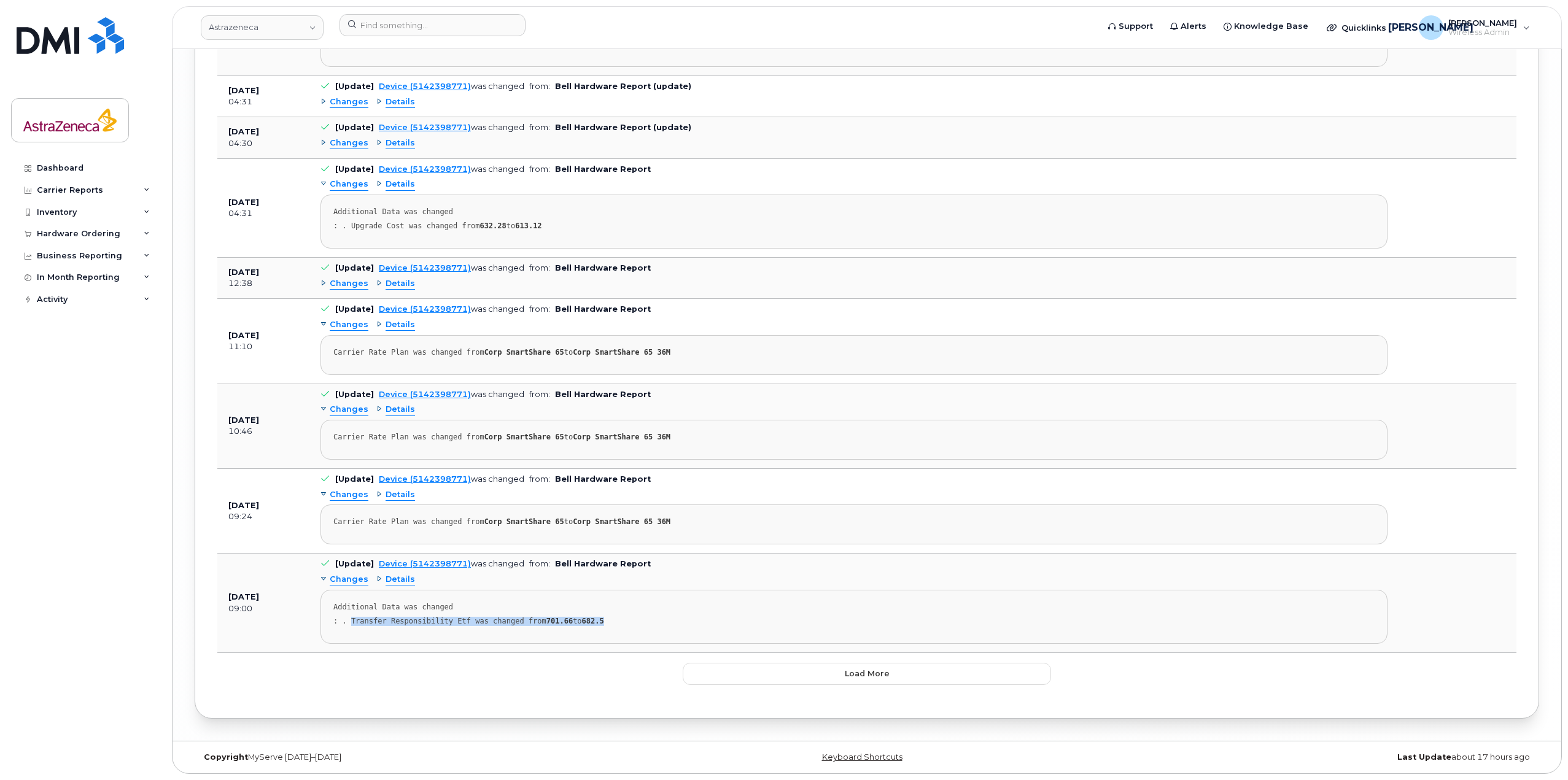
click at [222, 592] on td "[DATE] 09:00" at bounding box center [264, 602] width 92 height 99
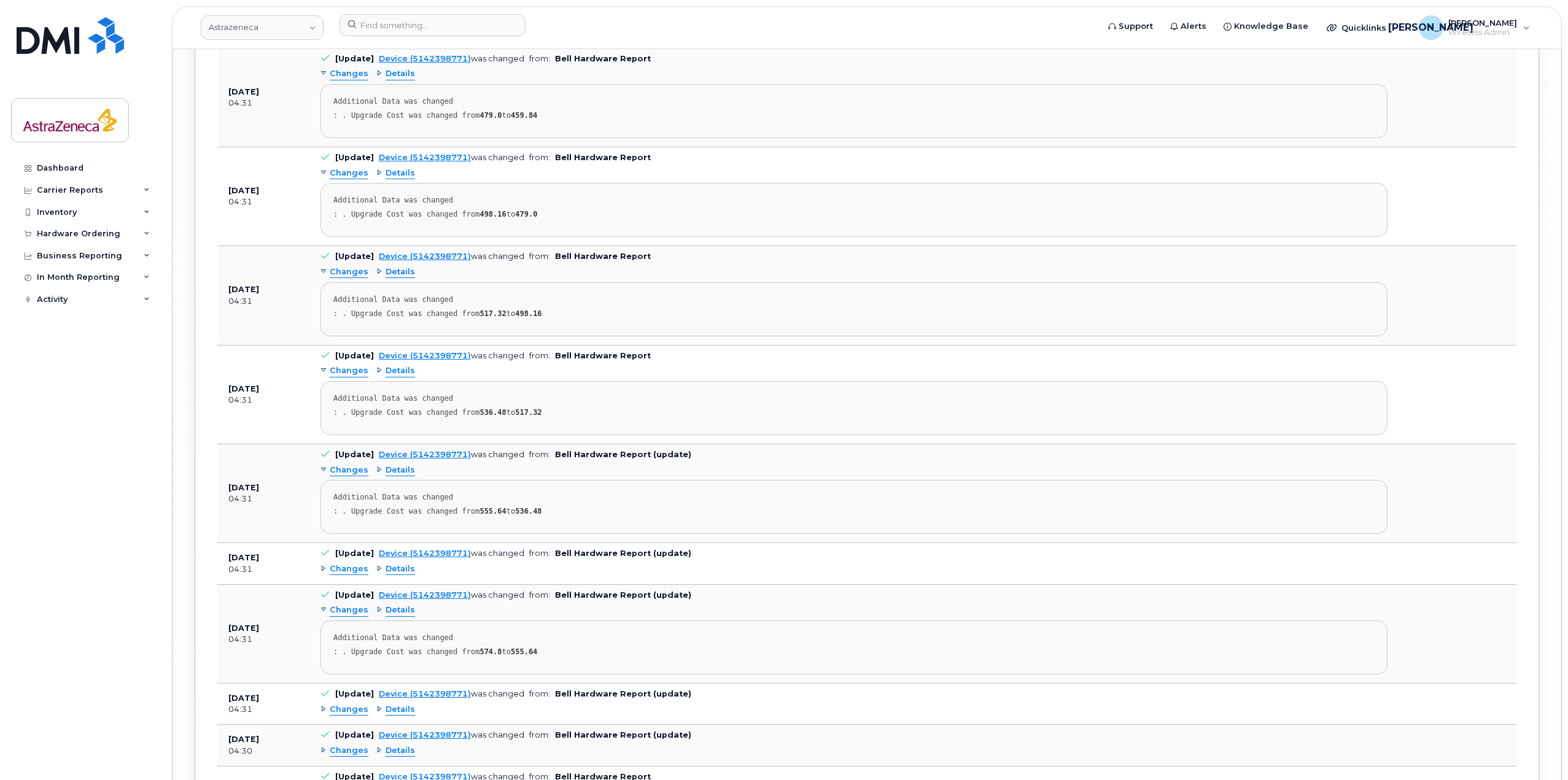
scroll to position [3581, 0]
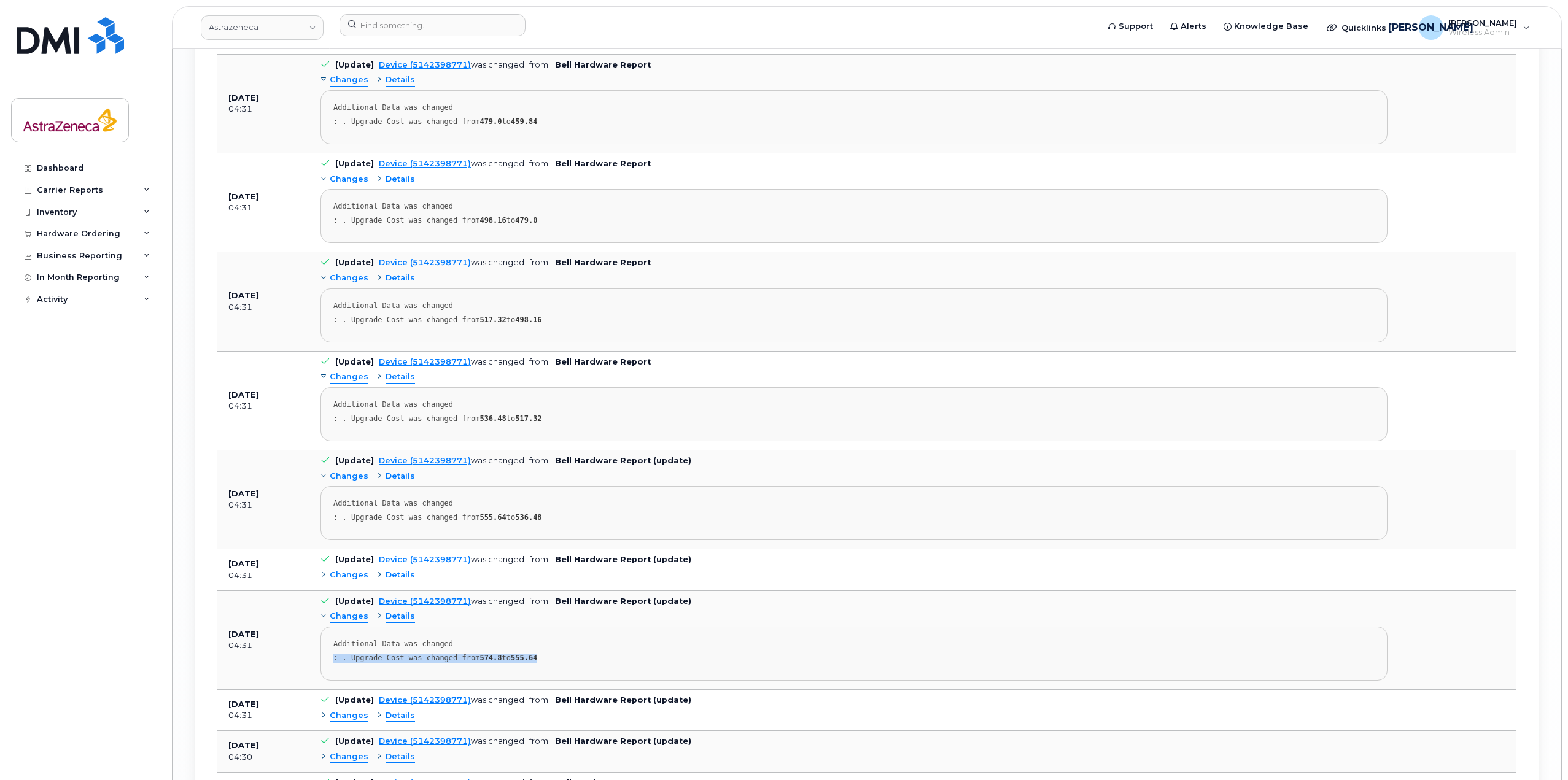
drag, startPoint x: 532, startPoint y: 654, endPoint x: 332, endPoint y: 650, distance: 200.0
click at [332, 650] on pre "Additional Data was changed : . Upgrade Cost was changed from 574.8 to 555.64" at bounding box center [854, 653] width 1067 height 54
click at [601, 651] on pre "Additional Data was changed : . Upgrade Cost was changed from 574.8 to 555.64" at bounding box center [854, 653] width 1067 height 54
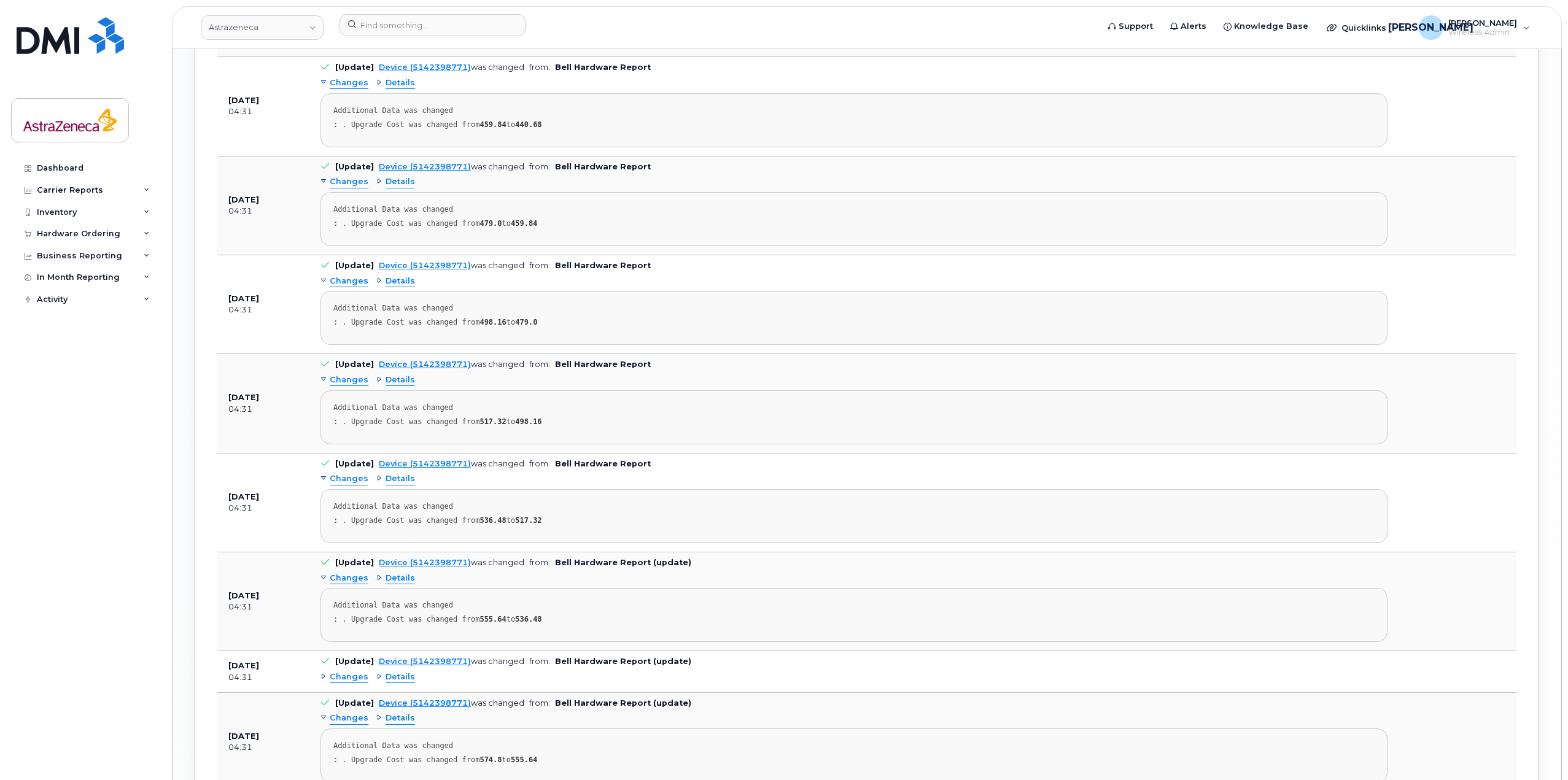
scroll to position [3274, 0]
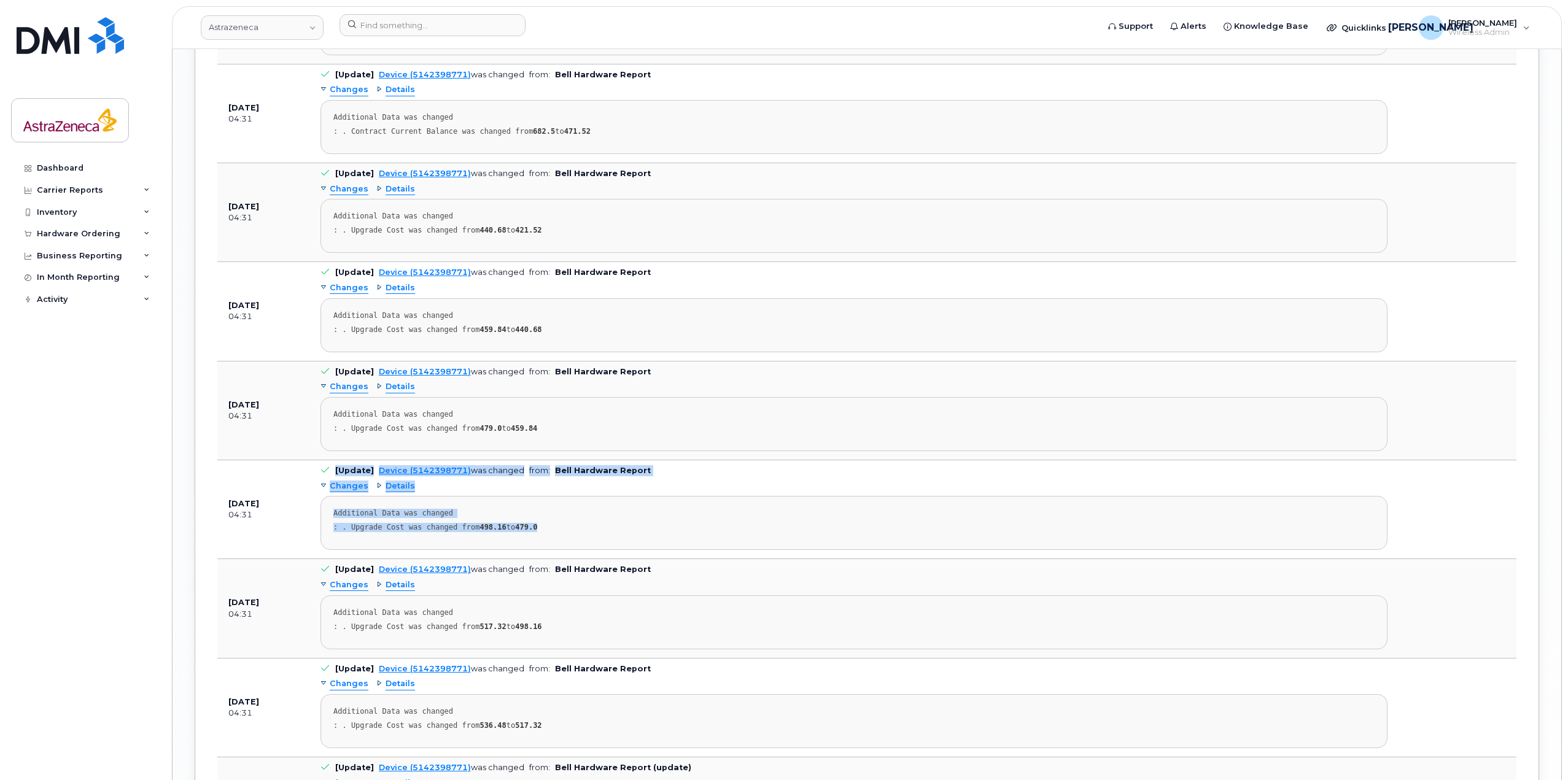
drag, startPoint x: 654, startPoint y: 541, endPoint x: 273, endPoint y: 521, distance: 381.5
click at [273, 558] on tr "[DATE] 04:31 [Update] Device (5142398771) was changed from: Bell Hardware Repor…" at bounding box center [867, 608] width 1299 height 99
click at [737, 566] on td "[Update] Device (5142398771) was changed from: Bell Hardware Report Changes Det…" at bounding box center [854, 608] width 1089 height 99
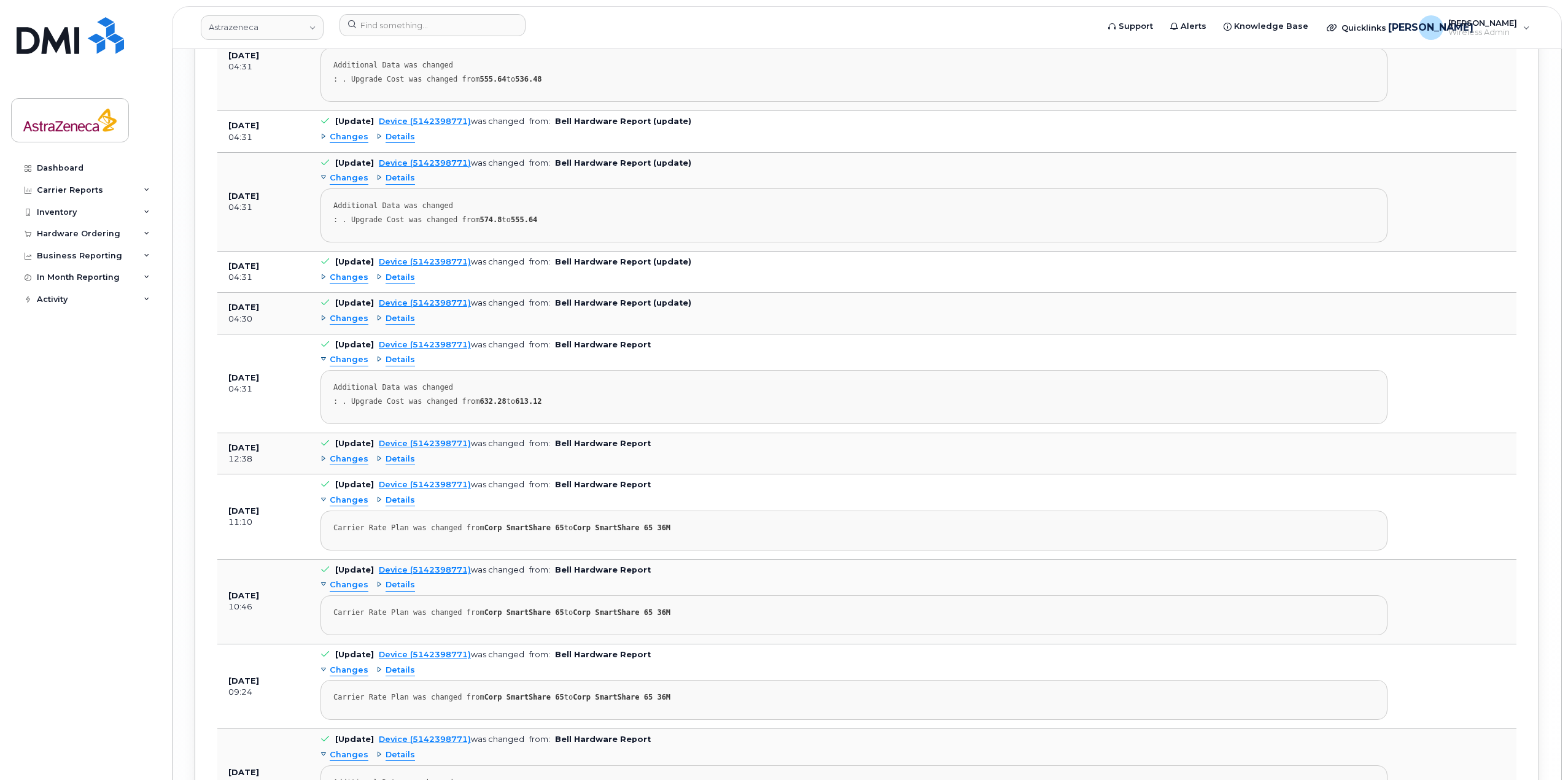
scroll to position [4194, 0]
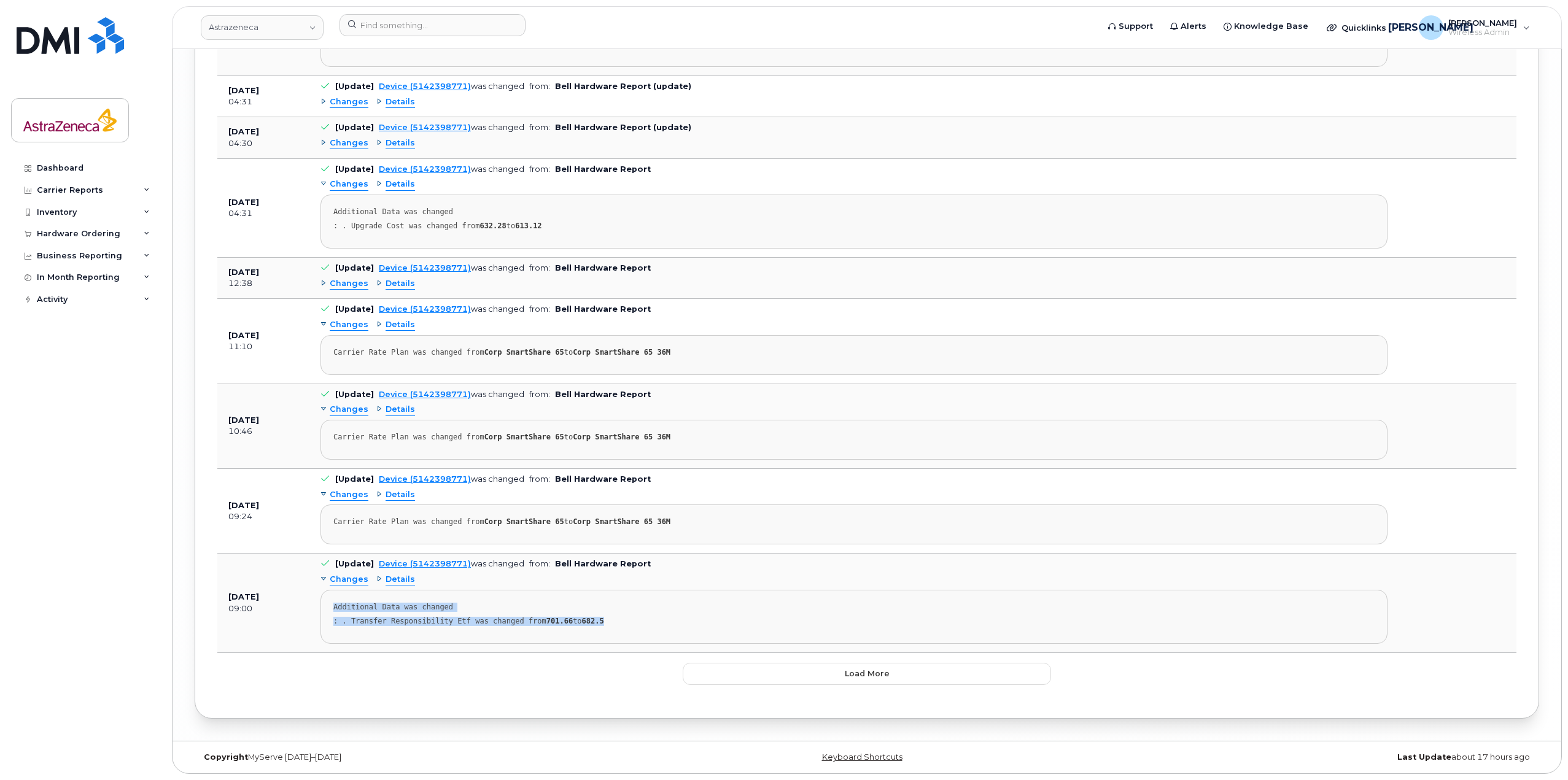
drag, startPoint x: 611, startPoint y: 620, endPoint x: 318, endPoint y: 599, distance: 293.8
click at [318, 599] on td "[Update] Device (5142398771) was changed from: Bell Hardware Report Changes Det…" at bounding box center [854, 602] width 1089 height 99
click at [417, 617] on div ": . Transfer Responsibility Etf was changed from 701.66 to 682.5" at bounding box center [853, 621] width 1041 height 9
drag, startPoint x: 526, startPoint y: 580, endPoint x: 340, endPoint y: 566, distance: 186.5
click at [340, 566] on td "[Update] Device (5142398771) was changed from: Bell Hardware Report Changes Det…" at bounding box center [854, 602] width 1089 height 99
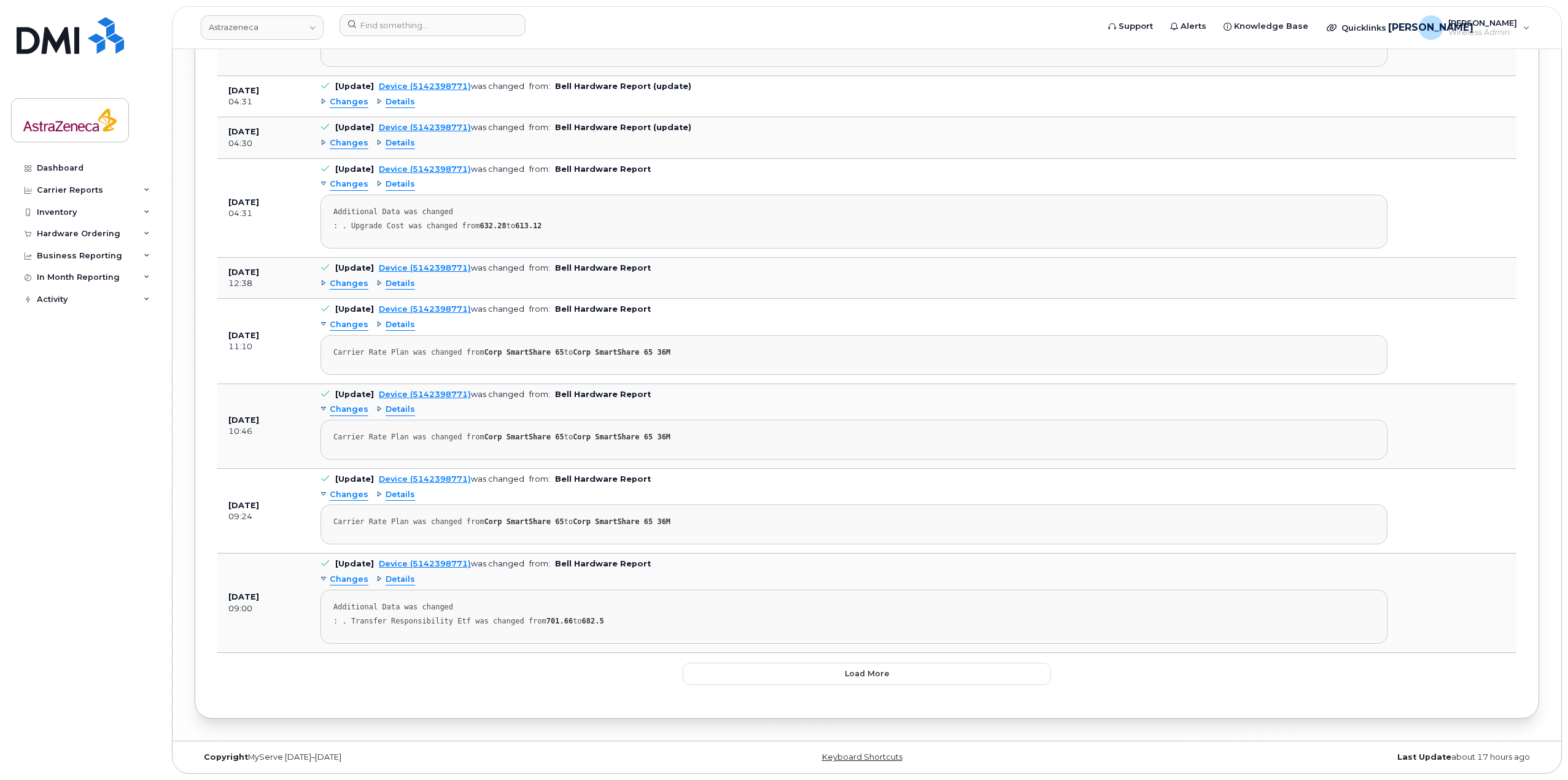
click at [515, 607] on div "Additional Data was changed" at bounding box center [853, 608] width 1041 height 9
drag, startPoint x: 709, startPoint y: 525, endPoint x: 313, endPoint y: 517, distance: 396.1
click at [313, 517] on td "[Update] Device (5142398771) was changed from: Bell Hardware Report Changes Det…" at bounding box center [854, 510] width 1089 height 85
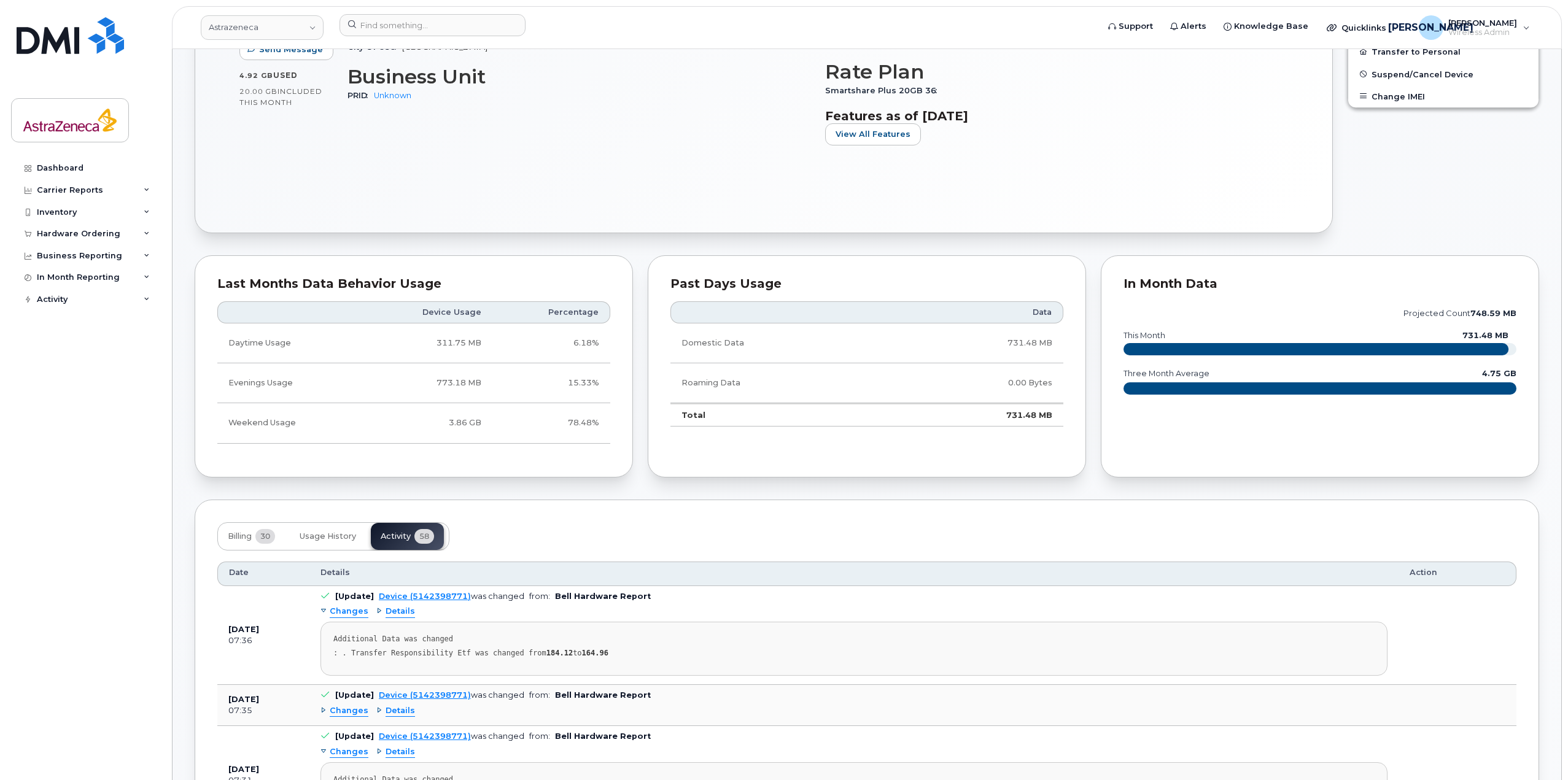
scroll to position [0, 0]
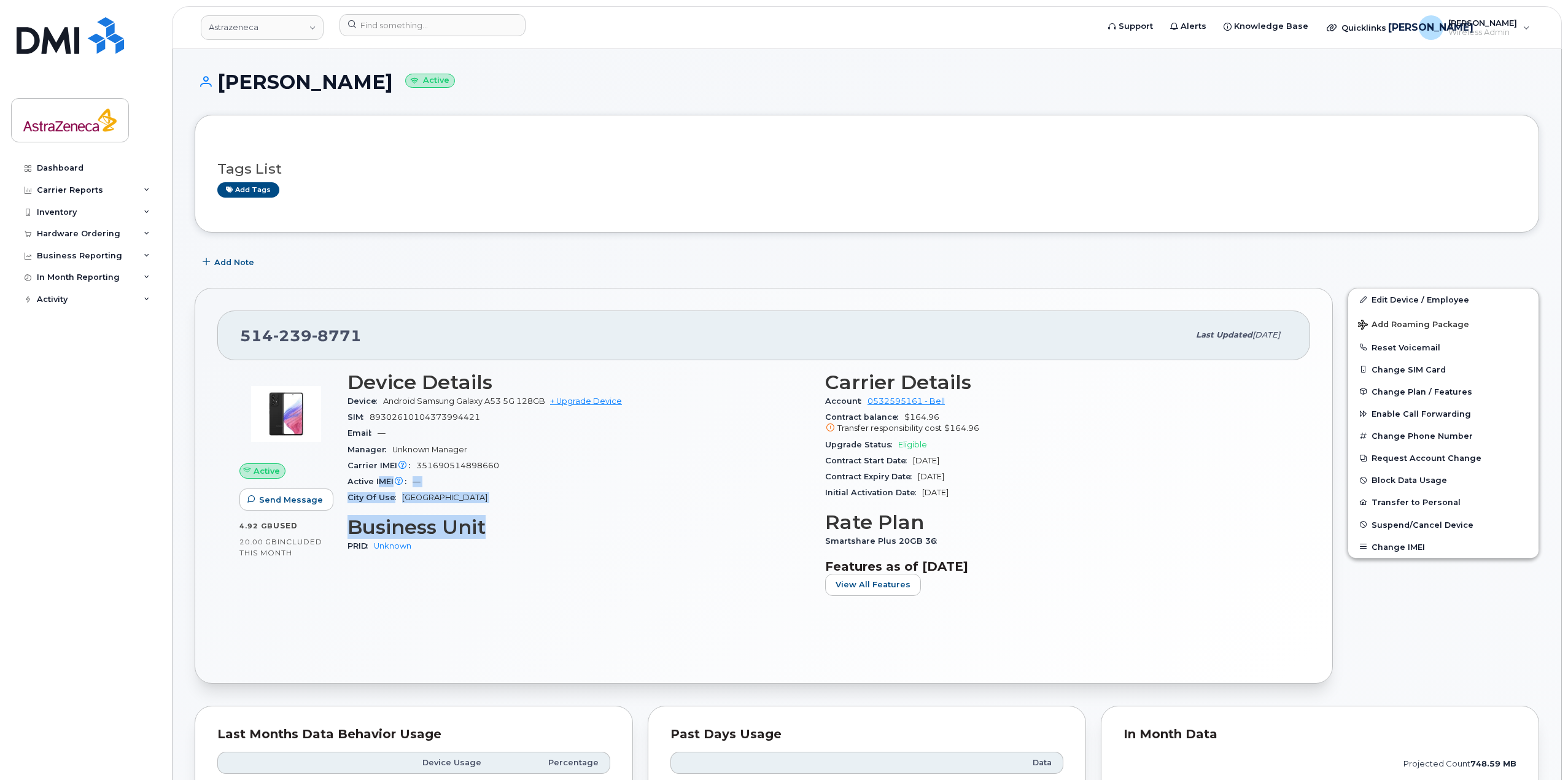
drag, startPoint x: 492, startPoint y: 517, endPoint x: 379, endPoint y: 479, distance: 119.2
click at [379, 479] on div "Device Details Device Android Samsung Galaxy A53 5G 128GB + Upgrade Device SIM …" at bounding box center [579, 488] width 477 height 249
click at [418, 509] on div "Device Details Device Android Samsung Galaxy A53 5G 128GB + Upgrade Device SIM …" at bounding box center [579, 488] width 477 height 249
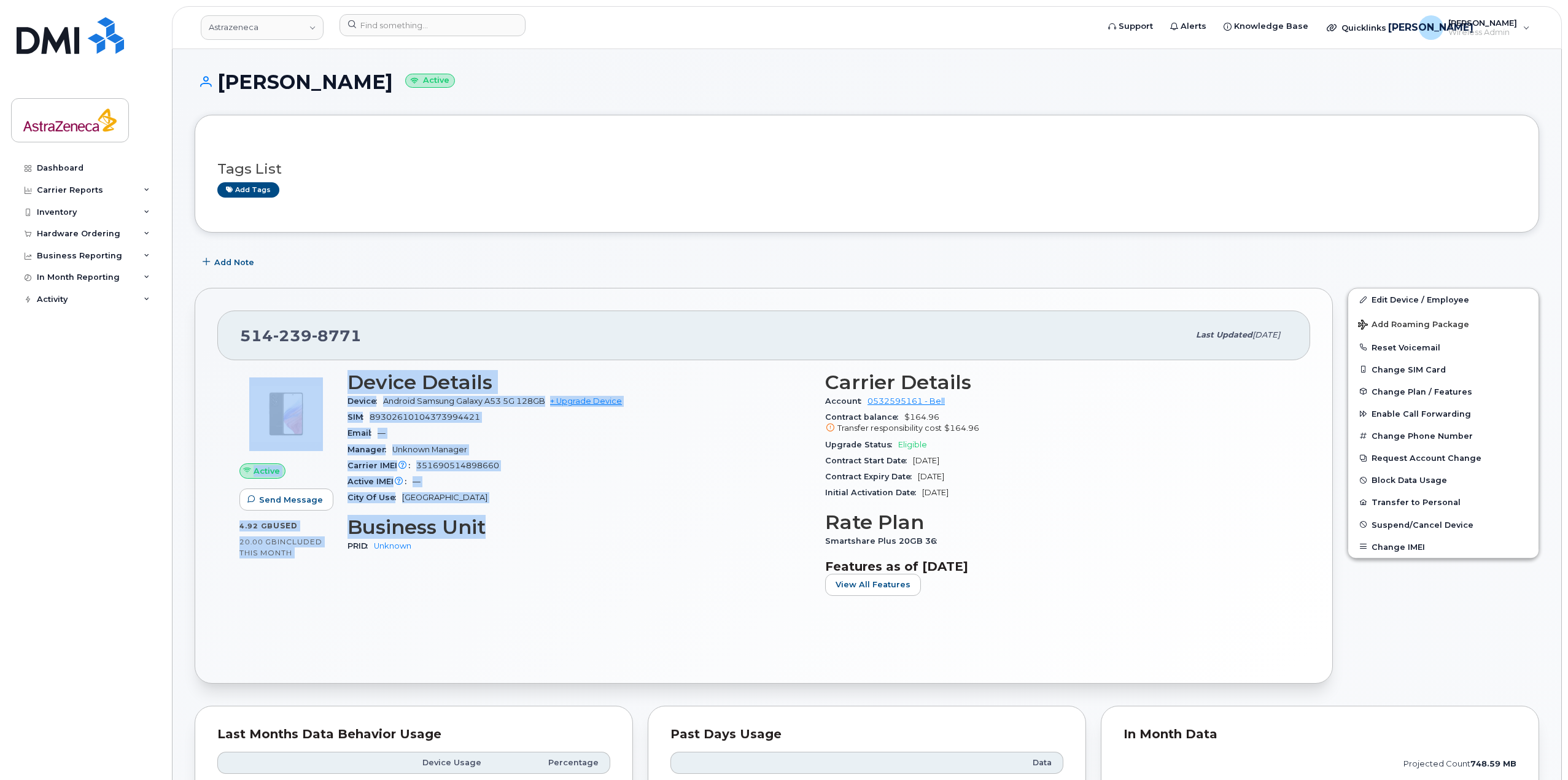
drag, startPoint x: 529, startPoint y: 528, endPoint x: 338, endPoint y: 373, distance: 246.0
click at [338, 373] on div "Active Send Message 4.92 GB  used 20.00 GB  included this month Device Details …" at bounding box center [763, 488] width 1063 height 249
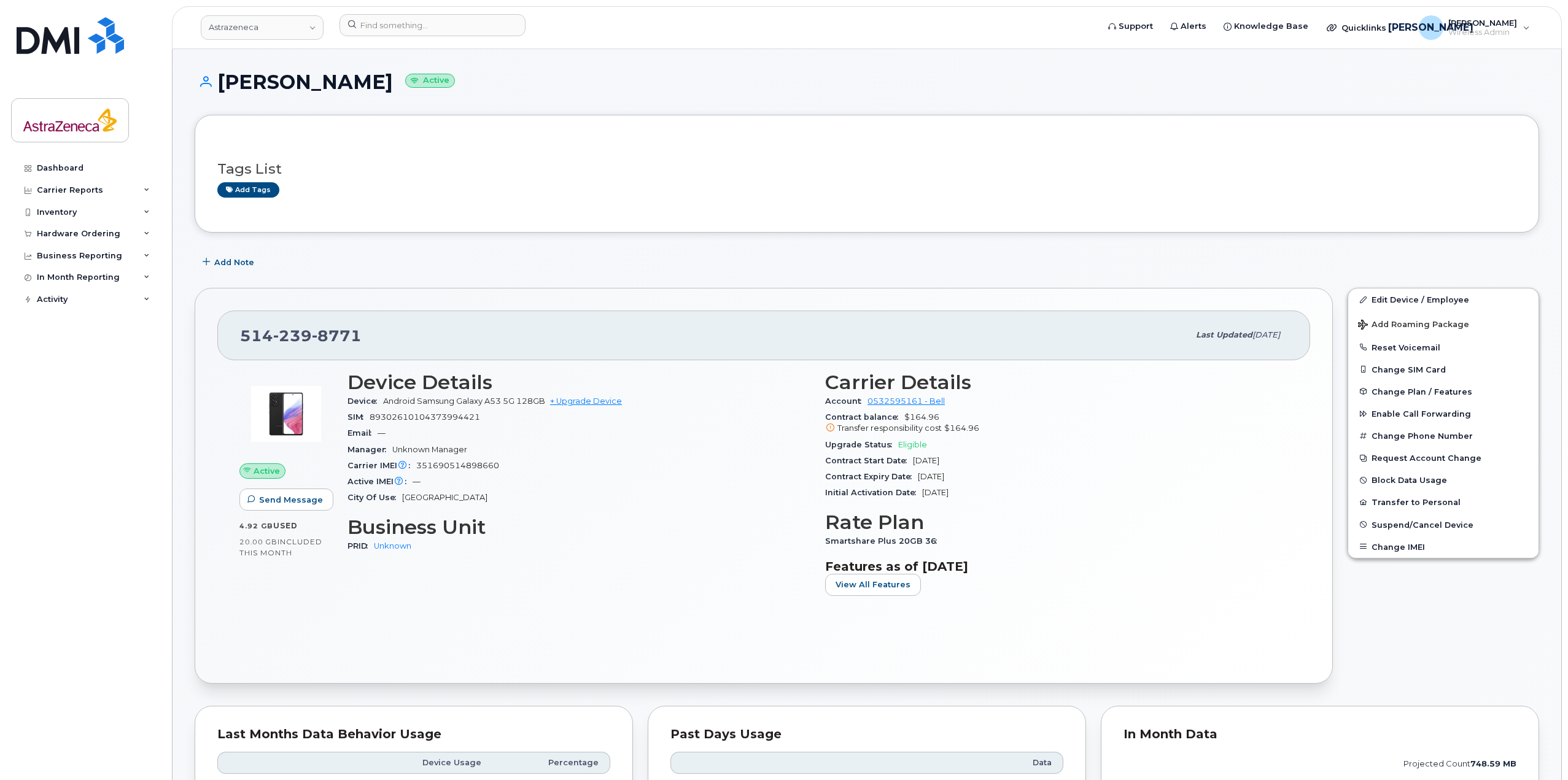
click at [373, 331] on div "[PHONE_NUMBER]" at bounding box center [714, 335] width 948 height 26
drag, startPoint x: 357, startPoint y: 329, endPoint x: 223, endPoint y: 312, distance: 135.1
click at [223, 312] on div "[PHONE_NUMBER] Last updated [DATE] Active Send Message 4.92 GB  used 20.00 GB  …" at bounding box center [764, 486] width 1138 height 396
click at [346, 343] on span "8771" at bounding box center [336, 335] width 50 height 18
click at [355, 74] on h1 "[PERSON_NAME] Active" at bounding box center [867, 81] width 1344 height 21
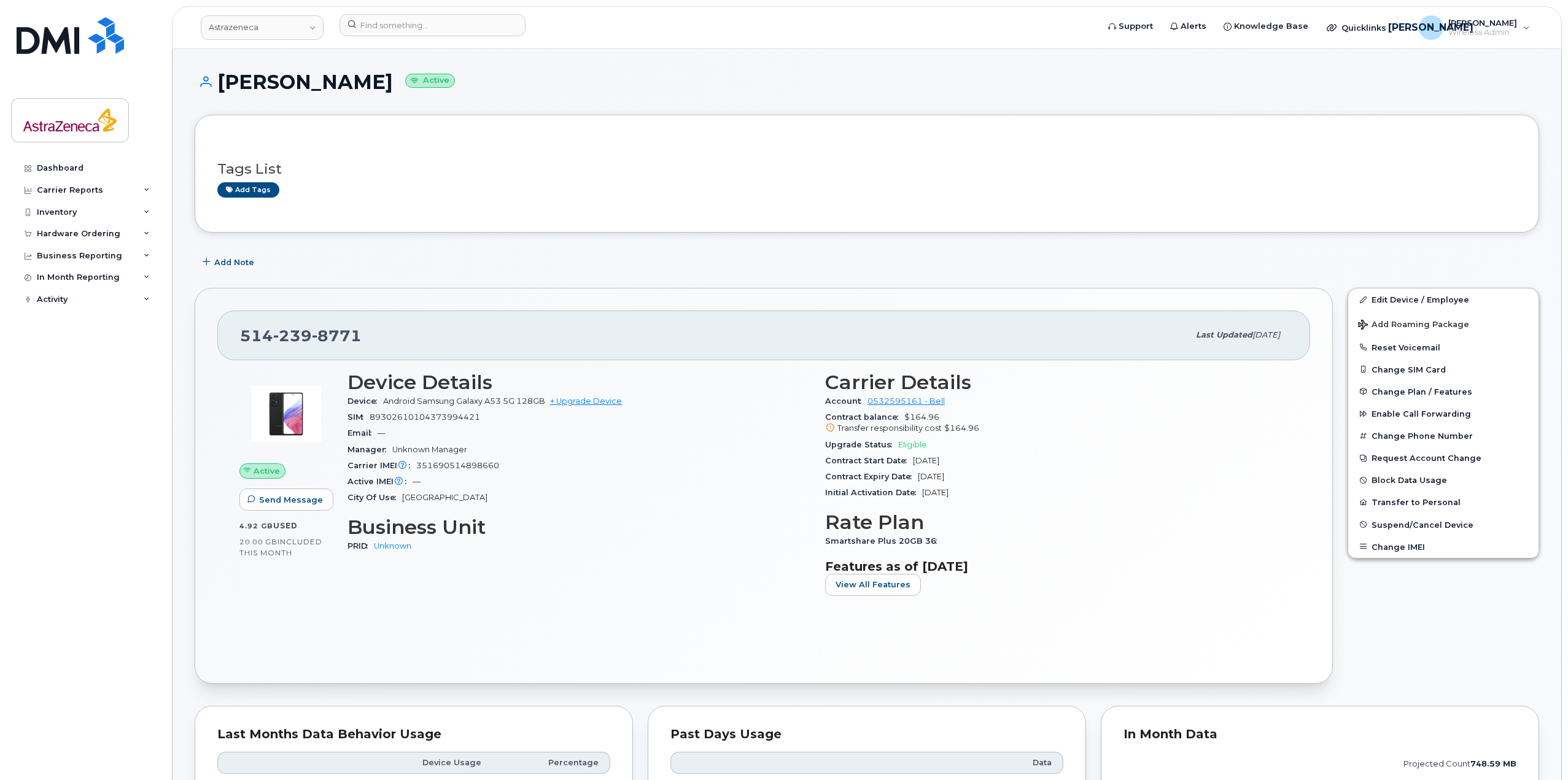
click at [355, 74] on h1 "[PERSON_NAME] Active" at bounding box center [867, 81] width 1344 height 21
drag, startPoint x: 239, startPoint y: 331, endPoint x: 477, endPoint y: 338, distance: 238.1
click at [477, 338] on div "[PHONE_NUMBER] Last updated [DATE]" at bounding box center [764, 335] width 1092 height 49
drag, startPoint x: 998, startPoint y: 494, endPoint x: 821, endPoint y: 417, distance: 193.0
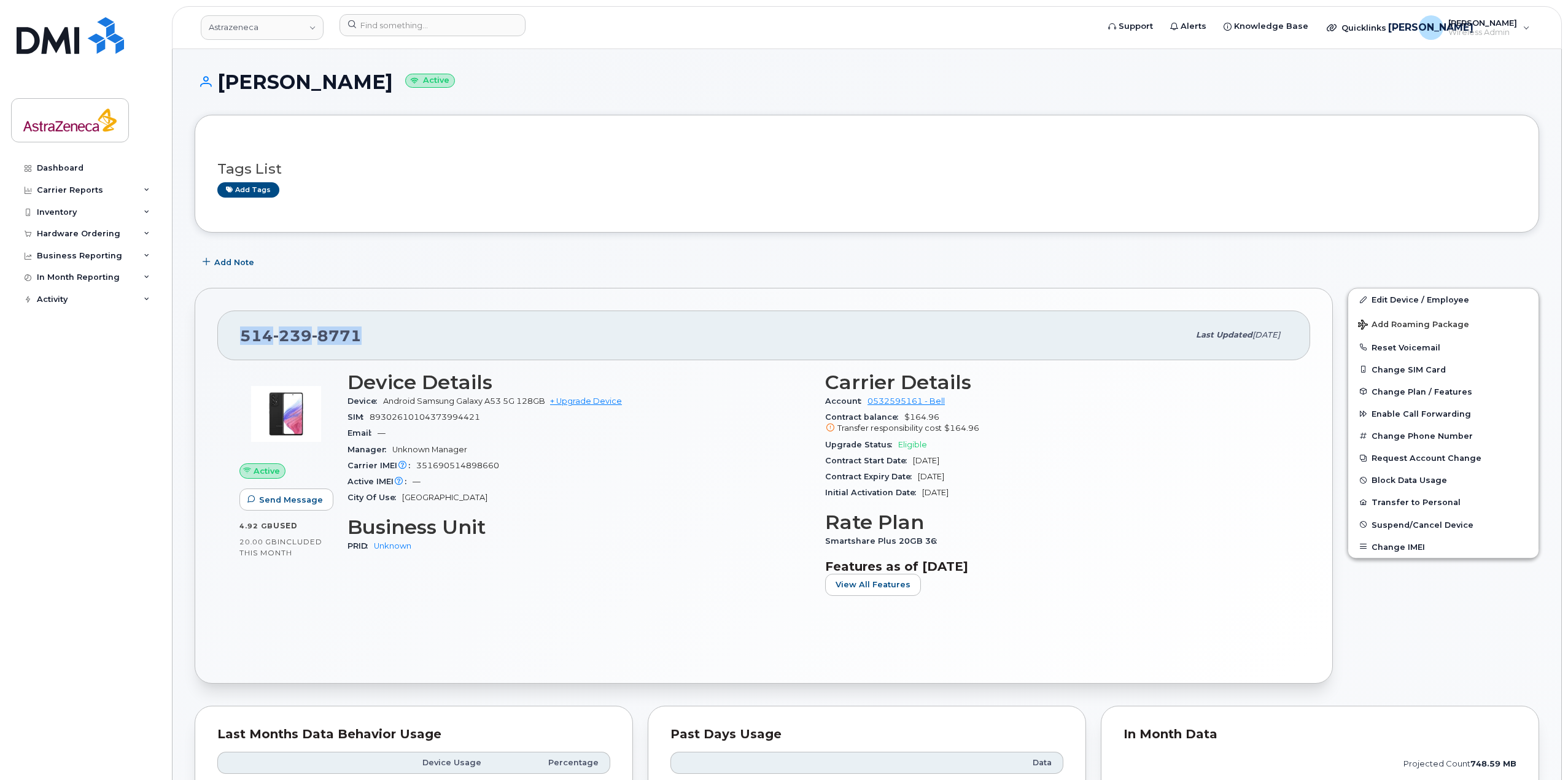
click at [821, 417] on div "Carrier Details Account 0532595161 - Bell Contract balance $164.96 Transfer res…" at bounding box center [1056, 488] width 477 height 249
drag, startPoint x: 310, startPoint y: 331, endPoint x: 191, endPoint y: 321, distance: 119.4
click at [191, 321] on div "[PHONE_NUMBER] Last updated [DATE] Active Send Message 4.92 GB  used 20.00 GB  …" at bounding box center [764, 485] width 1152 height 411
copy span "[PHONE_NUMBER]"
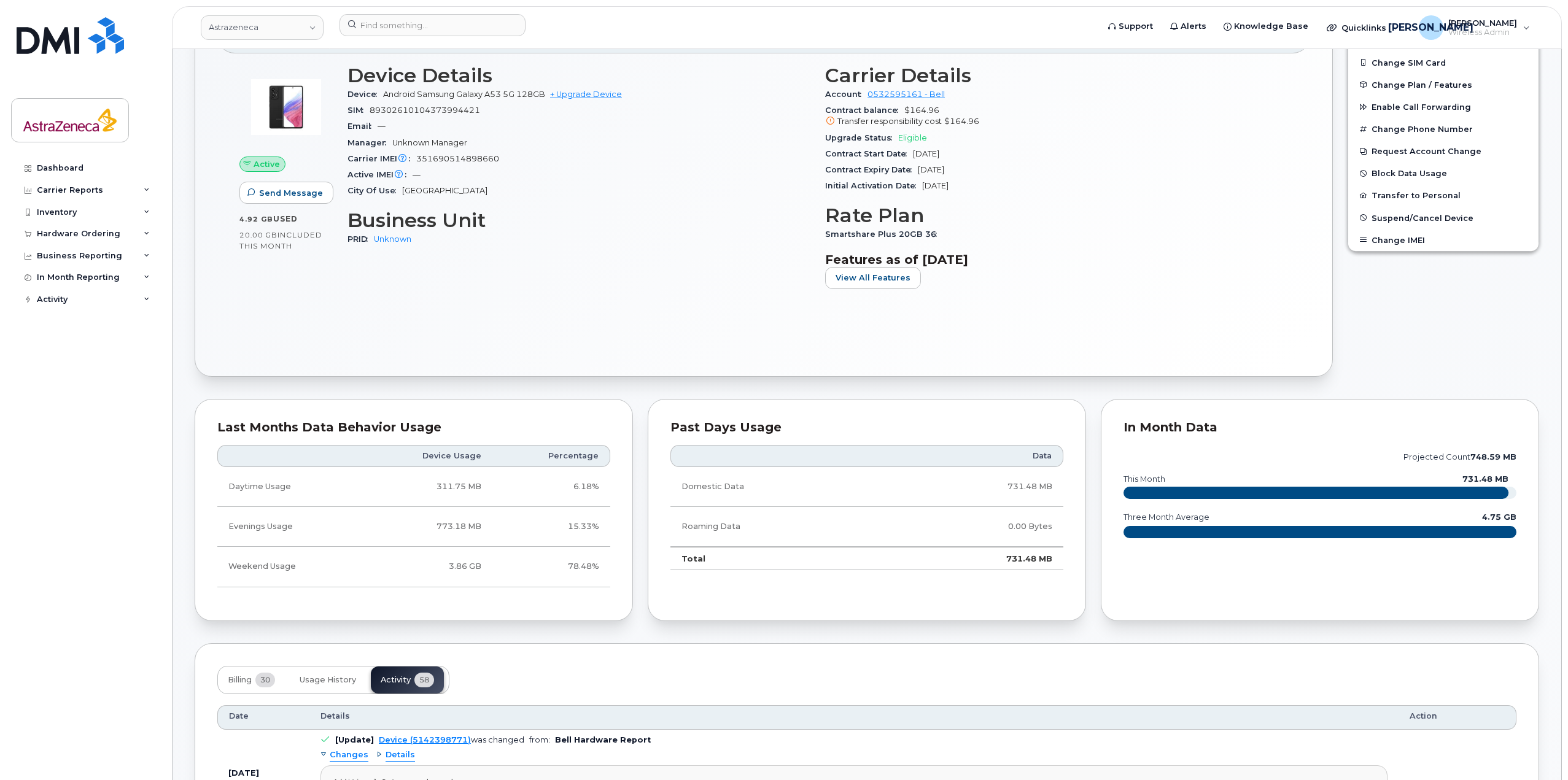
scroll to position [552, 0]
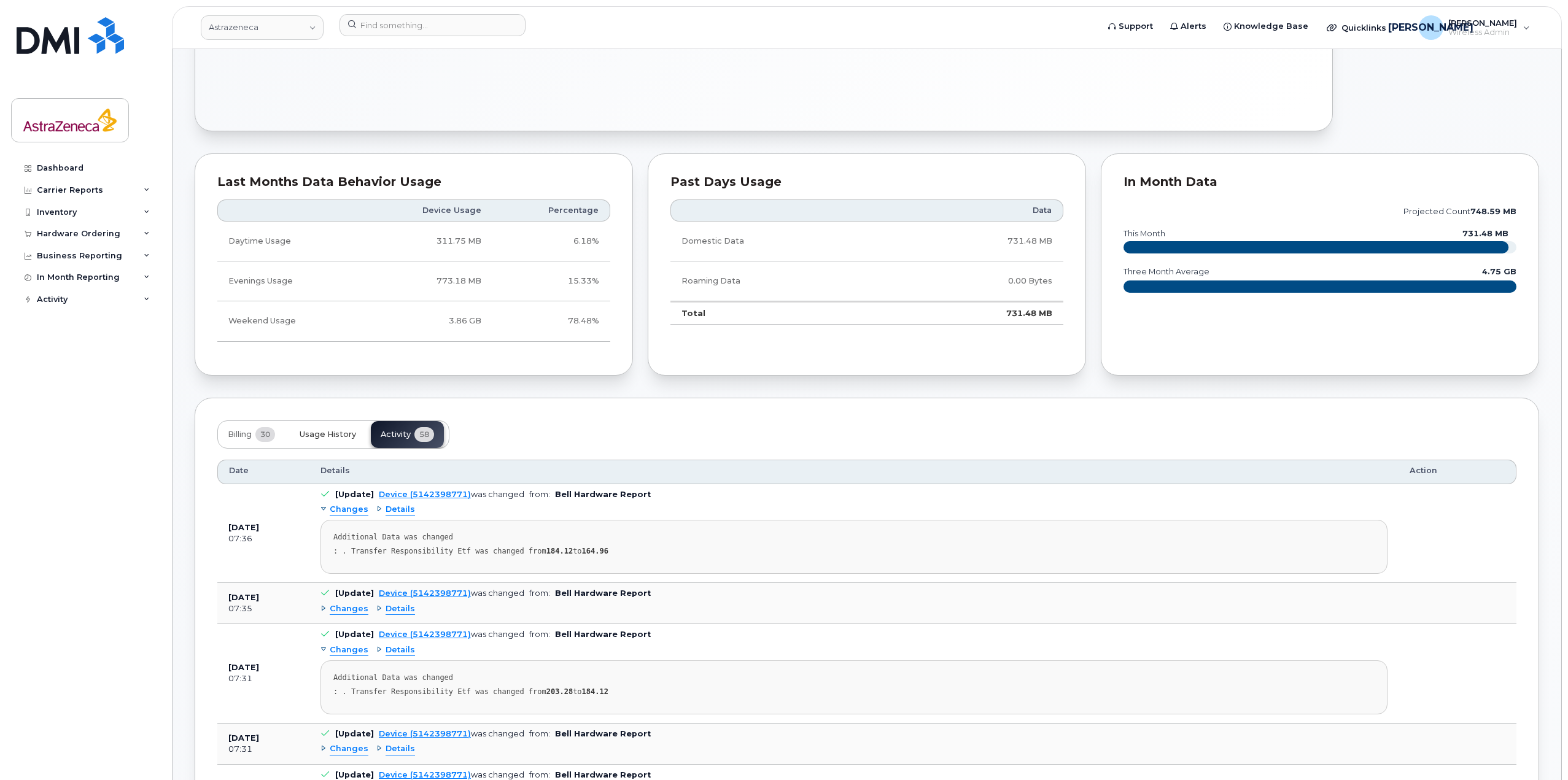
click at [327, 437] on span "Usage History" at bounding box center [327, 434] width 56 height 9
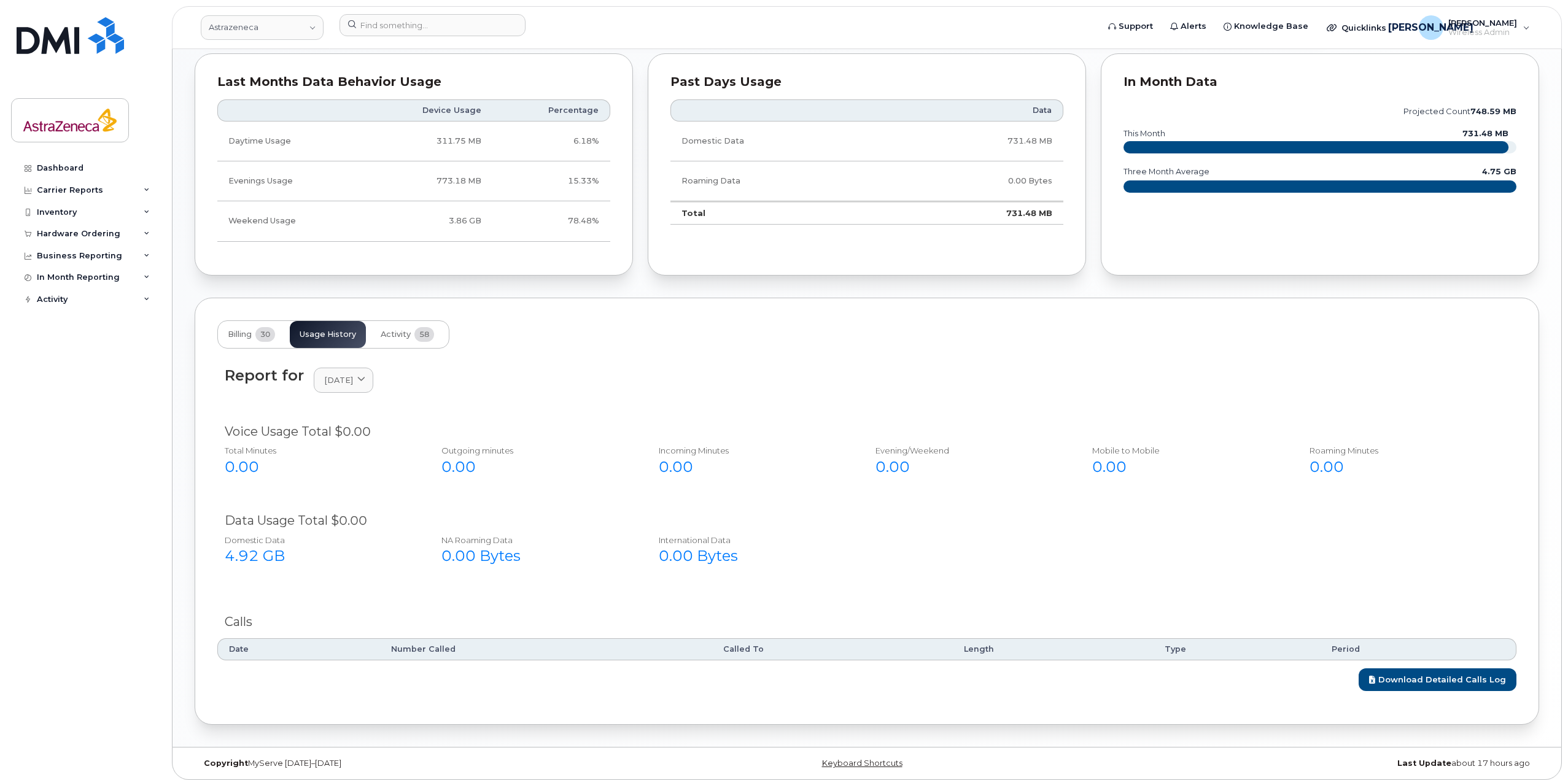
scroll to position [658, 0]
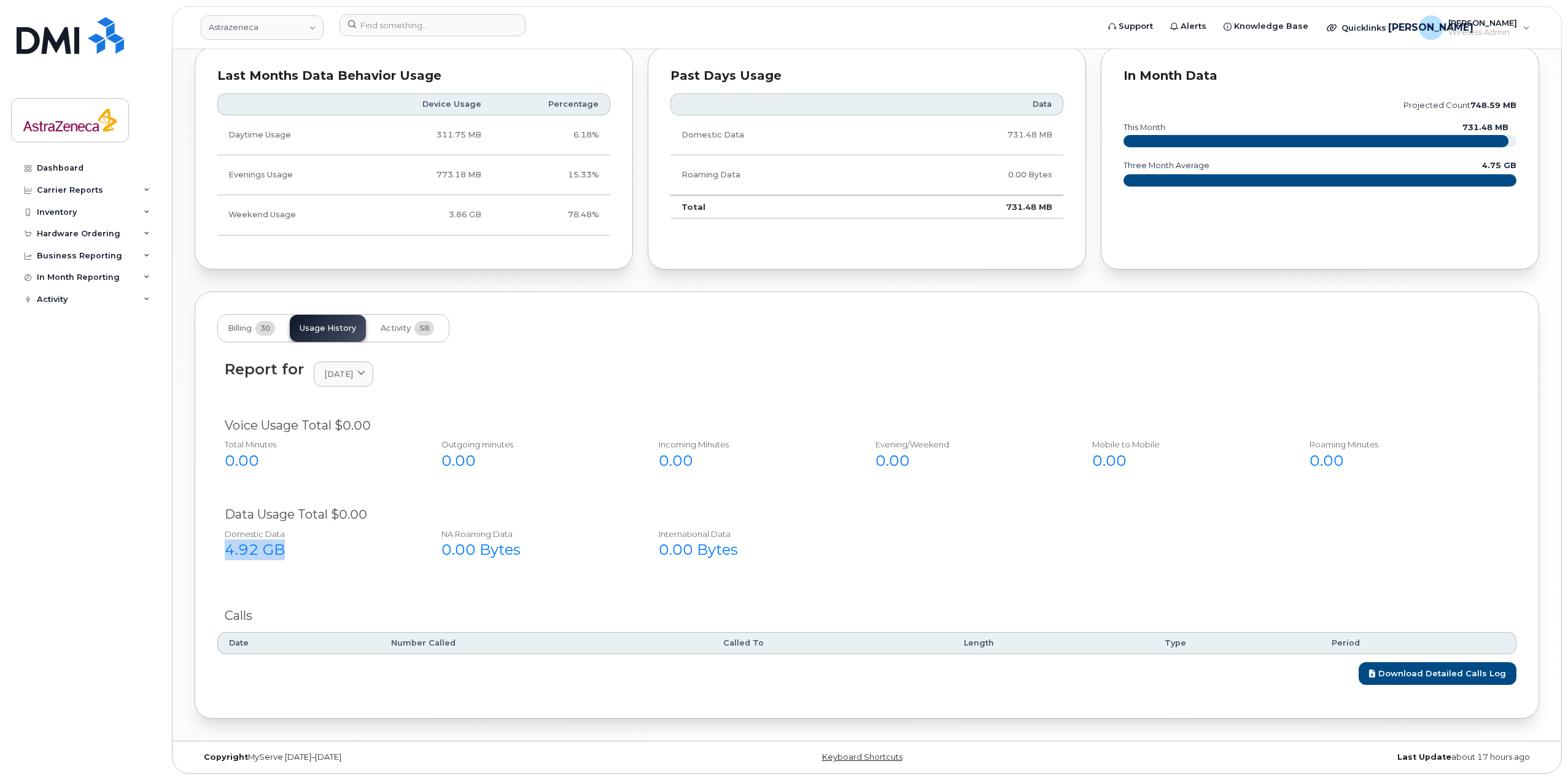
drag, startPoint x: 291, startPoint y: 543, endPoint x: 209, endPoint y: 543, distance: 82.0
click at [209, 543] on div "Domestic Data 4.92 GB NA Roaming Data 0.00 Bytes International Data 0.00 Bytes" at bounding box center [858, 547] width 1301 height 50
click at [274, 545] on div "4.92 GB" at bounding box center [320, 550] width 190 height 21
click at [259, 336] on button "Billing 30" at bounding box center [251, 328] width 67 height 27
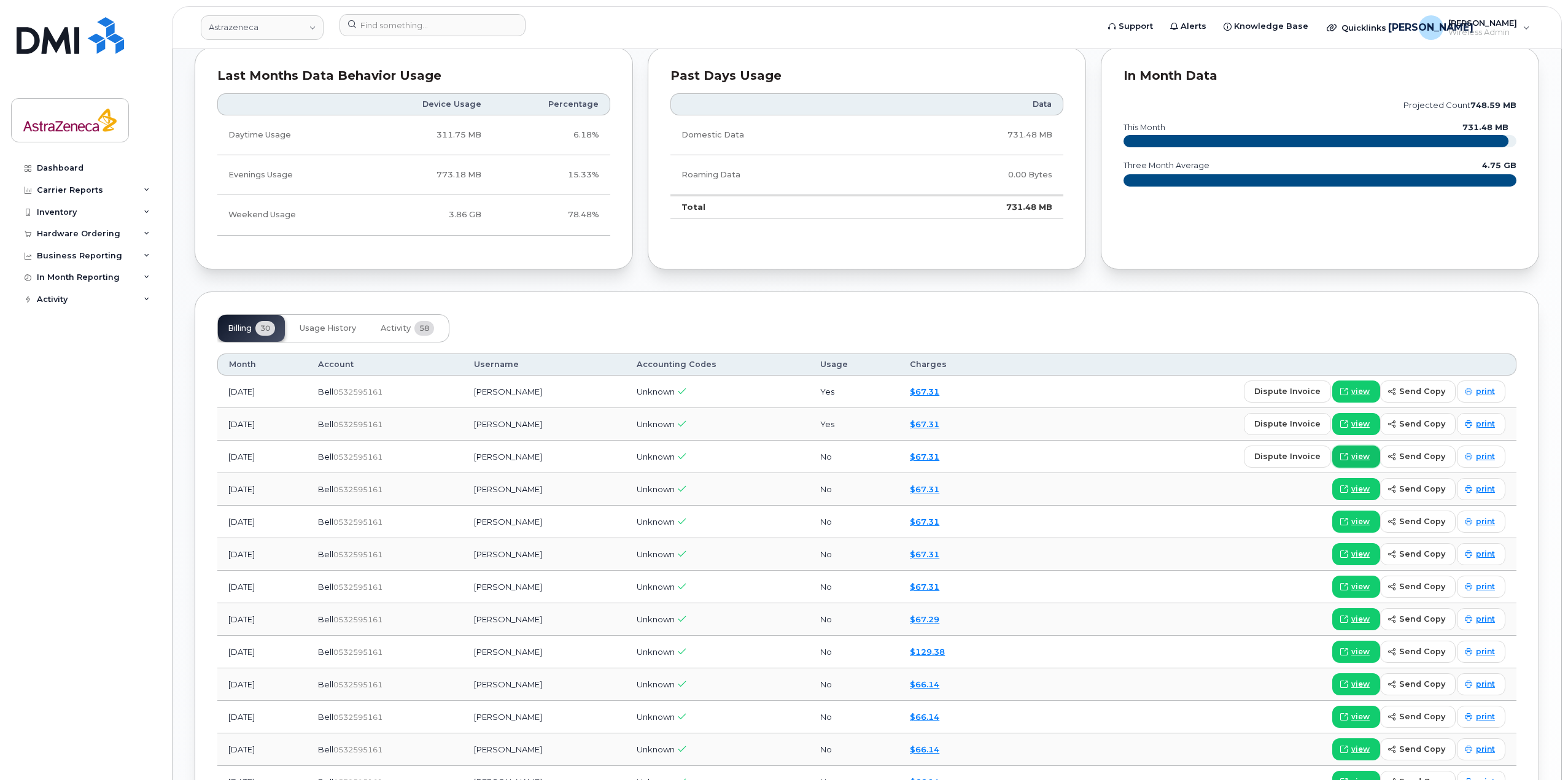
click at [1368, 452] on span "view" at bounding box center [1360, 456] width 18 height 11
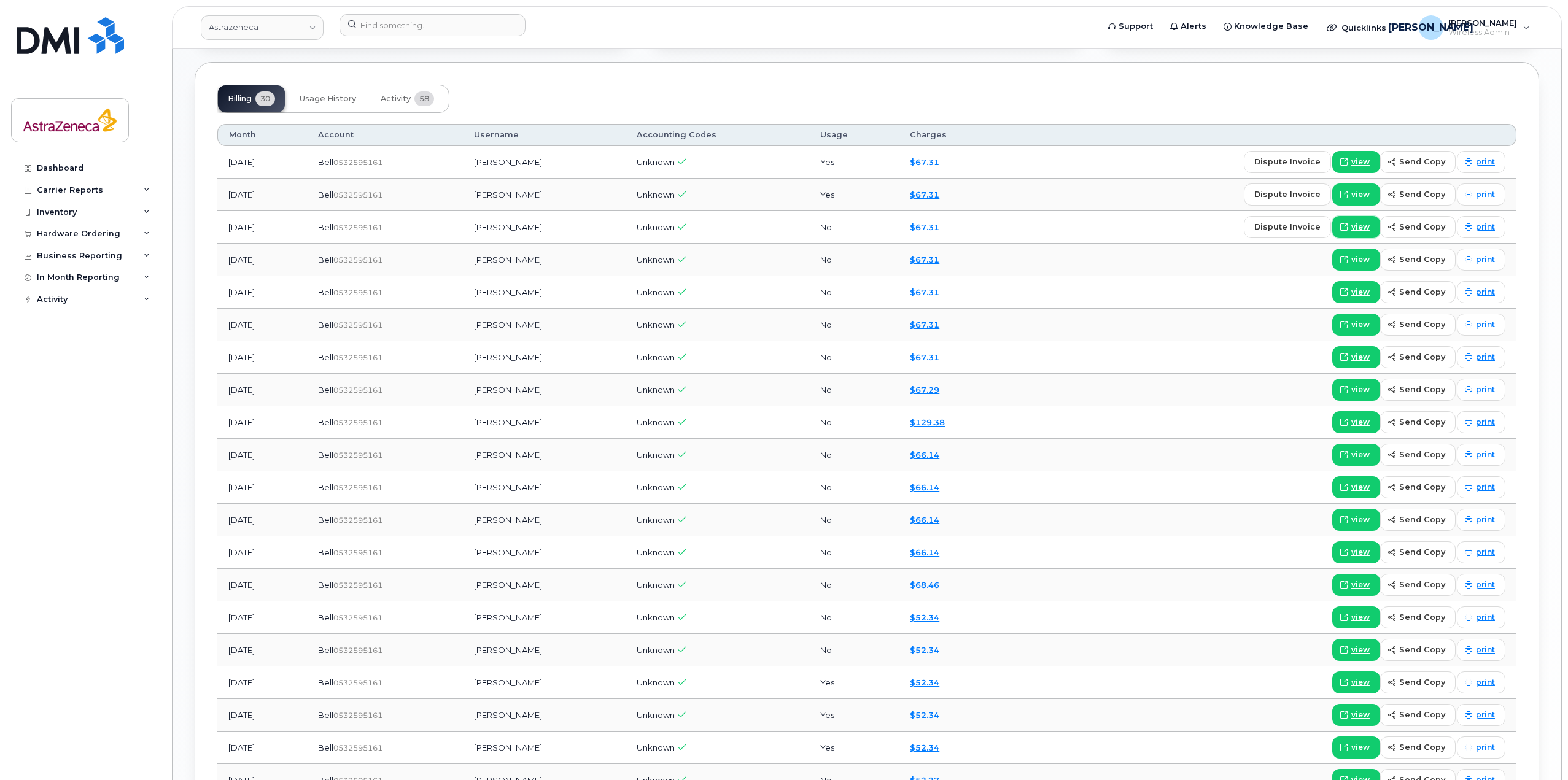
scroll to position [903, 0]
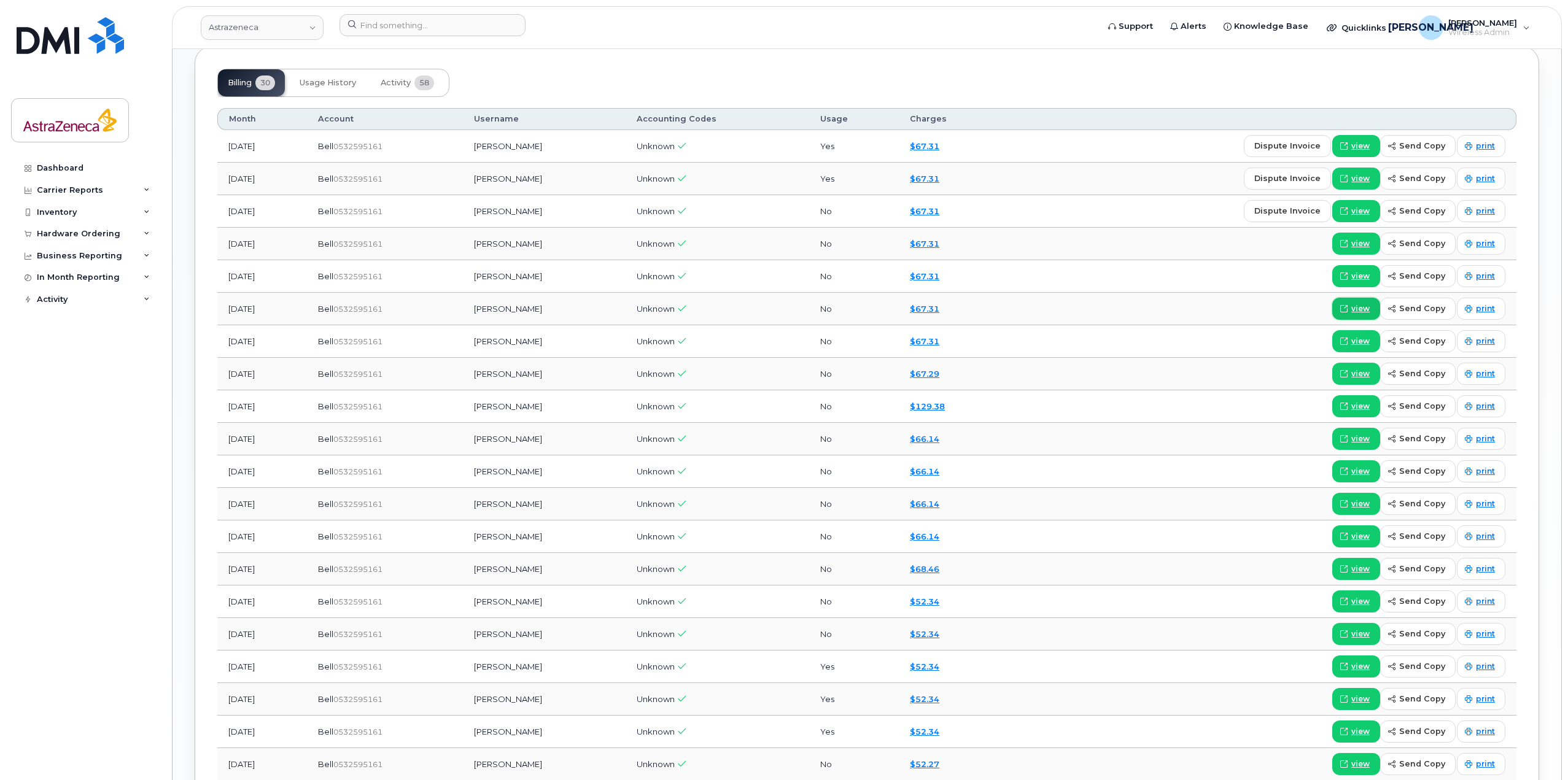
click at [1373, 305] on link "view" at bounding box center [1356, 309] width 47 height 22
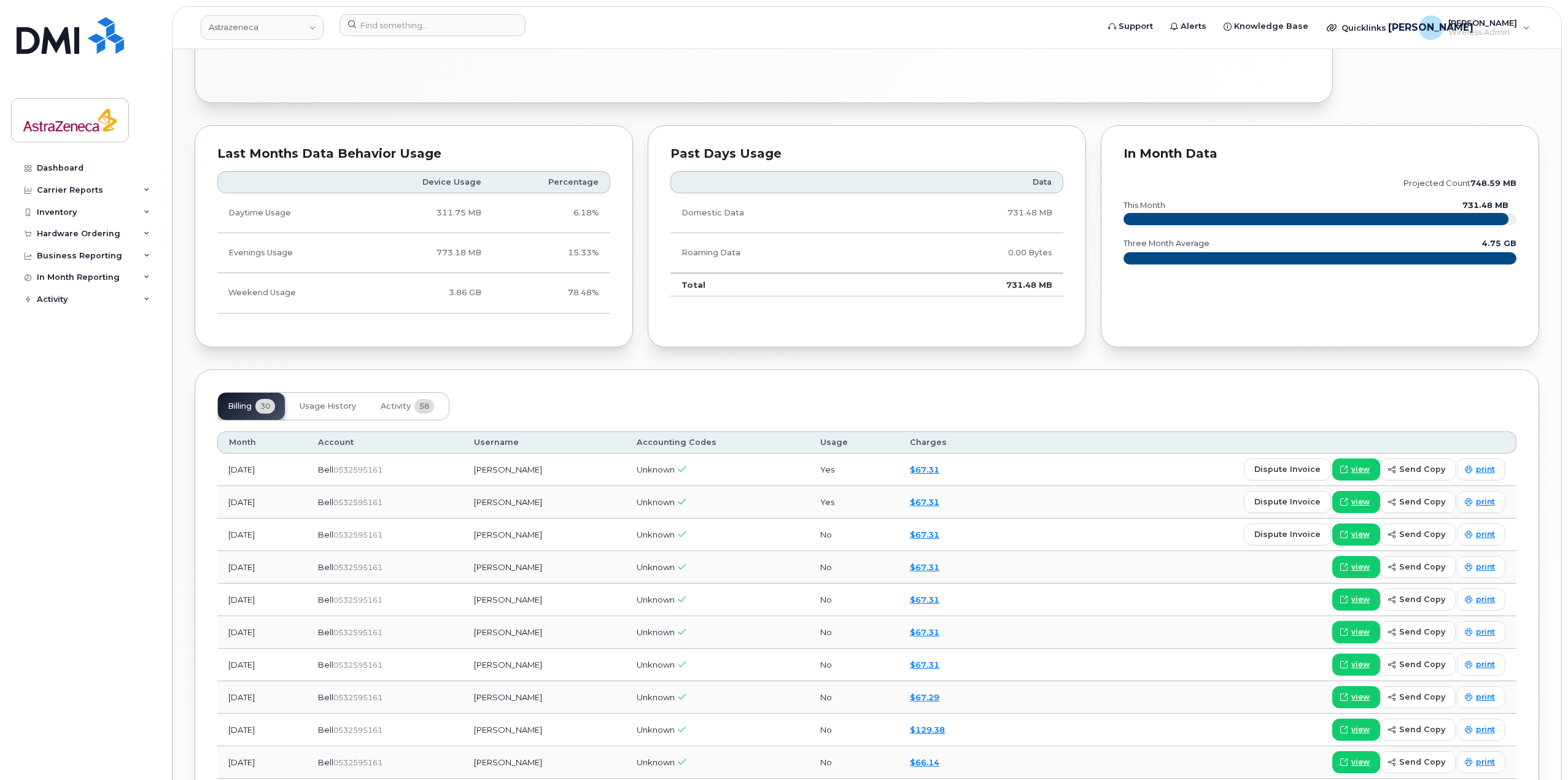
scroll to position [351, 0]
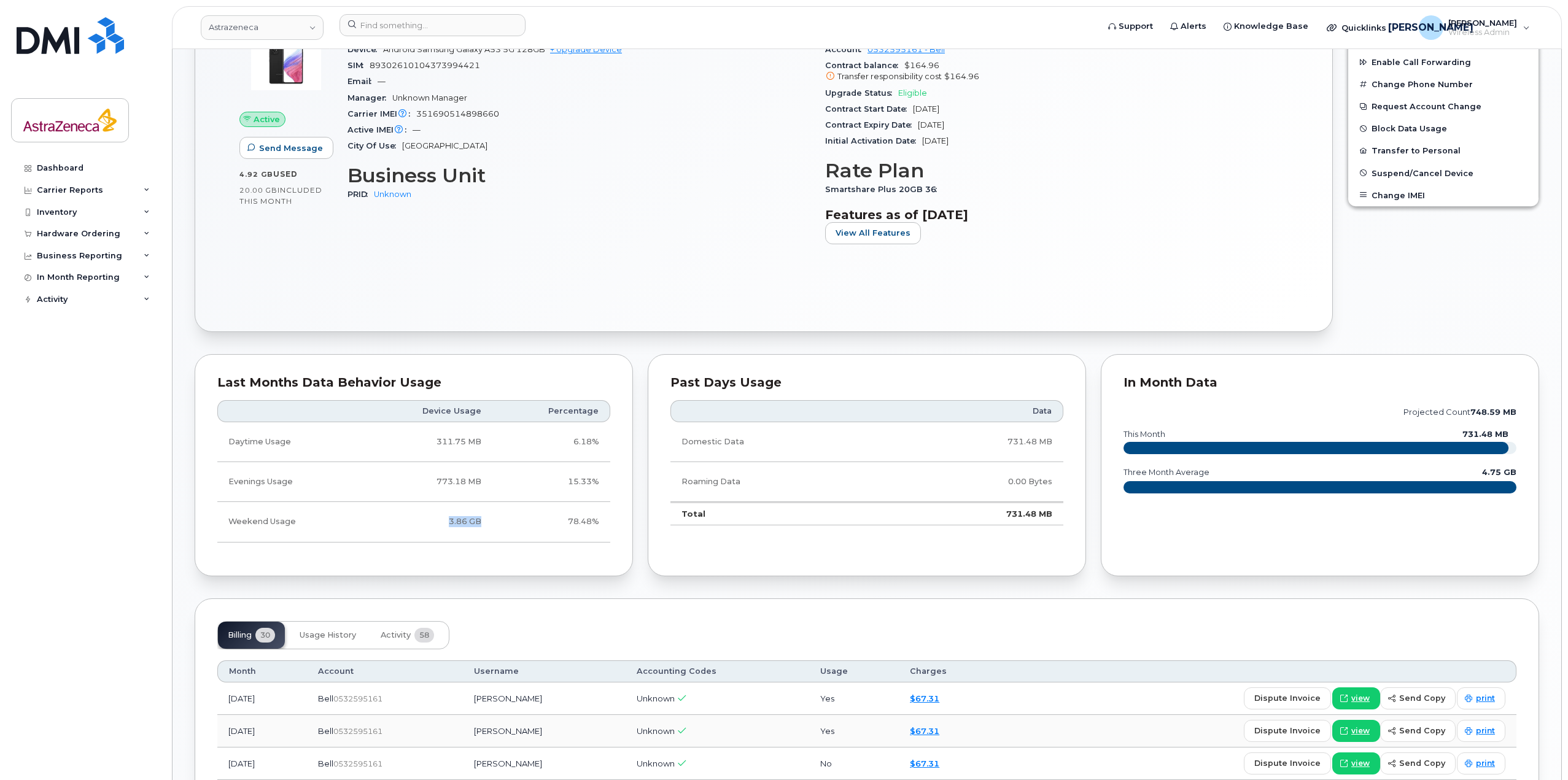
drag, startPoint x: 465, startPoint y: 521, endPoint x: 428, endPoint y: 515, distance: 37.5
click at [428, 515] on td "3.86 GB" at bounding box center [427, 521] width 131 height 40
drag, startPoint x: 435, startPoint y: 378, endPoint x: 233, endPoint y: 373, distance: 202.1
click at [233, 373] on div "Last Months Data Behavior Usage Device Usage Percentage Daytime Usage 311.75 MB…" at bounding box center [414, 464] width 439 height 222
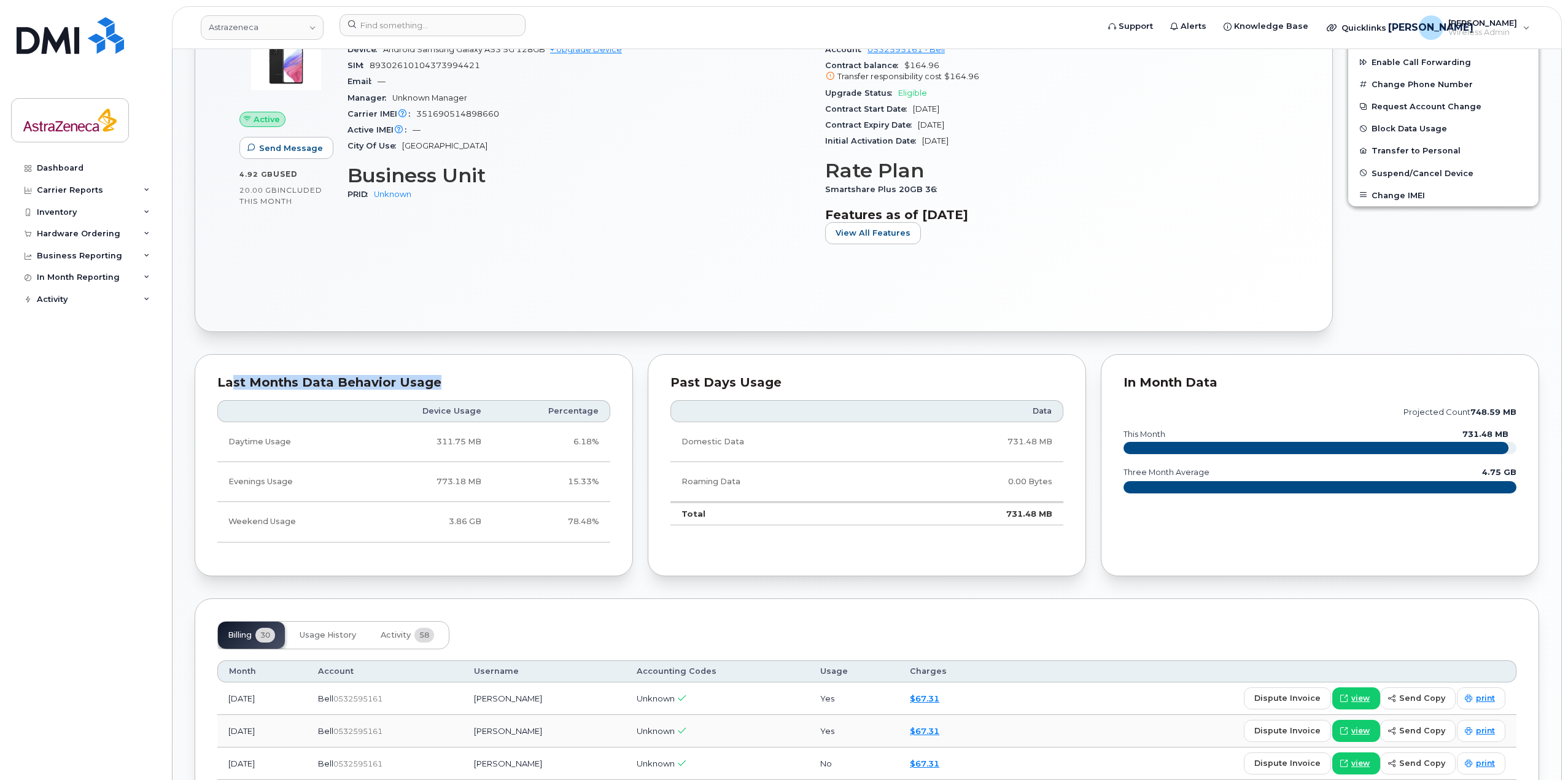
click at [277, 379] on div "Last Months Data Behavior Usage" at bounding box center [414, 383] width 393 height 13
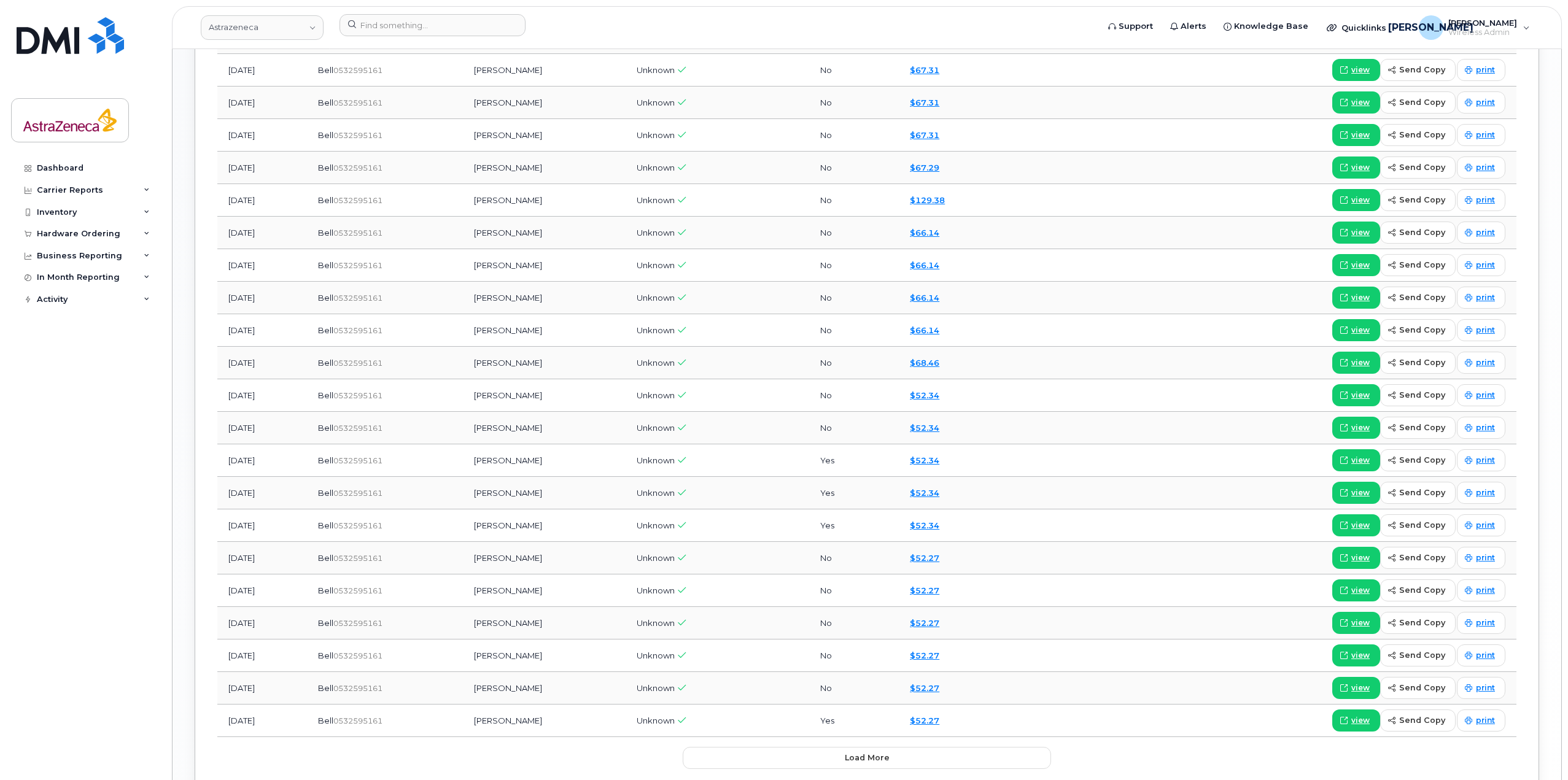
scroll to position [1194, 0]
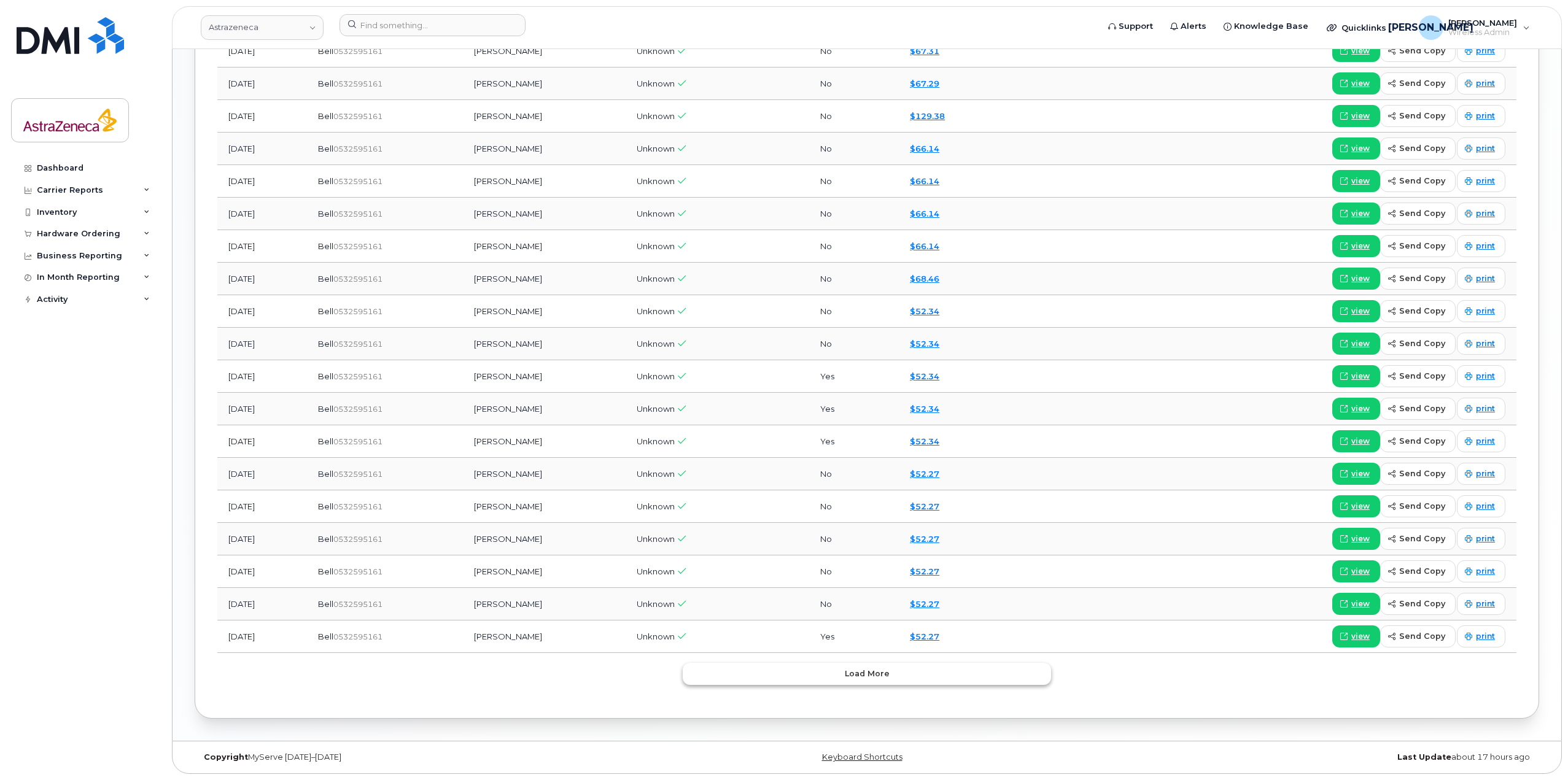
click at [874, 679] on span "Load more" at bounding box center [867, 673] width 45 height 12
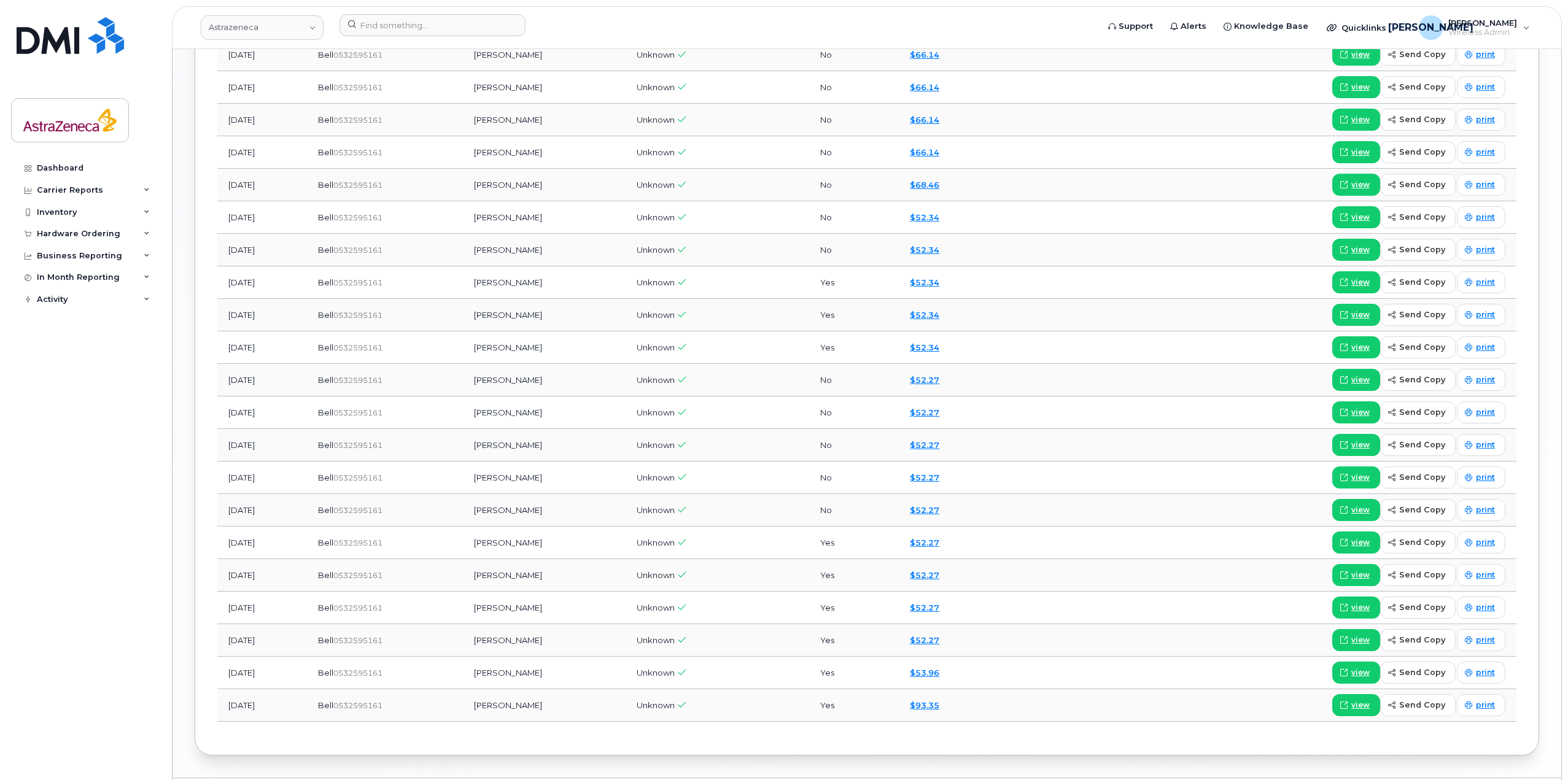
scroll to position [1324, 0]
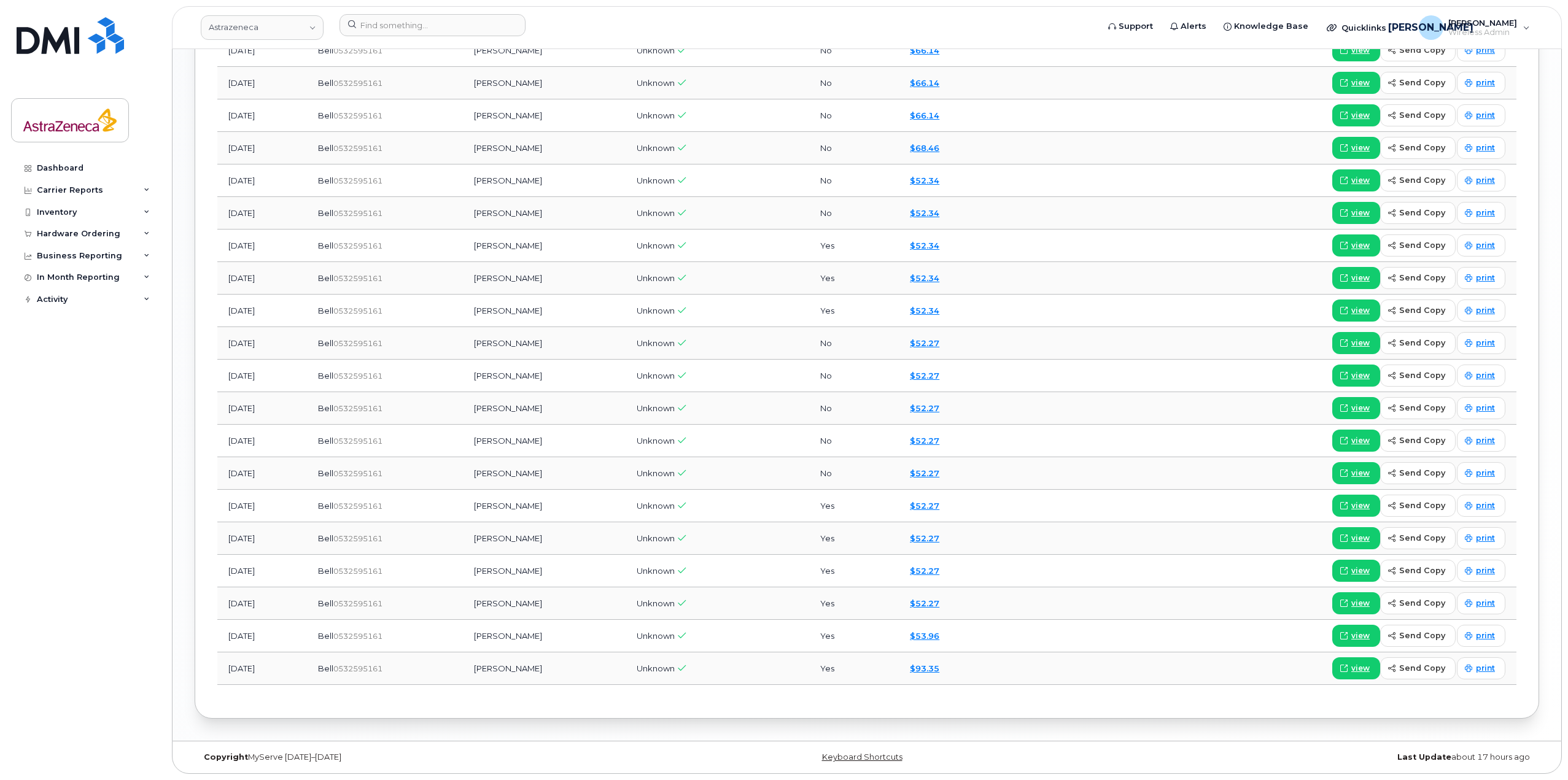
drag, startPoint x: 264, startPoint y: 672, endPoint x: 229, endPoint y: 671, distance: 35.0
click at [229, 671] on td "[DATE]" at bounding box center [262, 668] width 89 height 32
drag, startPoint x: 752, startPoint y: 671, endPoint x: 291, endPoint y: 652, distance: 461.4
click at [291, 652] on tr "[DATE] Bell  0532595161 [PERSON_NAME] Unknown Yes $93.35 view send copy print" at bounding box center [867, 668] width 1299 height 32
click at [508, 671] on td "[PERSON_NAME]" at bounding box center [545, 668] width 163 height 32
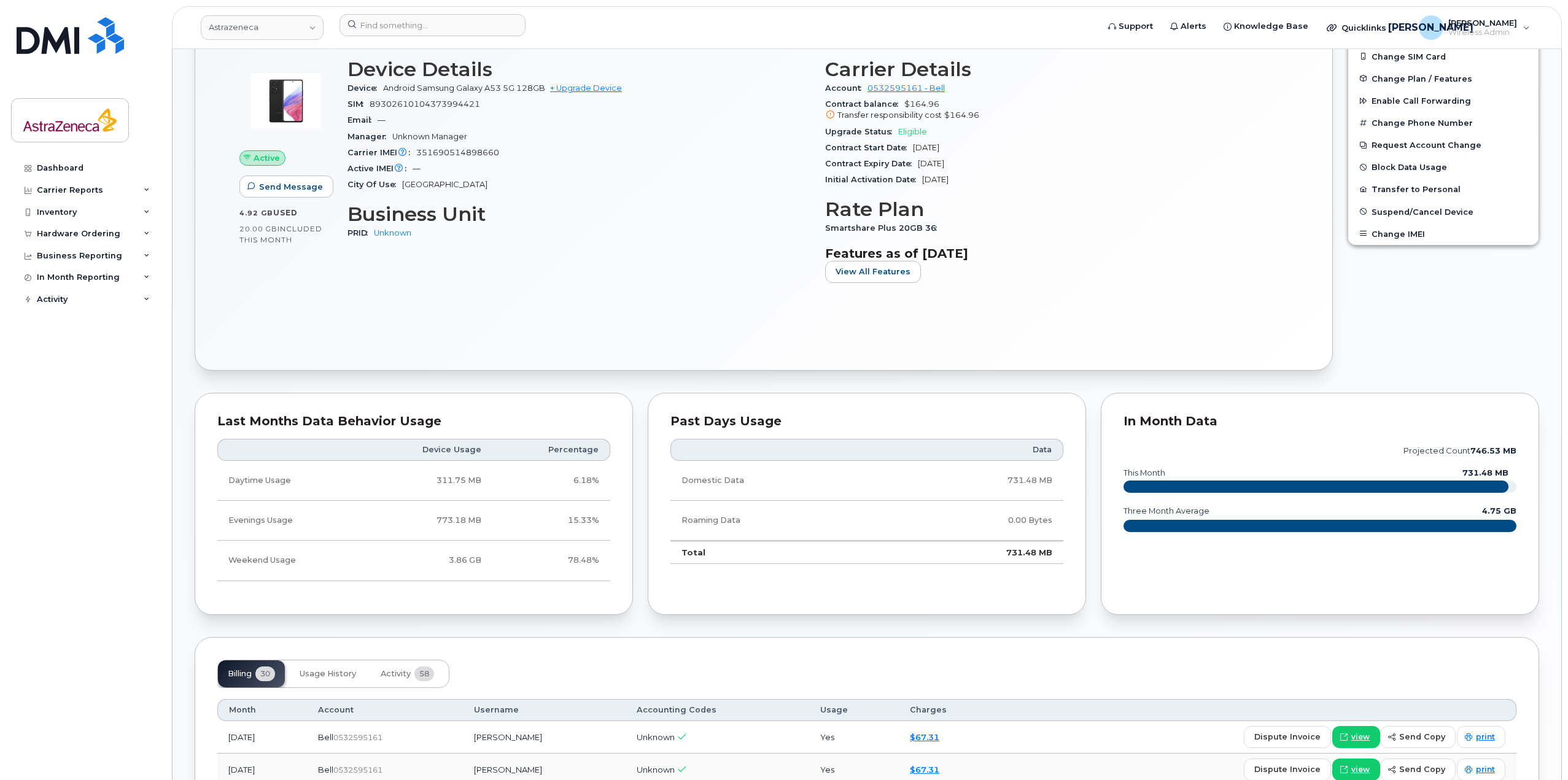
scroll to position [404, 0]
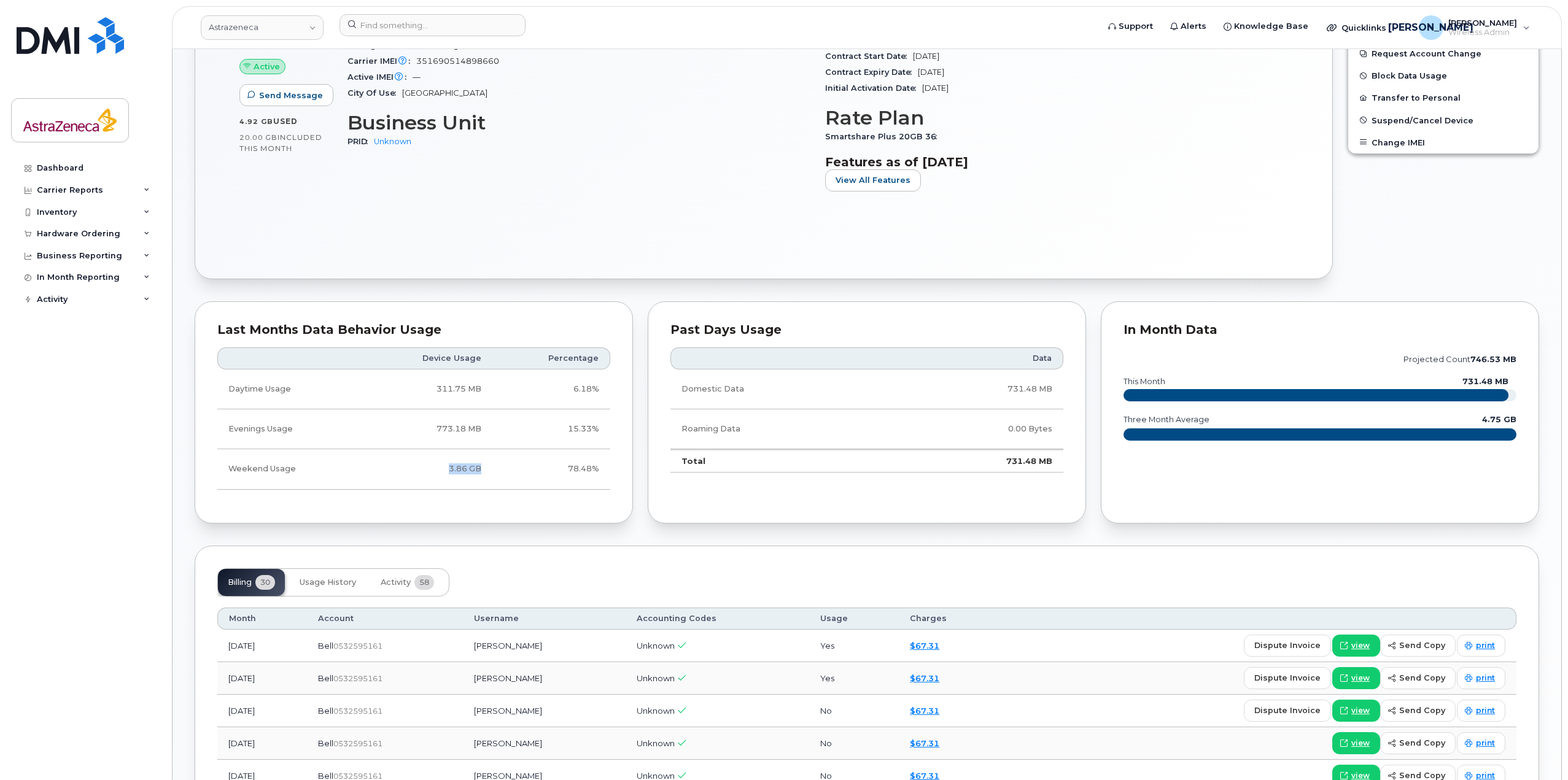
drag, startPoint x: 489, startPoint y: 463, endPoint x: 395, endPoint y: 449, distance: 95.0
click at [395, 449] on td "3.86 GB" at bounding box center [427, 469] width 131 height 40
click at [463, 432] on td "773.18 MB" at bounding box center [427, 429] width 131 height 40
click at [485, 433] on td "773.18 MB" at bounding box center [427, 429] width 131 height 40
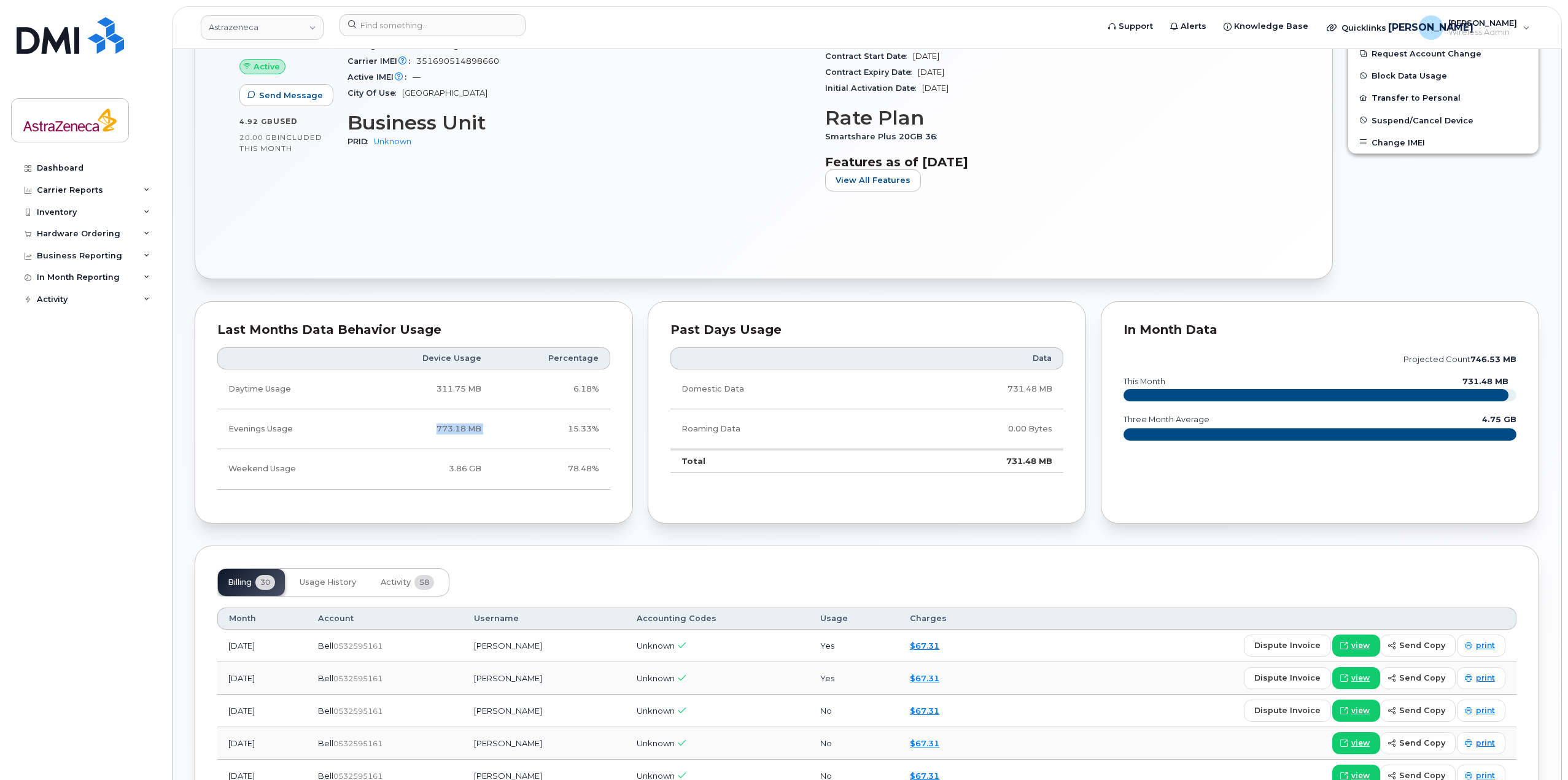
click at [485, 433] on td "773.18 MB" at bounding box center [427, 429] width 131 height 40
click at [452, 428] on td "773.18 MB" at bounding box center [427, 429] width 131 height 40
click at [455, 403] on td "311.75 MB" at bounding box center [427, 389] width 131 height 40
click at [455, 389] on td "311.75 MB" at bounding box center [427, 389] width 131 height 40
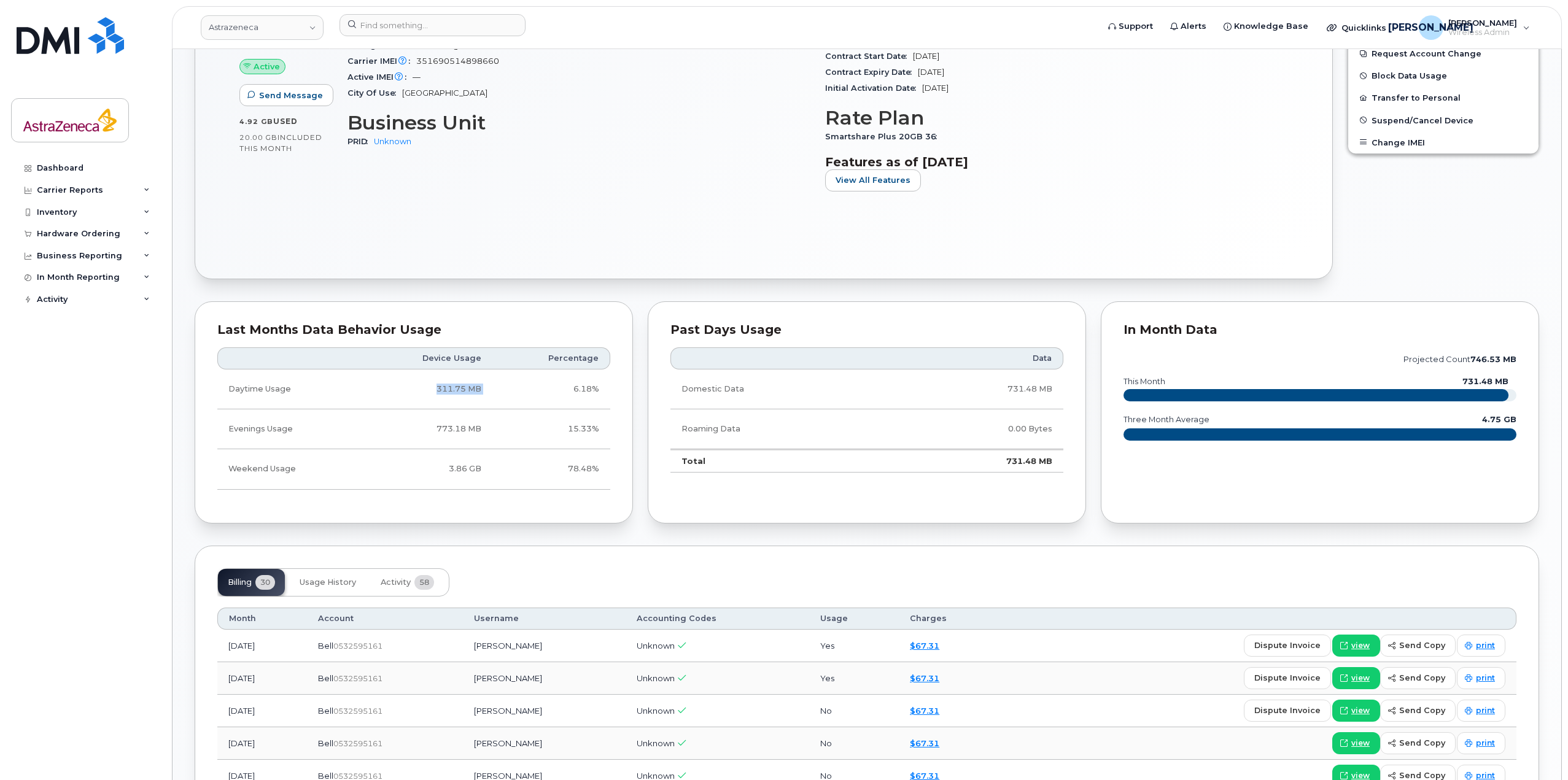
click at [455, 389] on td "311.75 MB" at bounding box center [427, 389] width 131 height 40
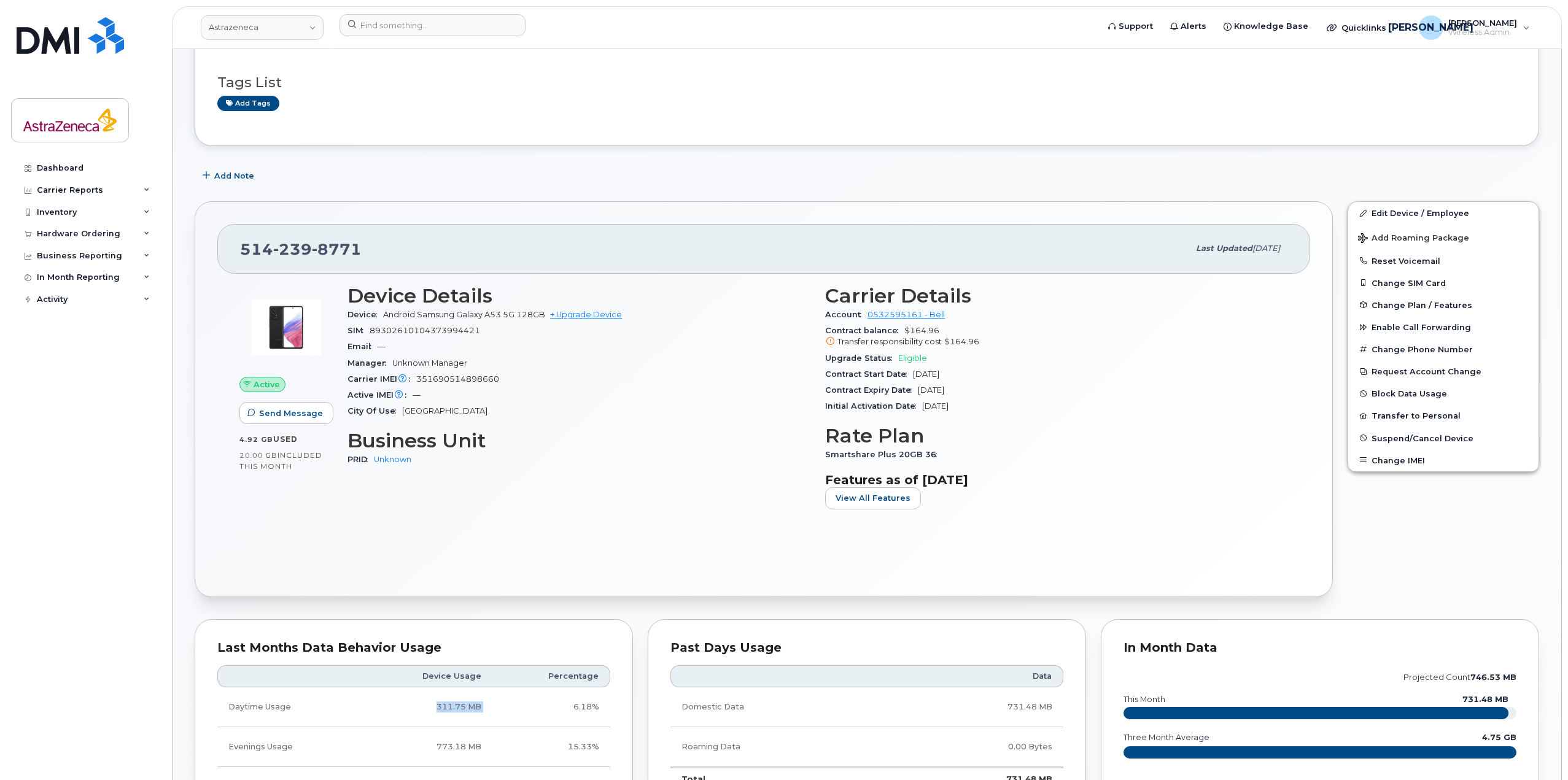
scroll to position [184, 0]
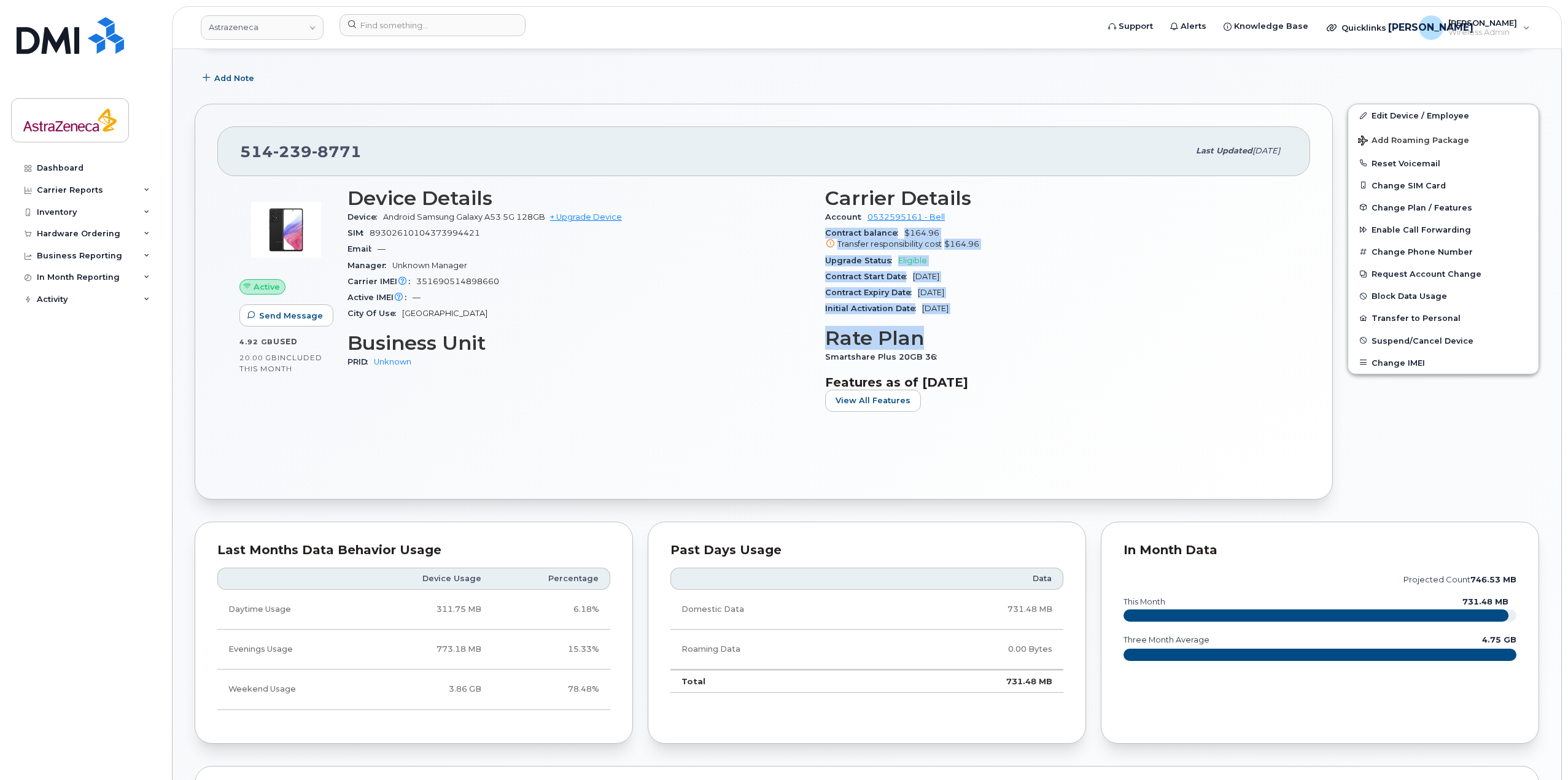
drag, startPoint x: 996, startPoint y: 321, endPoint x: 825, endPoint y: 235, distance: 191.4
click at [822, 233] on div "Carrier Details Account 0532595161 - Bell Contract balance $164.96 Transfer res…" at bounding box center [1056, 304] width 477 height 249
click at [825, 235] on span "Contract balance" at bounding box center [864, 233] width 79 height 9
drag, startPoint x: 1059, startPoint y: 388, endPoint x: 355, endPoint y: 201, distance: 728.4
click at [355, 201] on div "Device Details Device Android Samsung Galaxy A53 5G 128GB + Upgrade Device SIM …" at bounding box center [818, 304] width 955 height 249
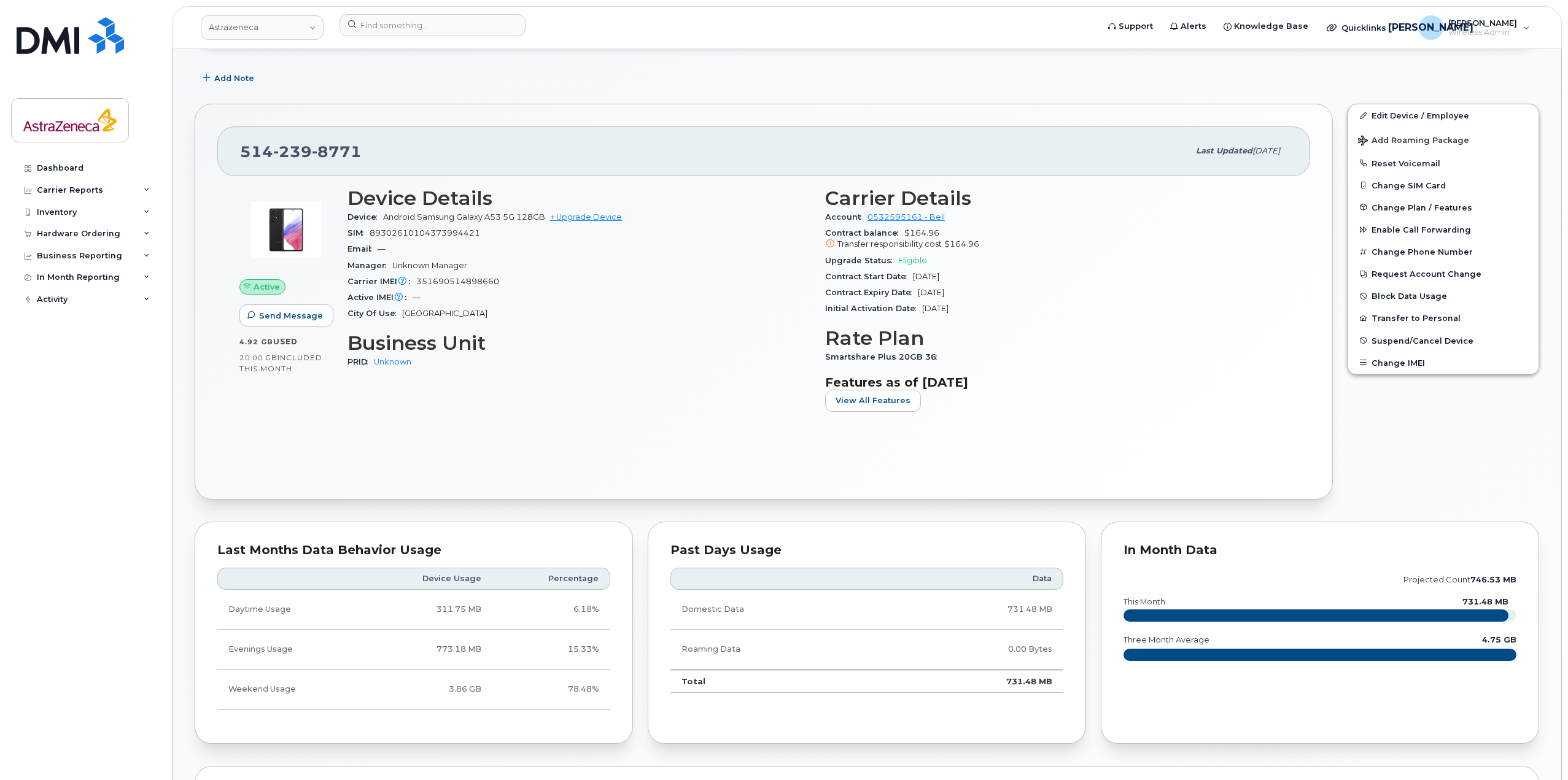
click at [451, 245] on div "Email —" at bounding box center [579, 249] width 463 height 16
click at [465, 285] on span "351690514898660" at bounding box center [457, 282] width 83 height 9
copy span "351690514898660"
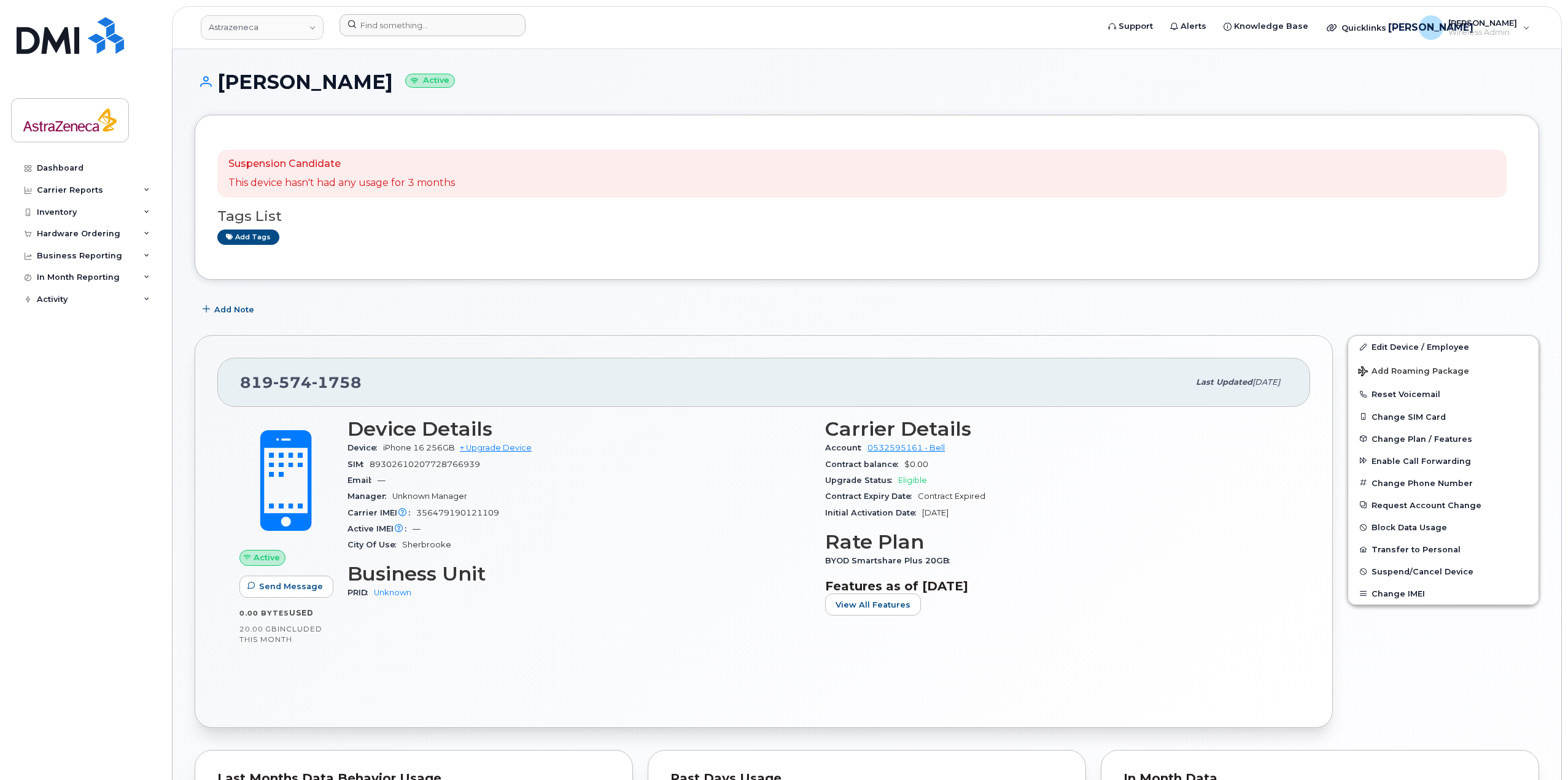
click at [474, 40] on div at bounding box center [714, 28] width 769 height 27
click at [483, 23] on input at bounding box center [432, 25] width 186 height 22
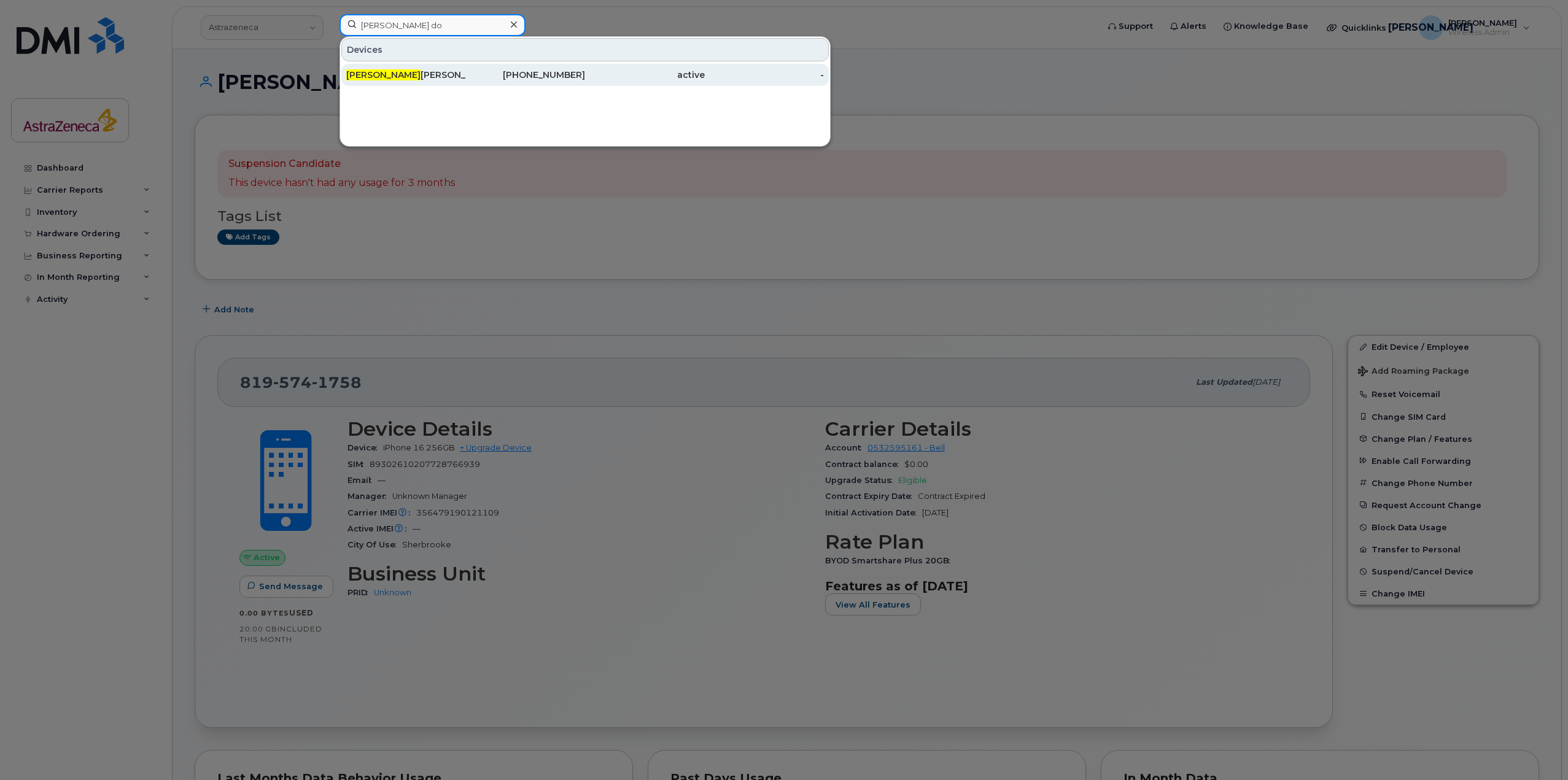
type input "monica do"
click at [600, 74] on div "active" at bounding box center [644, 75] width 120 height 13
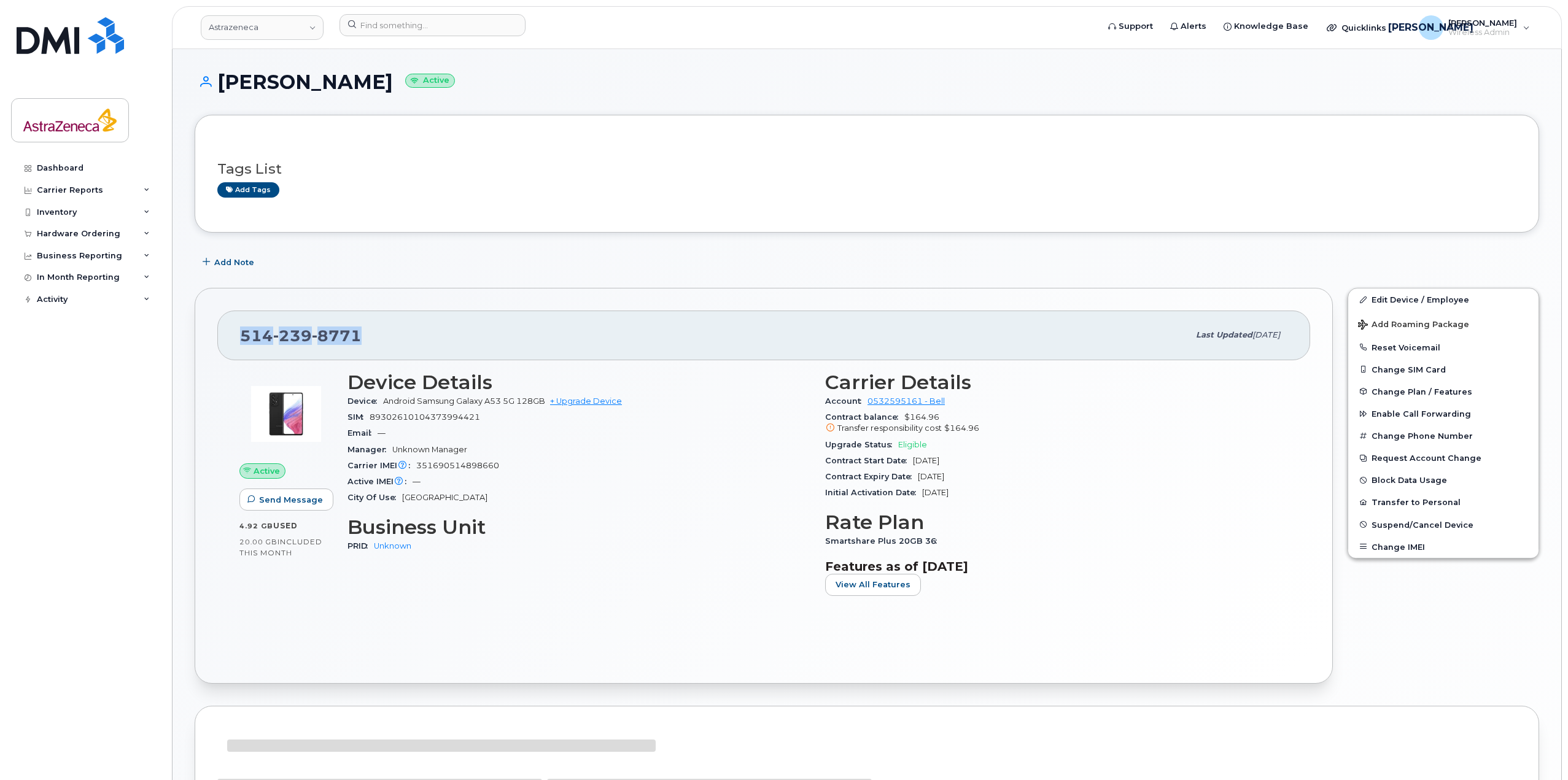
drag, startPoint x: 332, startPoint y: 342, endPoint x: 173, endPoint y: 337, distance: 159.1
click at [173, 337] on div "Monica Dobocan Active Tags List Add tags Add Note 514 239 8771 Last updated Jul…" at bounding box center [867, 615] width 1388 height 1133
copy span "[PHONE_NUMBER]"
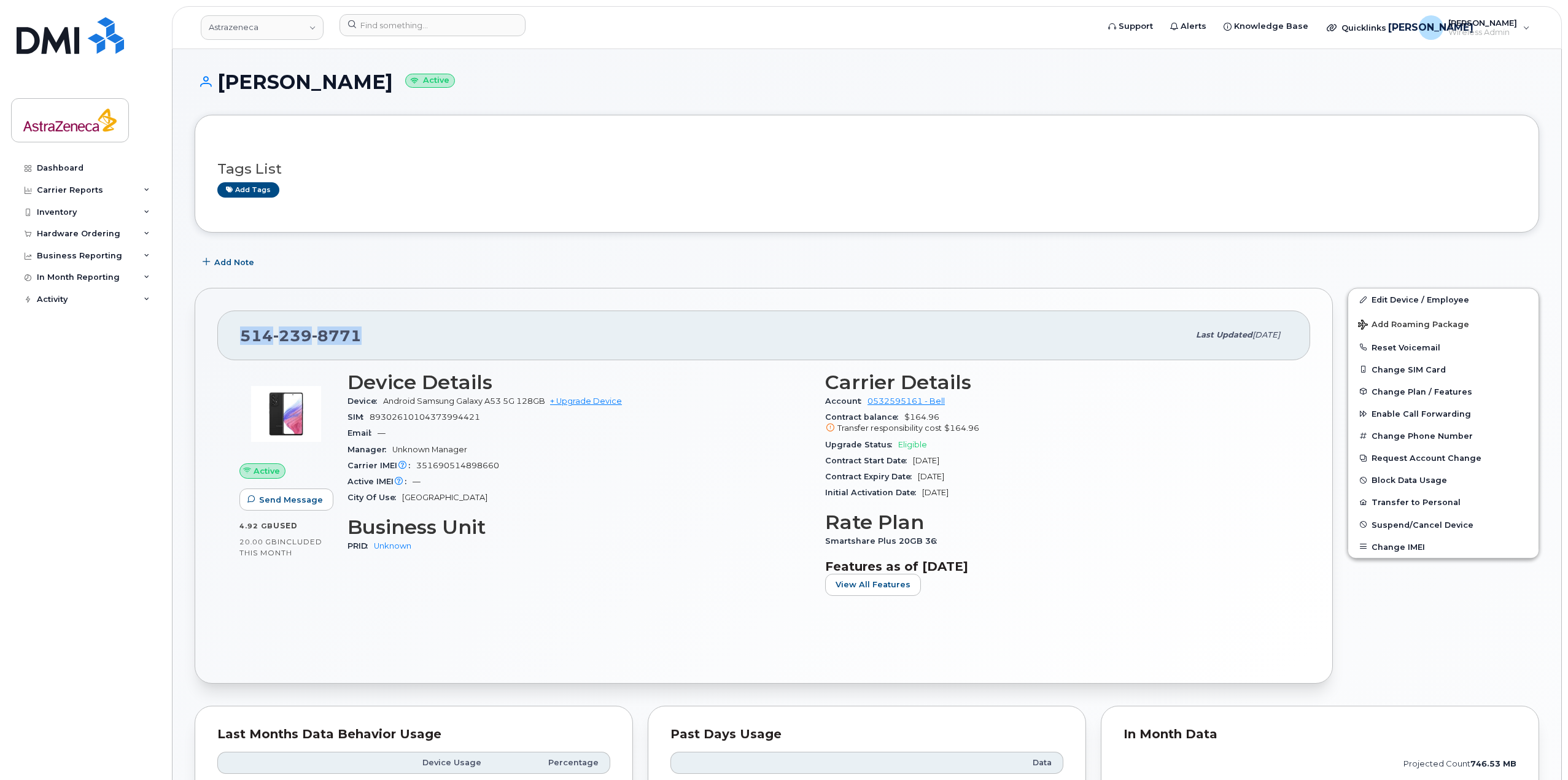
drag, startPoint x: 332, startPoint y: 335, endPoint x: 372, endPoint y: 340, distance: 40.3
click at [370, 340] on div "[PHONE_NUMBER]" at bounding box center [714, 335] width 948 height 26
copy span "[PHONE_NUMBER]"
drag, startPoint x: 387, startPoint y: 404, endPoint x: 504, endPoint y: 398, distance: 117.2
click at [504, 398] on span "Android Samsung Galaxy A53 5G 128GB" at bounding box center [464, 401] width 162 height 9
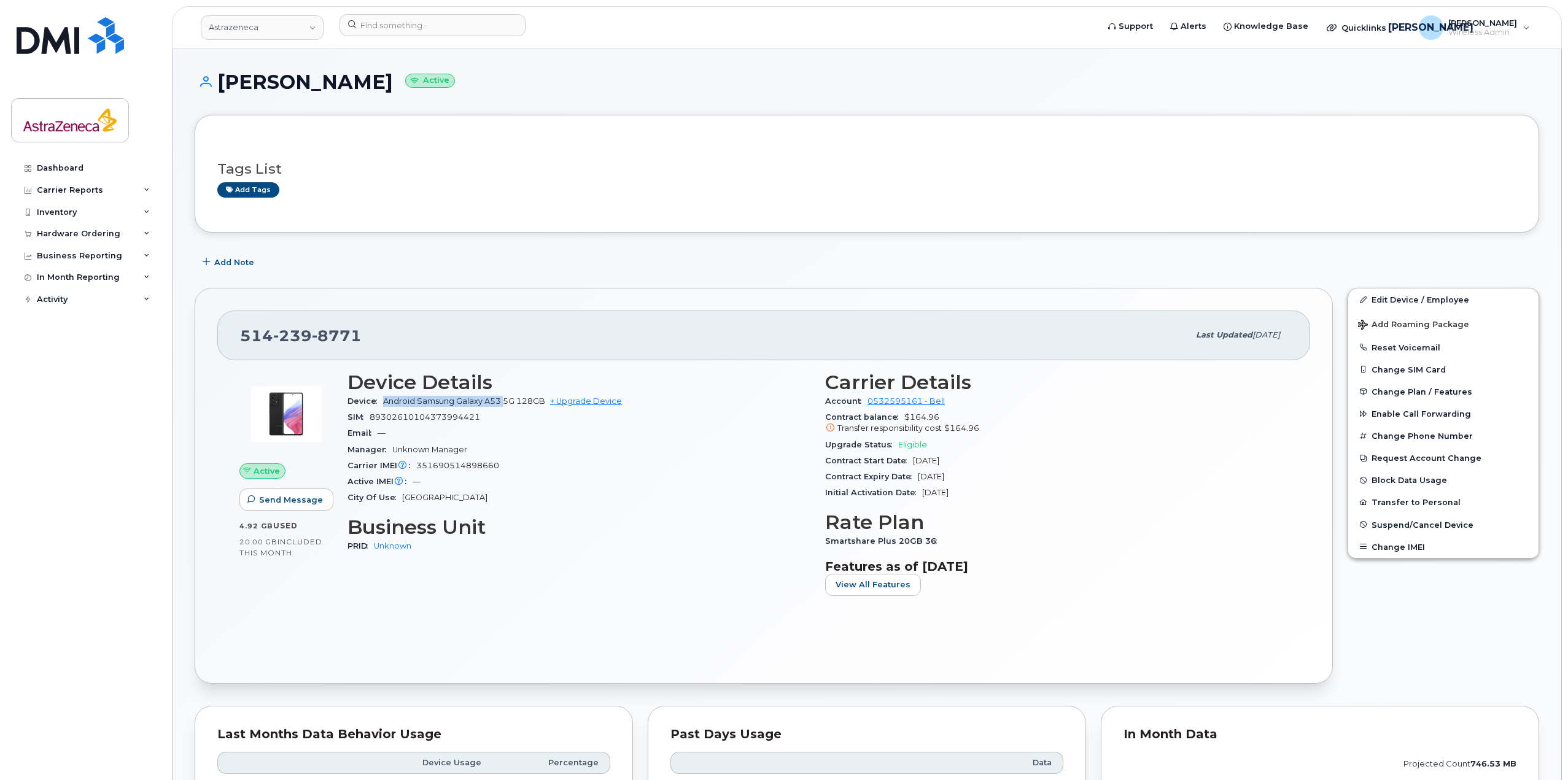
copy span "Android Samsung Galaxy A53"
click at [340, 72] on h1 "[PERSON_NAME] Active" at bounding box center [867, 81] width 1344 height 21
copy h1 "[PERSON_NAME]"
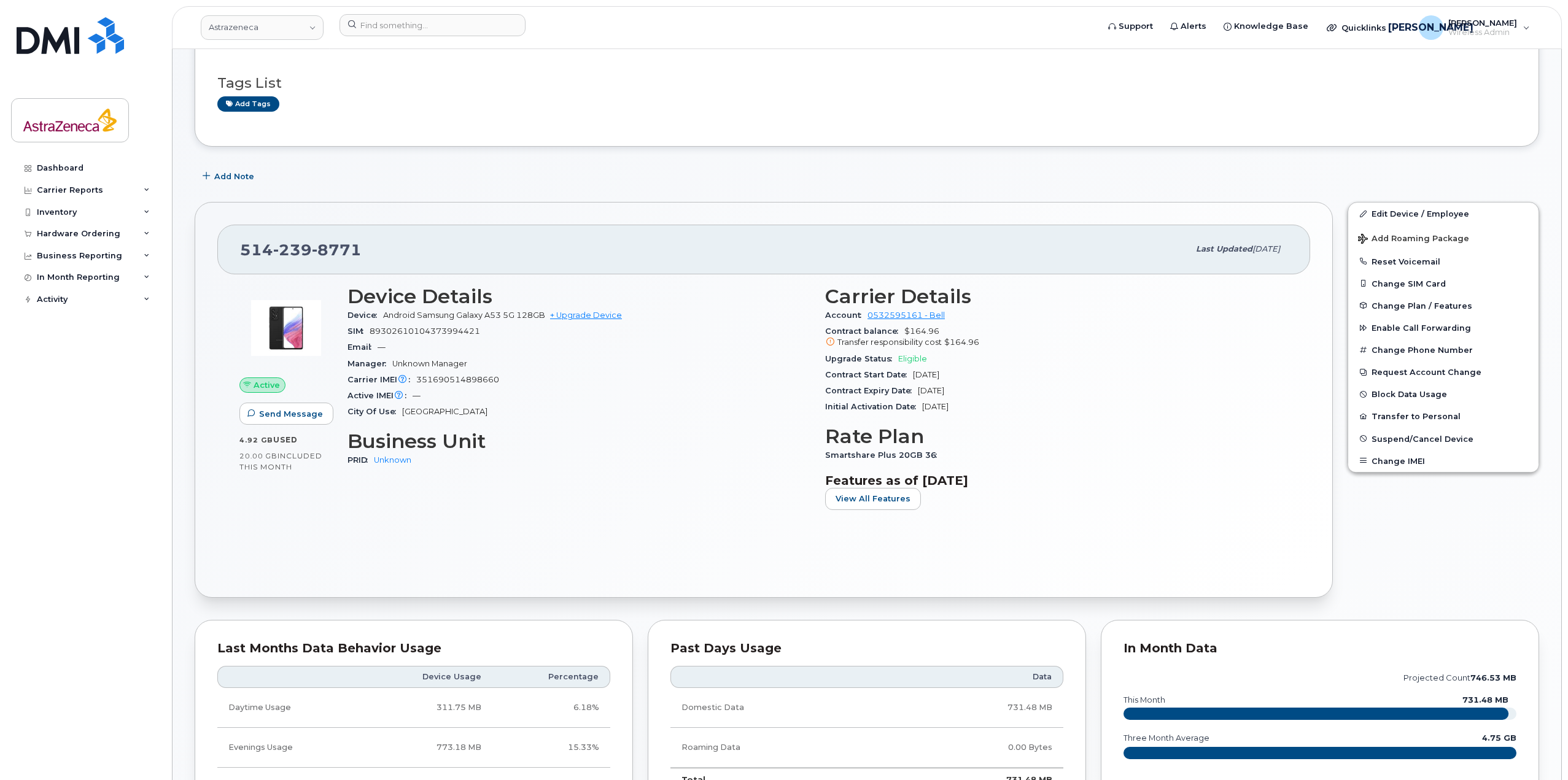
scroll to position [184, 0]
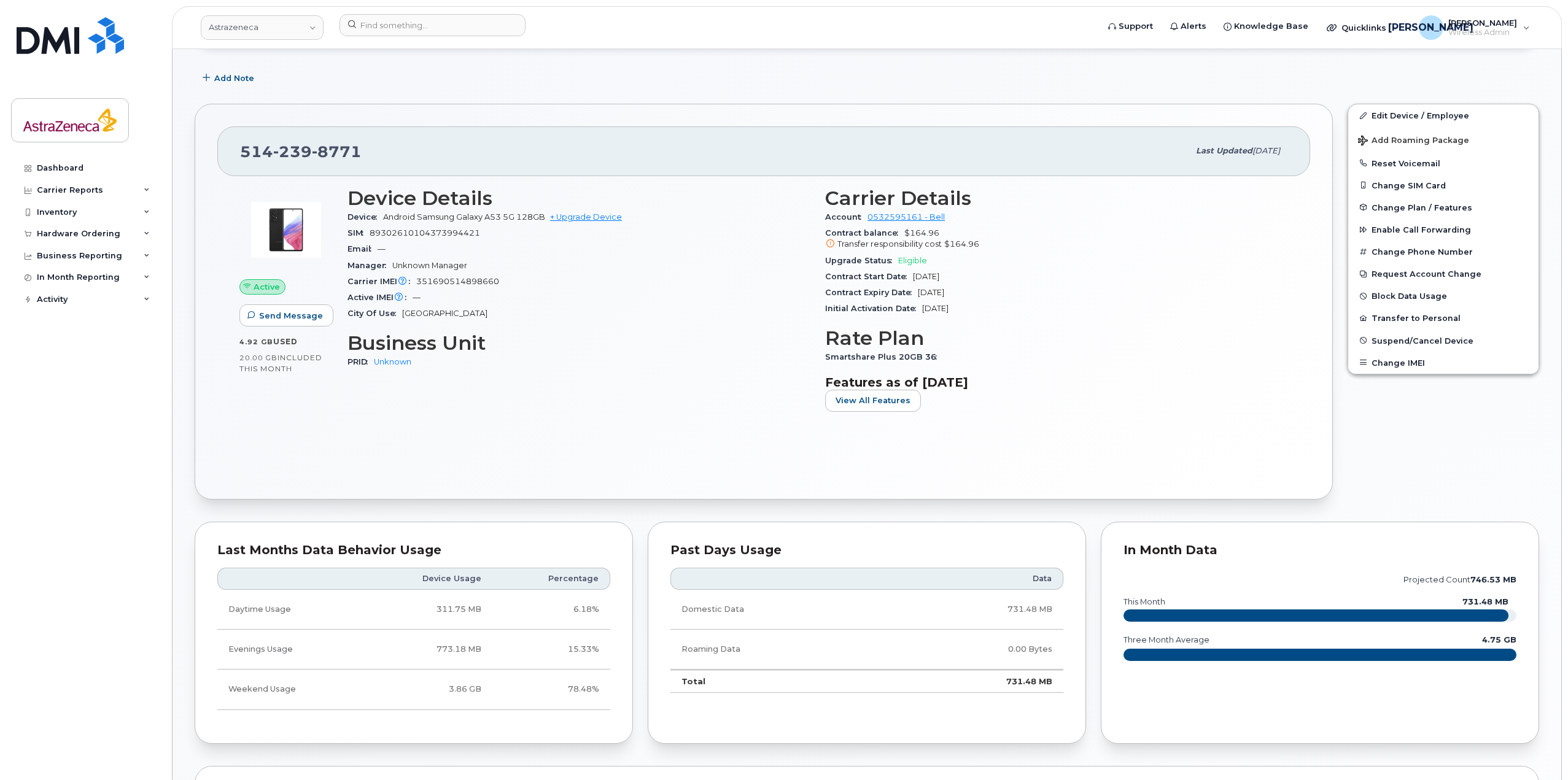
click at [432, 279] on span "351690514898660" at bounding box center [457, 282] width 83 height 9
drag, startPoint x: 974, startPoint y: 273, endPoint x: 912, endPoint y: 274, distance: 62.0
click at [912, 274] on div "Contract Start Date [DATE]" at bounding box center [1056, 277] width 463 height 16
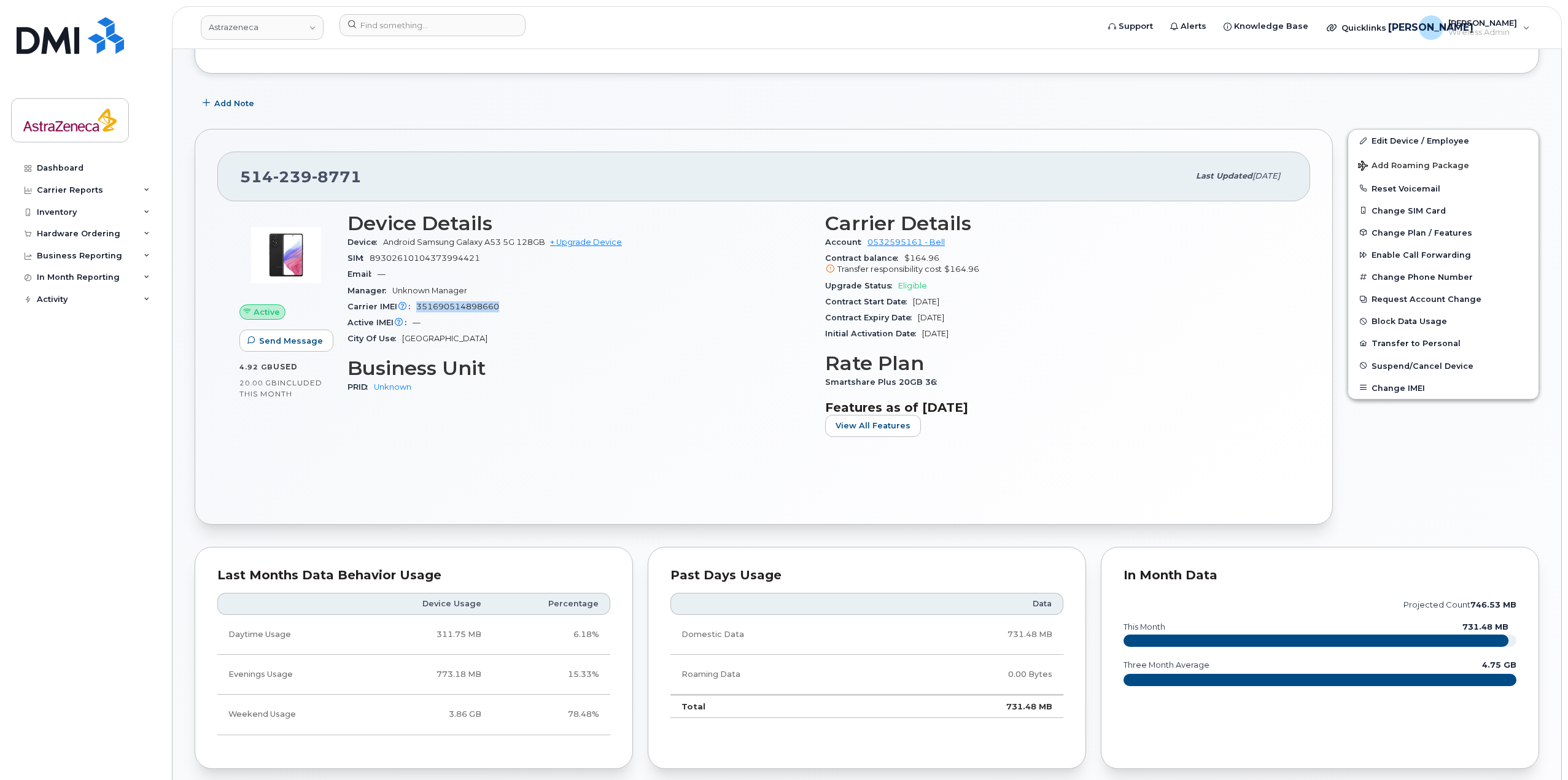
scroll to position [0, 0]
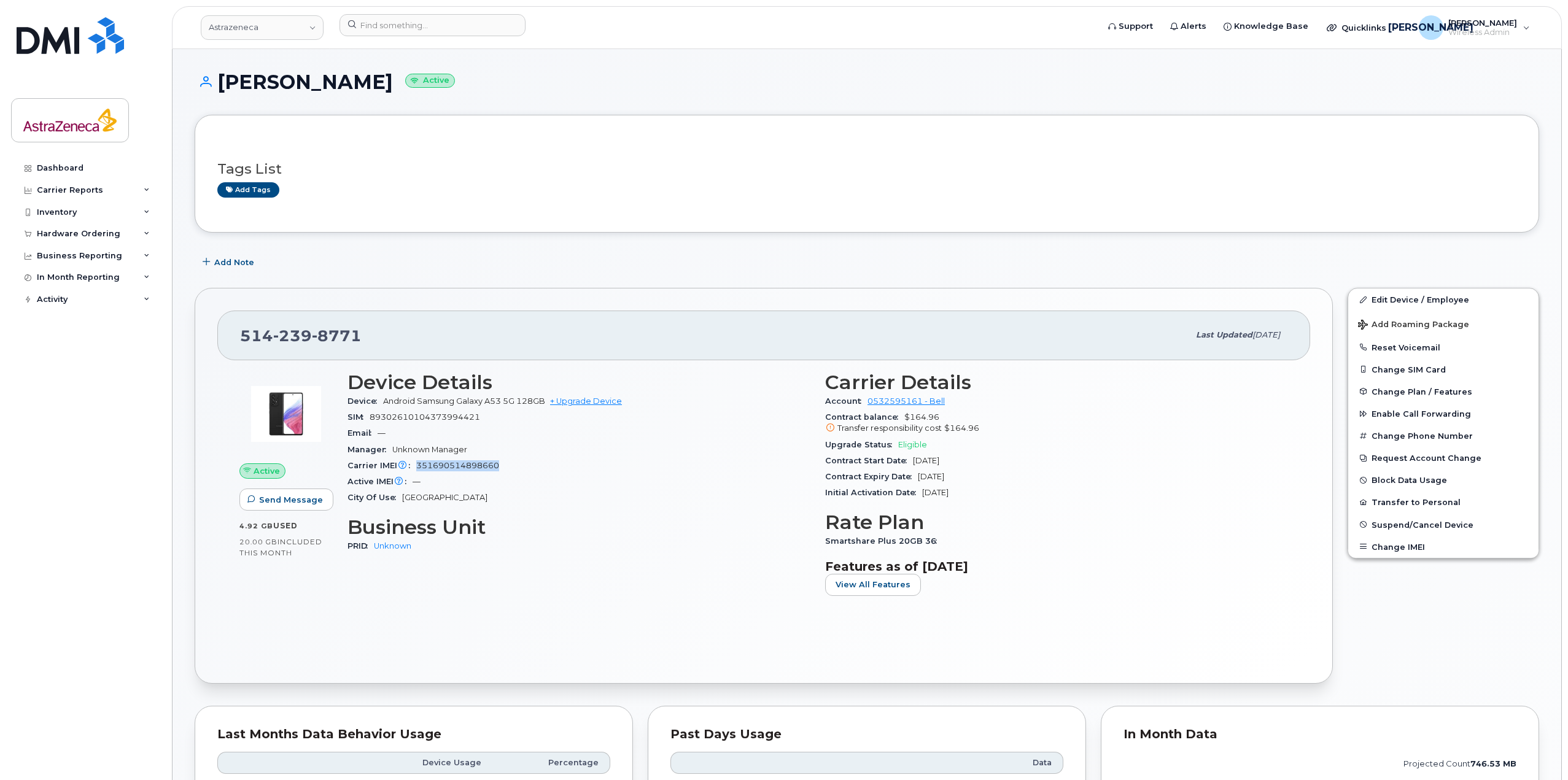
click at [999, 452] on div "Contract Start Date [DATE]" at bounding box center [1056, 460] width 463 height 16
drag, startPoint x: 992, startPoint y: 460, endPoint x: 906, endPoint y: 458, distance: 86.0
click at [906, 458] on div "Contract Start Date [DATE]" at bounding box center [1056, 460] width 463 height 16
click at [917, 468] on div "Contract Expiry Date [DATE]" at bounding box center [1056, 476] width 463 height 16
drag, startPoint x: 976, startPoint y: 469, endPoint x: 922, endPoint y: 471, distance: 54.0
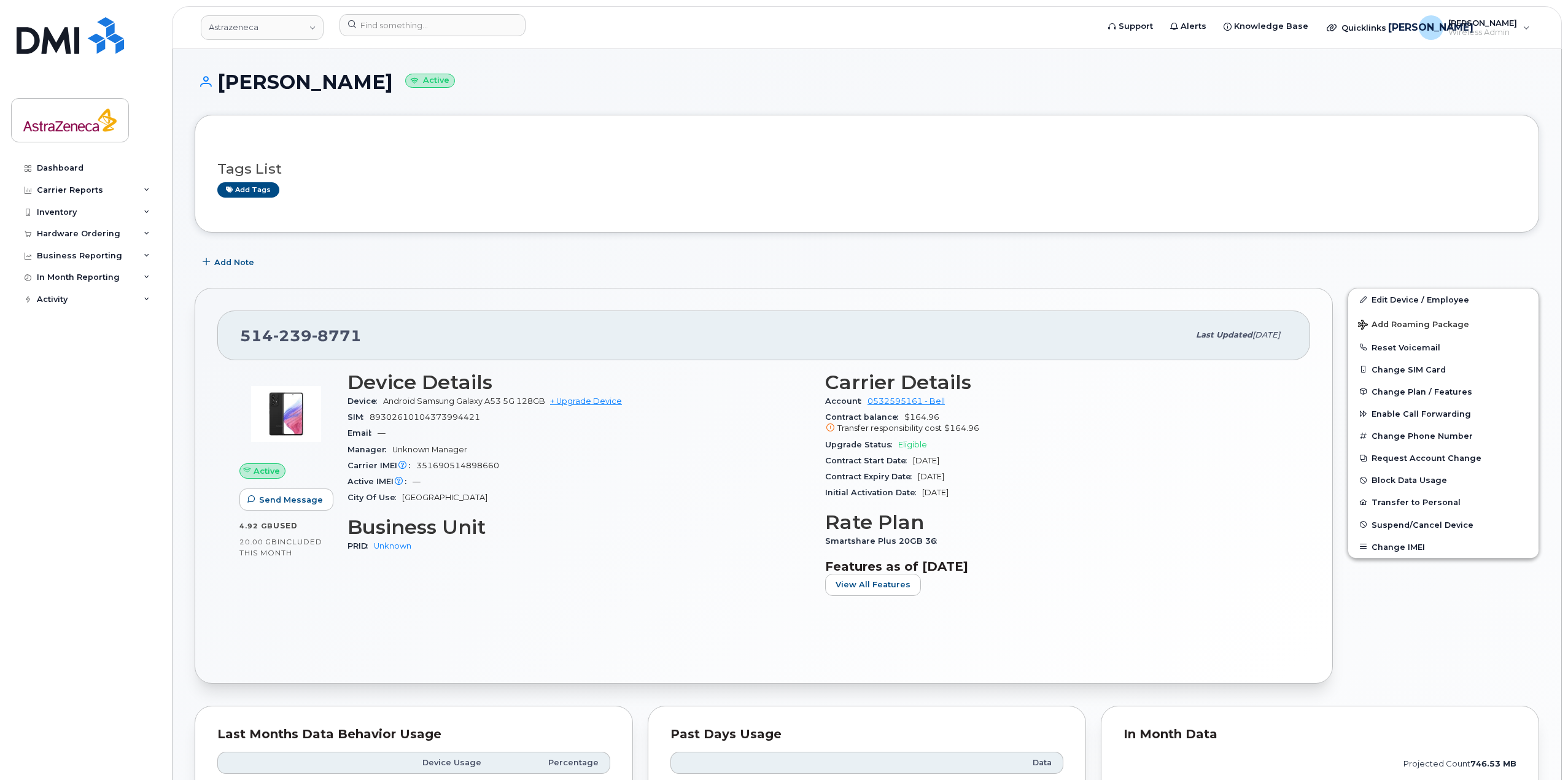
click at [922, 471] on div "Contract Expiry Date [DATE]" at bounding box center [1056, 476] width 463 height 16
click at [922, 471] on span "[DATE]" at bounding box center [930, 476] width 26 height 9
drag, startPoint x: 964, startPoint y: 464, endPoint x: 909, endPoint y: 460, distance: 55.1
click at [909, 460] on div "Contract Start Date [DATE]" at bounding box center [1056, 460] width 463 height 16
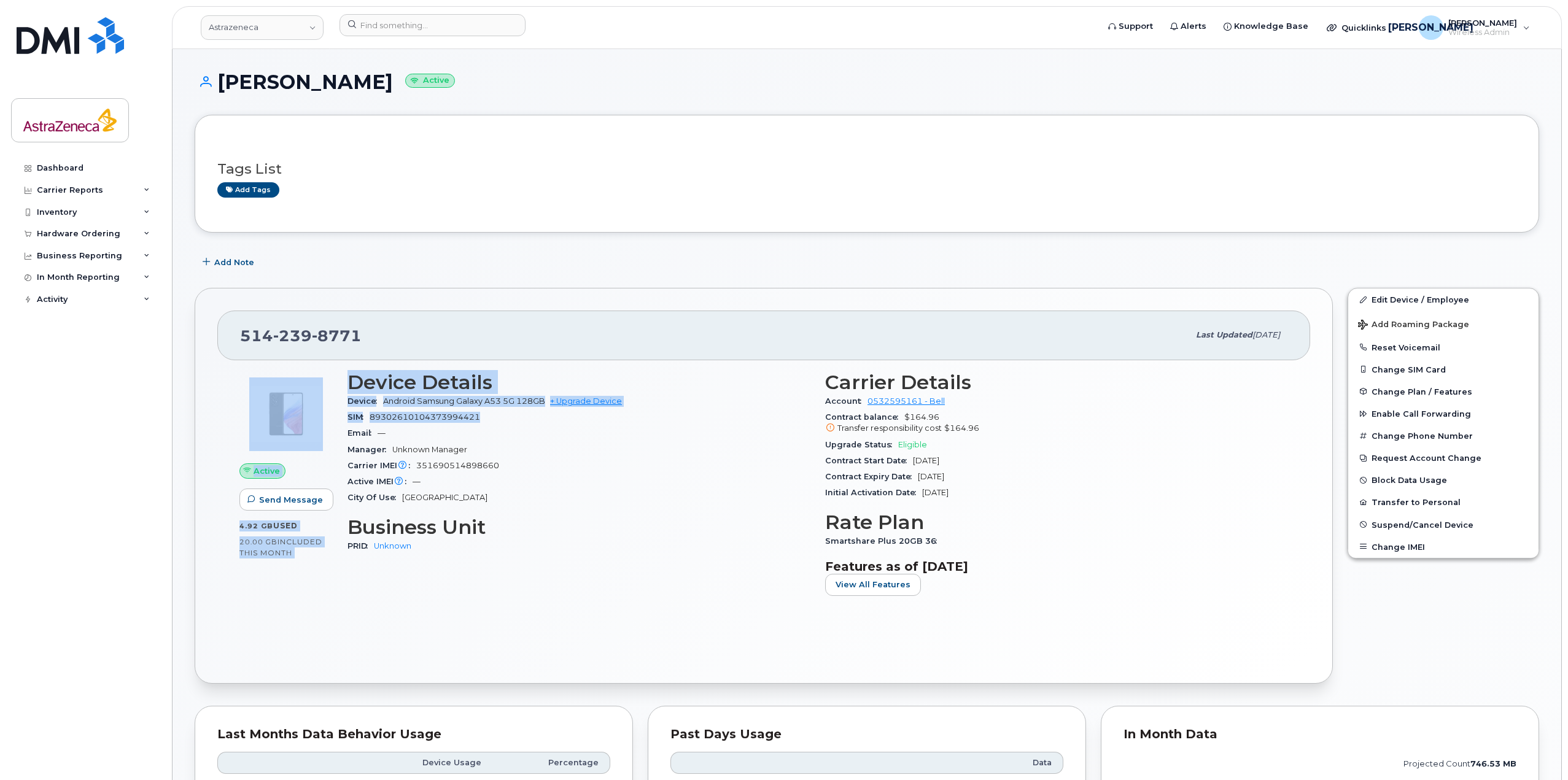
drag, startPoint x: 518, startPoint y: 421, endPoint x: 340, endPoint y: 378, distance: 183.1
click at [336, 376] on div "Active Send Message 4.92 GB  used 20.00 GB  included this month Device Details …" at bounding box center [763, 488] width 1063 height 249
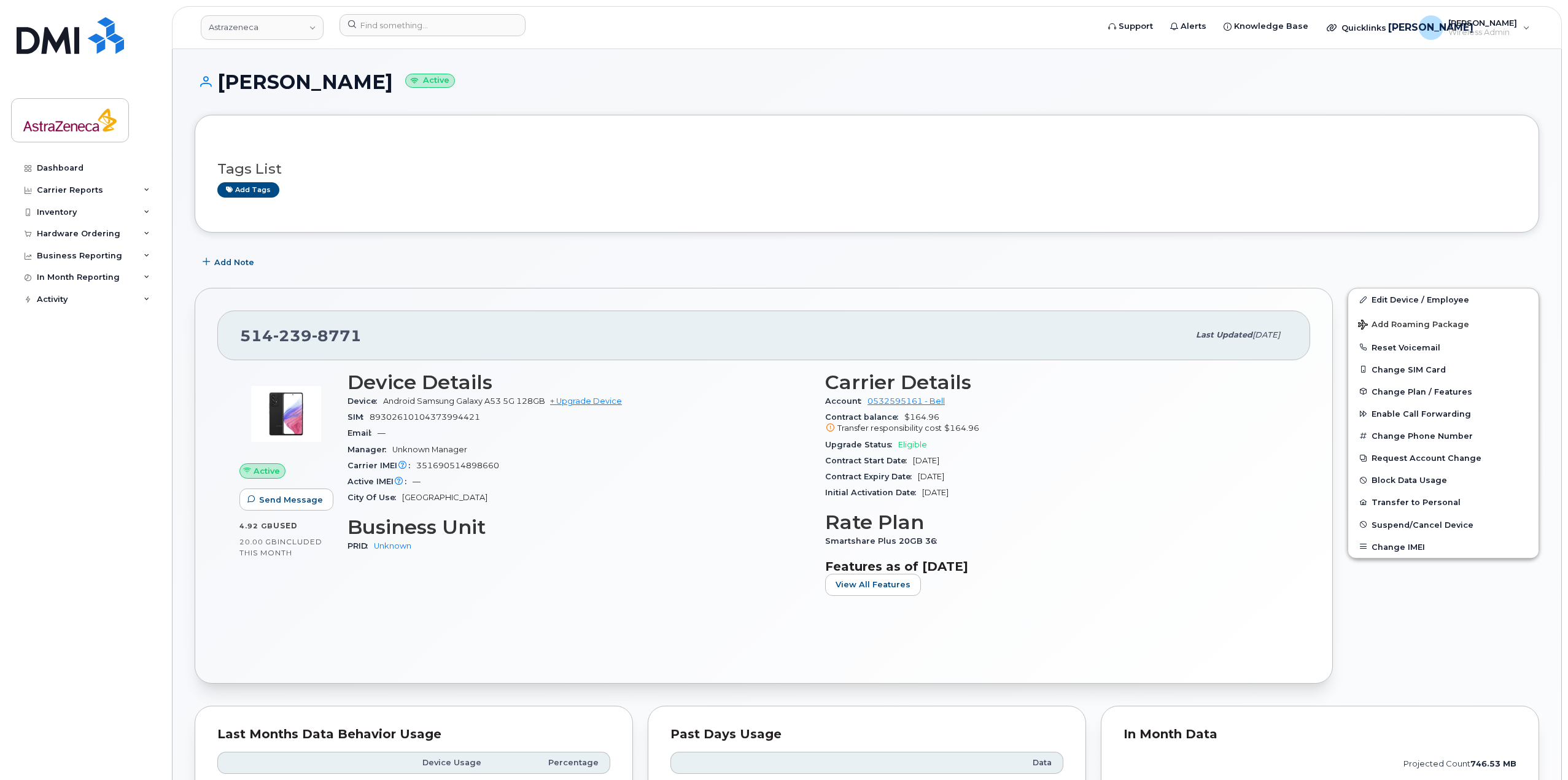
click at [473, 449] on div "Manager Unknown Manager" at bounding box center [579, 449] width 463 height 16
drag, startPoint x: 237, startPoint y: 332, endPoint x: 513, endPoint y: 346, distance: 276.4
click at [513, 346] on div "[PHONE_NUMBER] Last updated [DATE]" at bounding box center [764, 335] width 1092 height 49
click at [550, 516] on h3 "Business Unit" at bounding box center [579, 527] width 463 height 22
click at [352, 100] on div "[PERSON_NAME] Active" at bounding box center [867, 93] width 1344 height 44
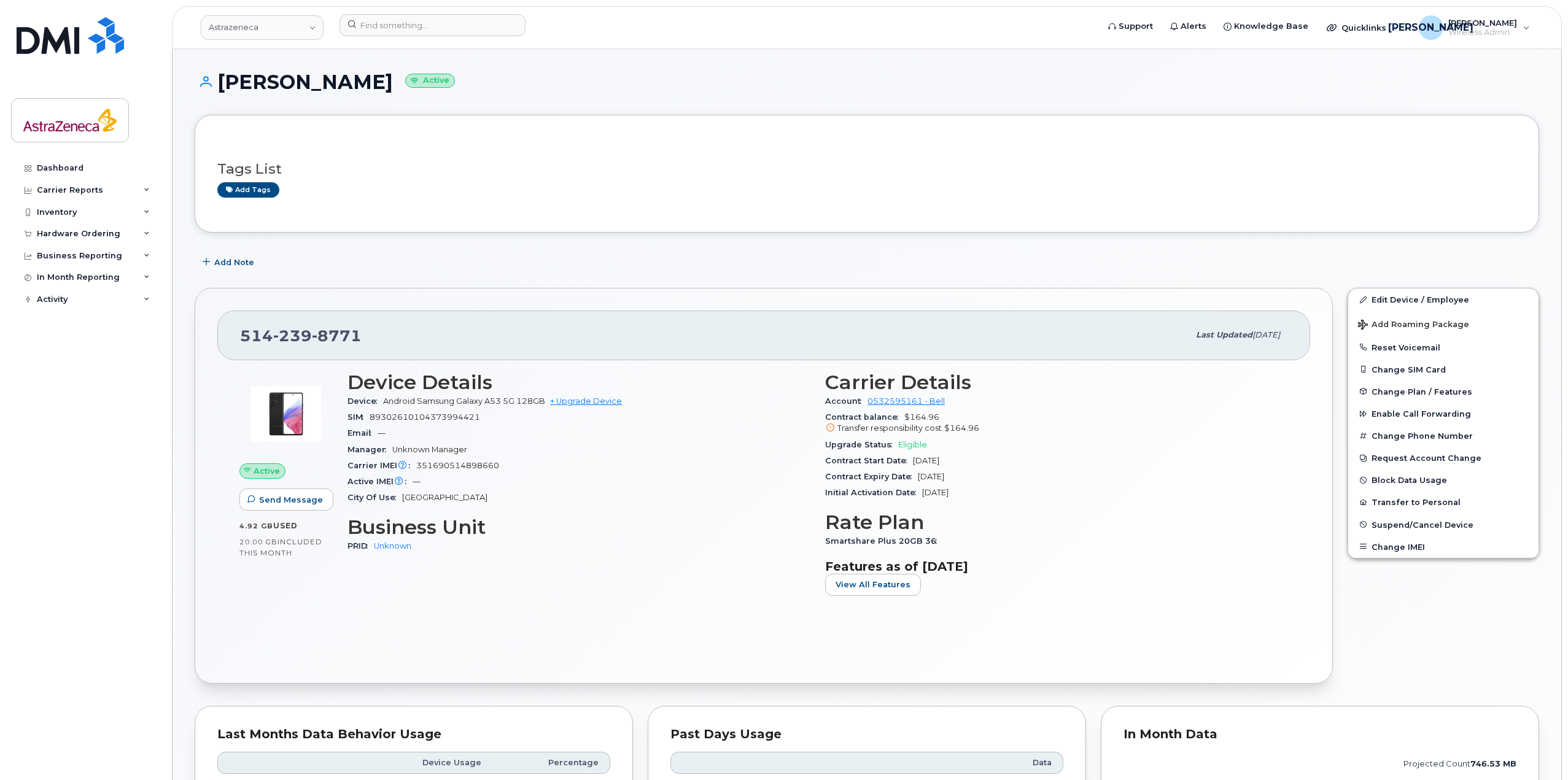
click at [351, 100] on div "[PERSON_NAME] Active" at bounding box center [867, 93] width 1344 height 44
click at [427, 273] on div "Add Note" at bounding box center [867, 262] width 1344 height 22
click at [324, 83] on h1 "[PERSON_NAME] Active" at bounding box center [867, 81] width 1344 height 21
click at [453, 350] on div "[PHONE_NUMBER] Last updated [DATE]" at bounding box center [764, 335] width 1092 height 49
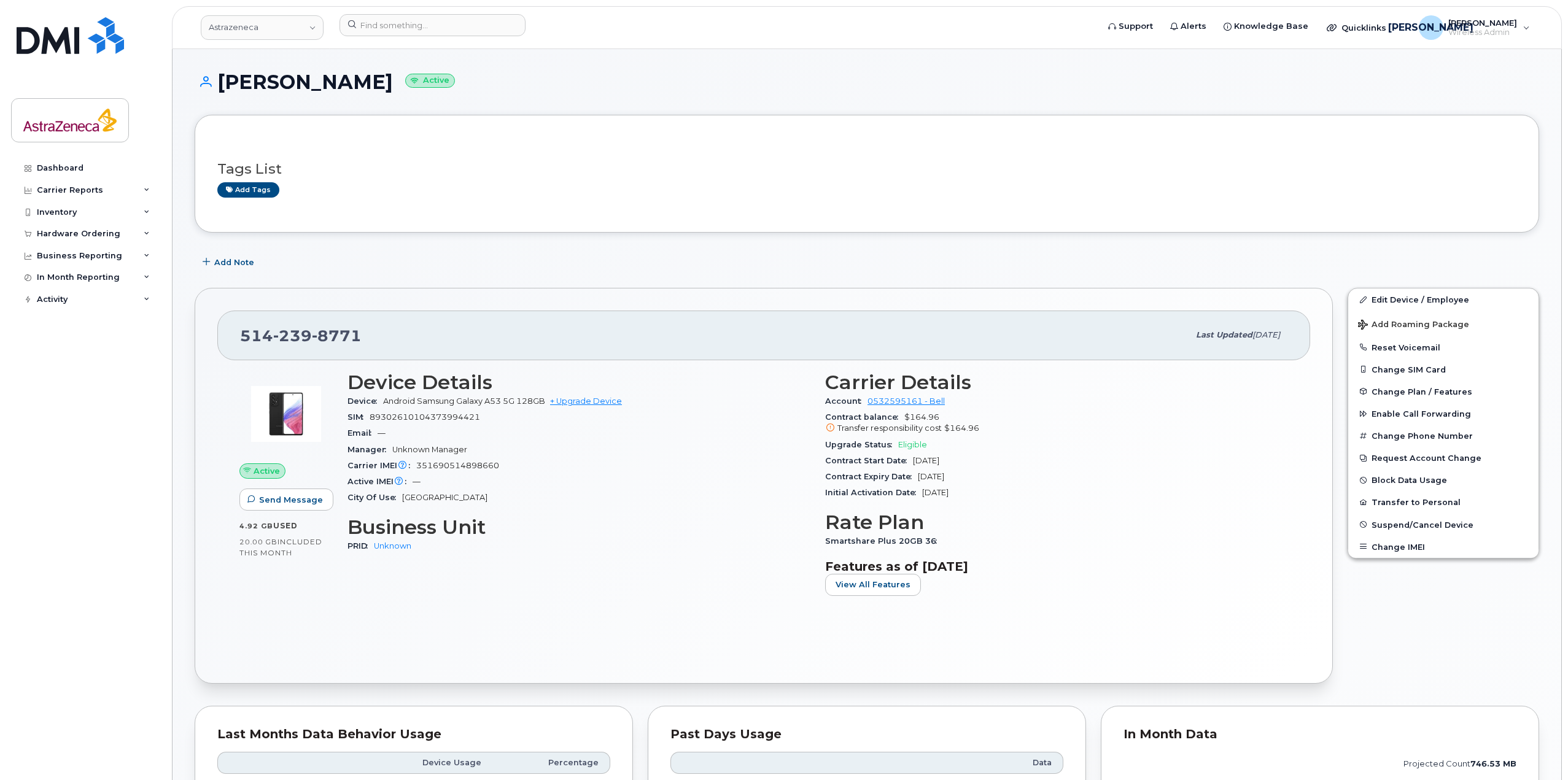
click at [460, 400] on span "Android Samsung Galaxy A53 5G 128GB" at bounding box center [464, 401] width 162 height 9
click at [457, 386] on h3 "Device Details" at bounding box center [579, 382] width 463 height 22
click at [469, 429] on div "Email —" at bounding box center [579, 433] width 463 height 16
drag, startPoint x: 527, startPoint y: 424, endPoint x: 370, endPoint y: 422, distance: 157.0
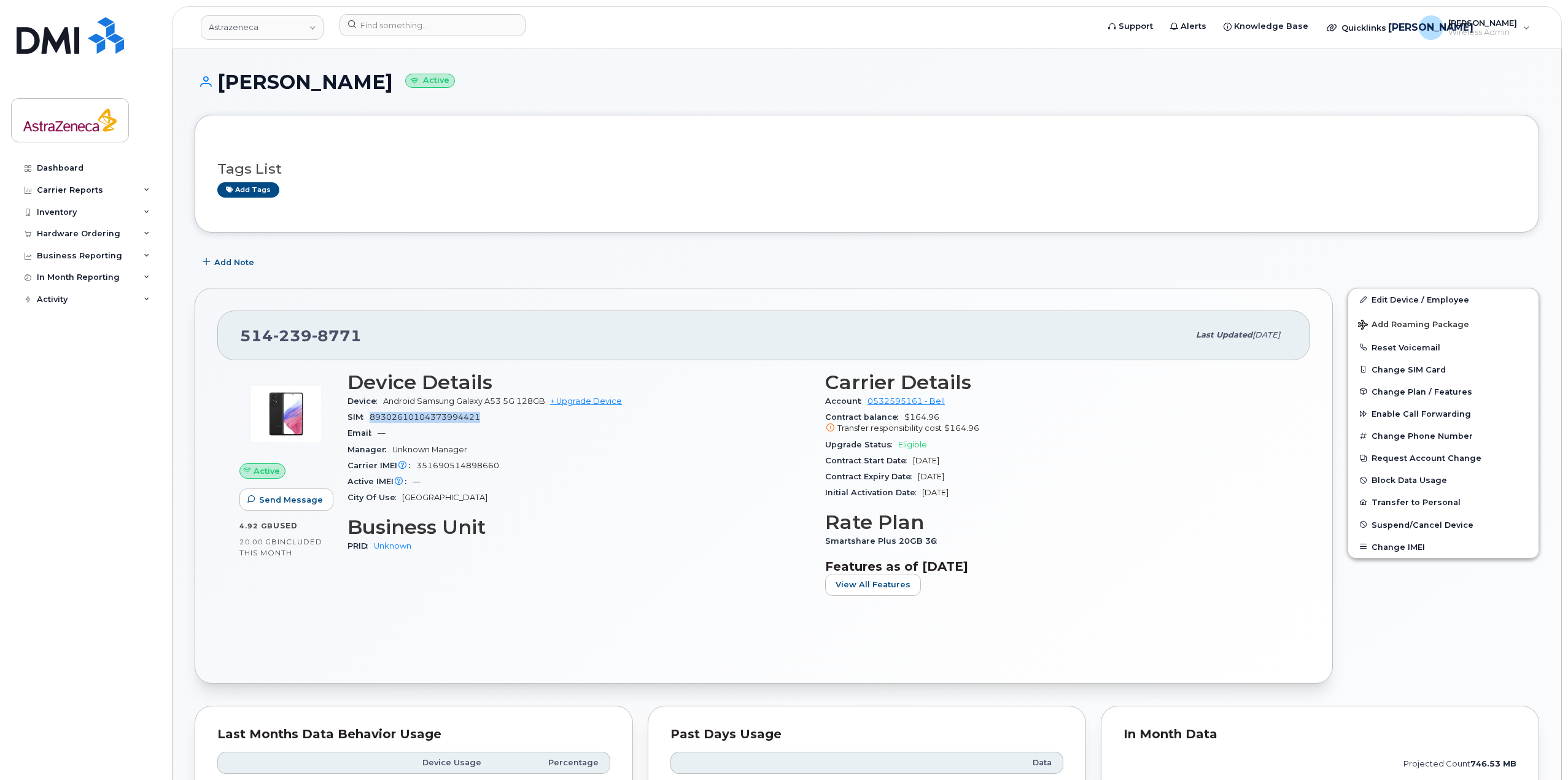
click at [370, 422] on div "SIM [TECHNICAL_ID]" at bounding box center [579, 417] width 463 height 16
drag, startPoint x: 433, startPoint y: 451, endPoint x: 351, endPoint y: 388, distance: 103.4
click at [351, 388] on section "Device Details Device Android Samsung Galaxy A53 5G 128GB + Upgrade Device SIM …" at bounding box center [579, 438] width 463 height 135
click at [392, 417] on span "89302610104373994421" at bounding box center [425, 417] width 111 height 9
drag, startPoint x: 526, startPoint y: 468, endPoint x: 351, endPoint y: 375, distance: 198.2
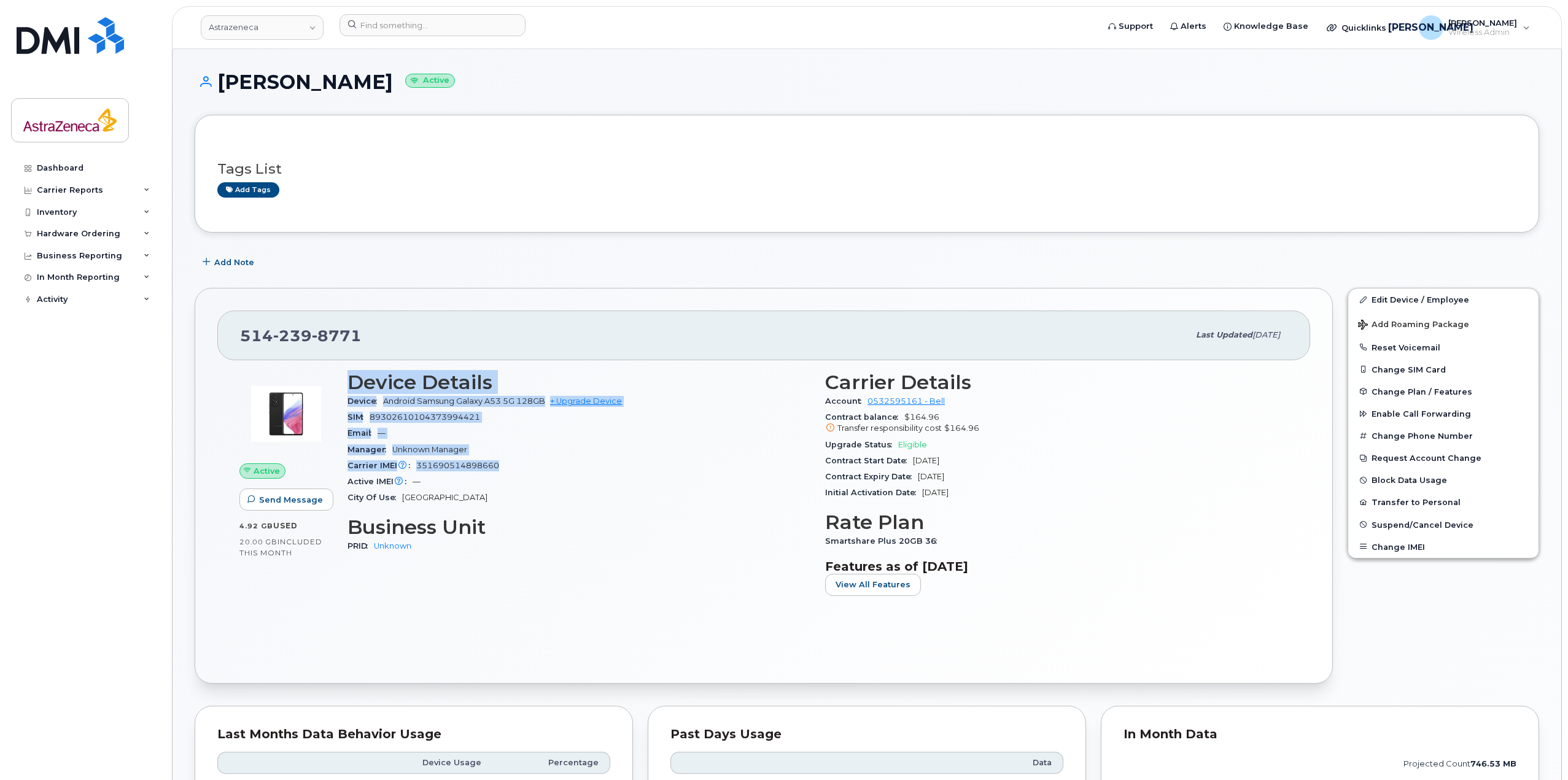
click at [351, 375] on section "Device Details Device Android Samsung Galaxy A53 5G 128GB + Upgrade Device SIM …" at bounding box center [579, 438] width 463 height 135
click at [587, 466] on div "Carrier IMEI Carrier IMEI is reported during the last billing cycle or change o…" at bounding box center [579, 466] width 463 height 16
